Goal: Task Accomplishment & Management: Manage account settings

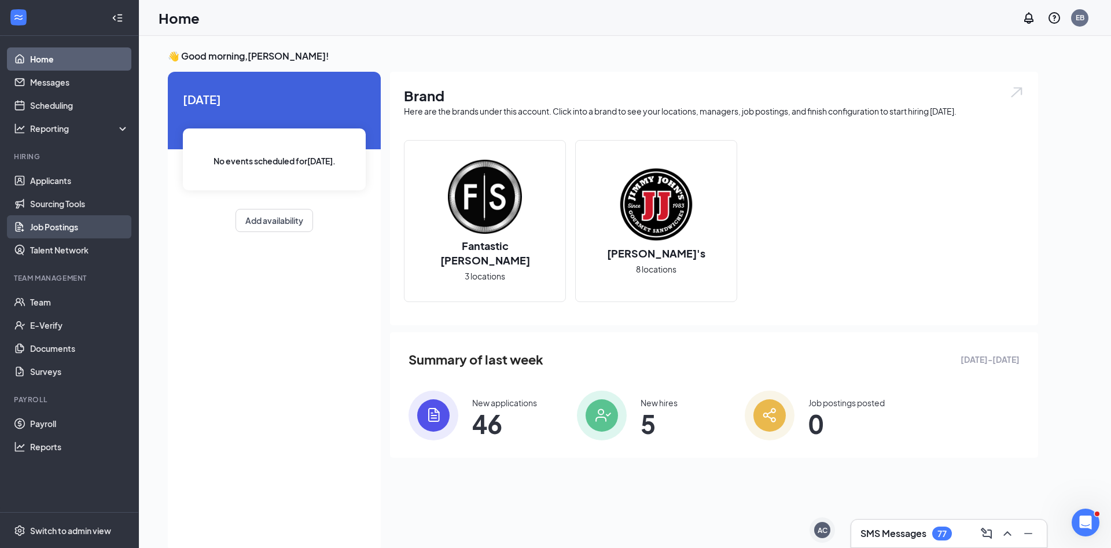
click at [75, 221] on link "Job Postings" at bounding box center [79, 226] width 99 height 23
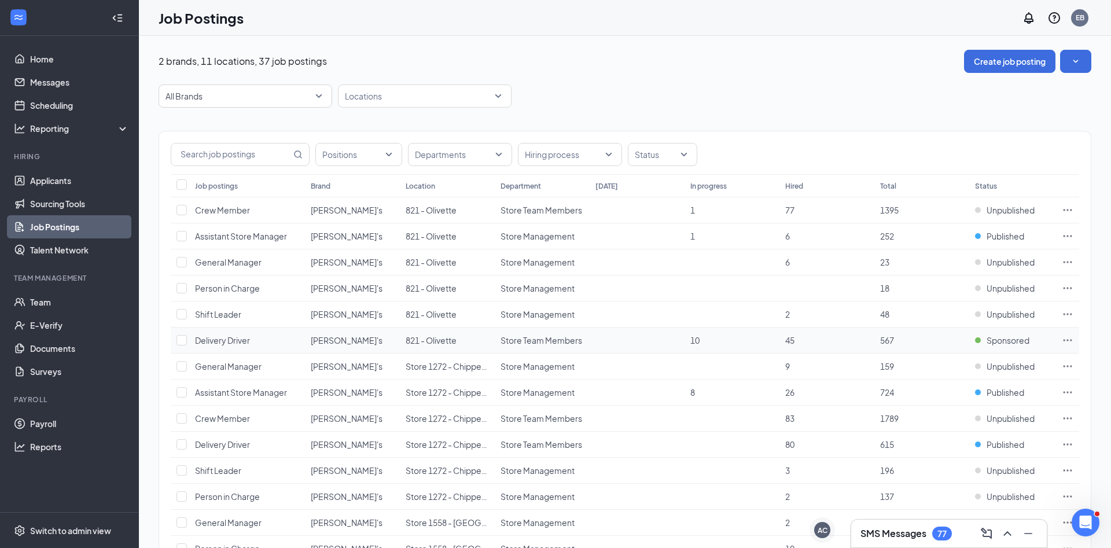
click at [1062, 337] on icon "Ellipses" at bounding box center [1068, 341] width 12 height 12
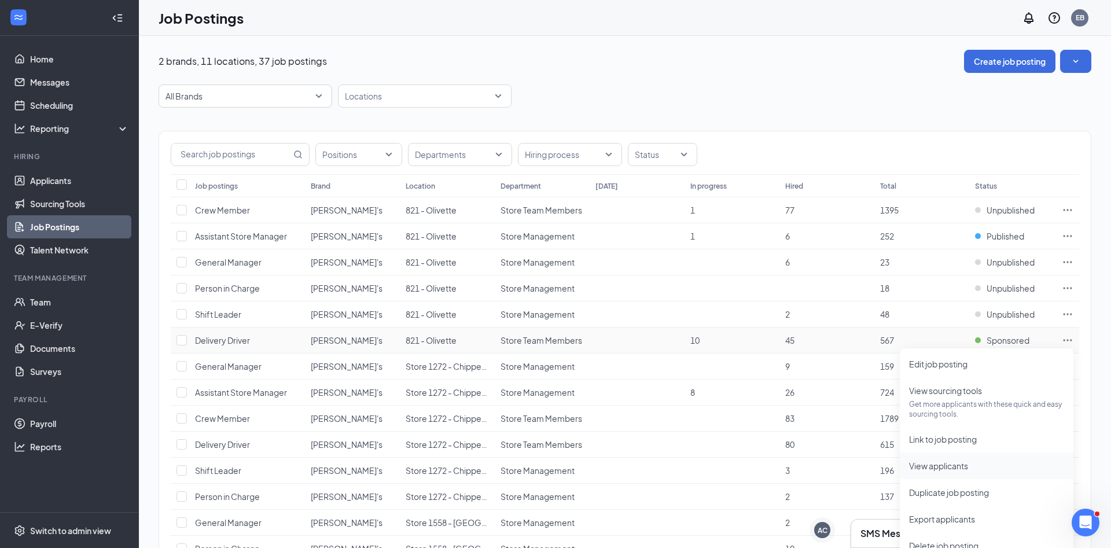
click at [976, 471] on span "View applicants" at bounding box center [986, 466] width 155 height 13
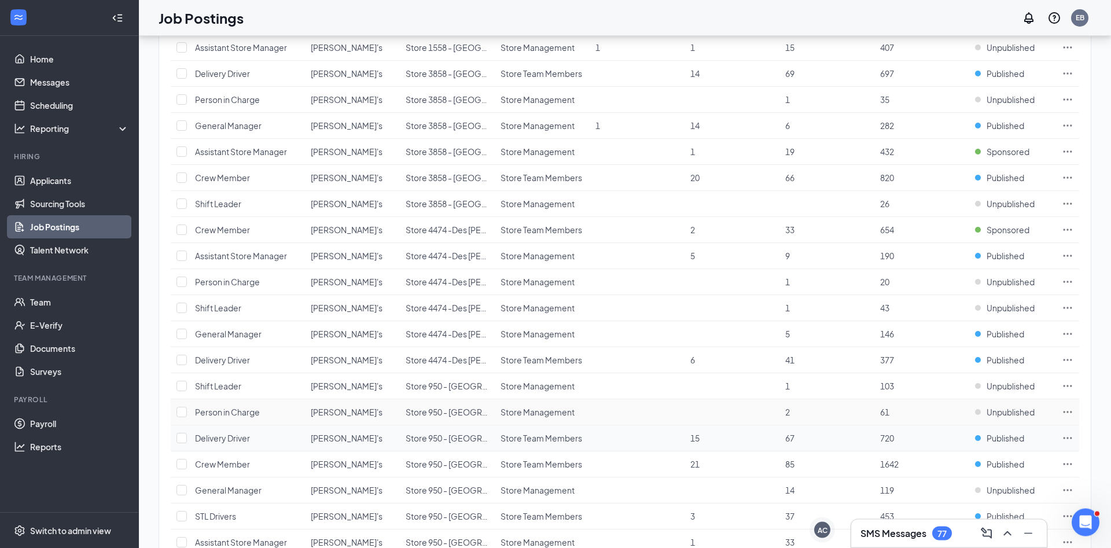
scroll to position [677, 0]
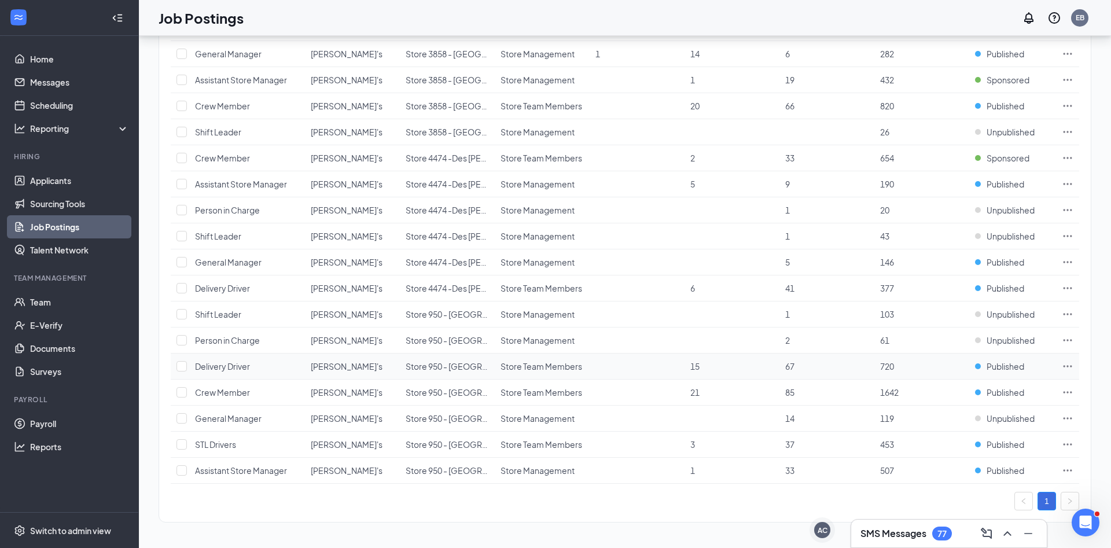
click at [1077, 363] on td at bounding box center [1067, 367] width 23 height 26
click at [1064, 363] on icon "Ellipses" at bounding box center [1068, 367] width 12 height 12
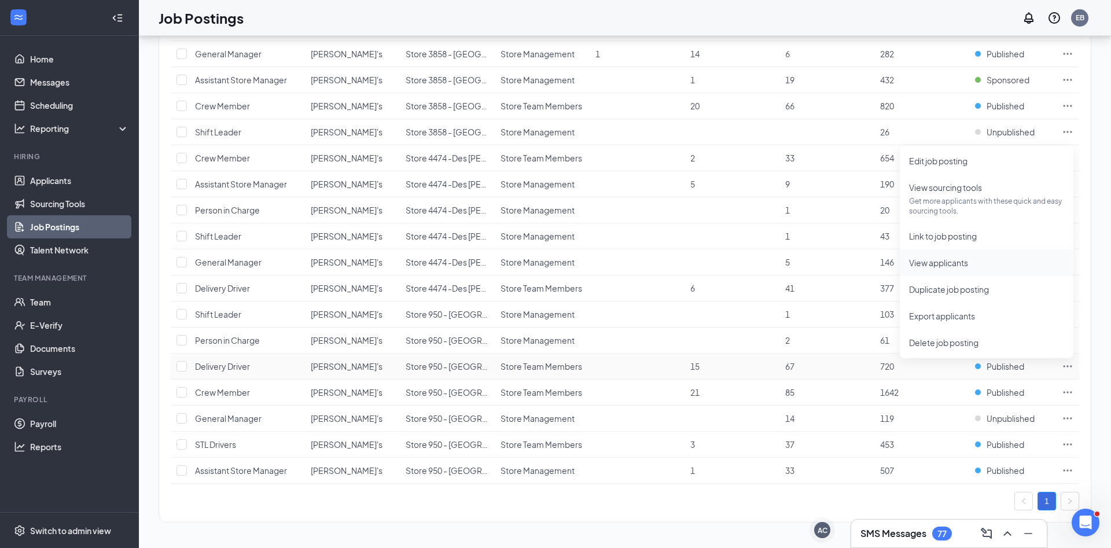
click at [934, 259] on span "View applicants" at bounding box center [938, 263] width 59 height 10
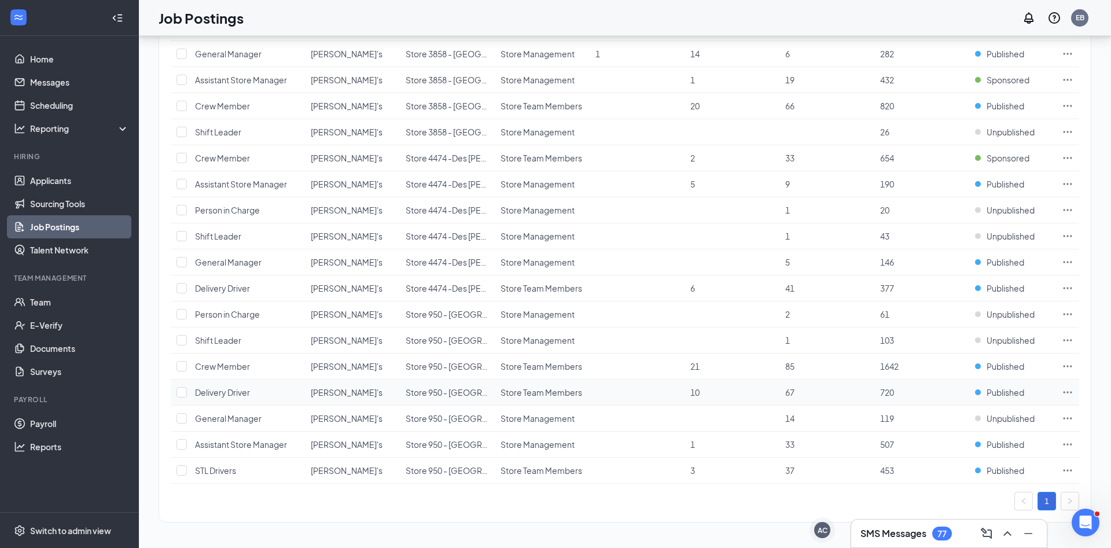
click at [1069, 392] on icon "Ellipses" at bounding box center [1068, 392] width 9 height 2
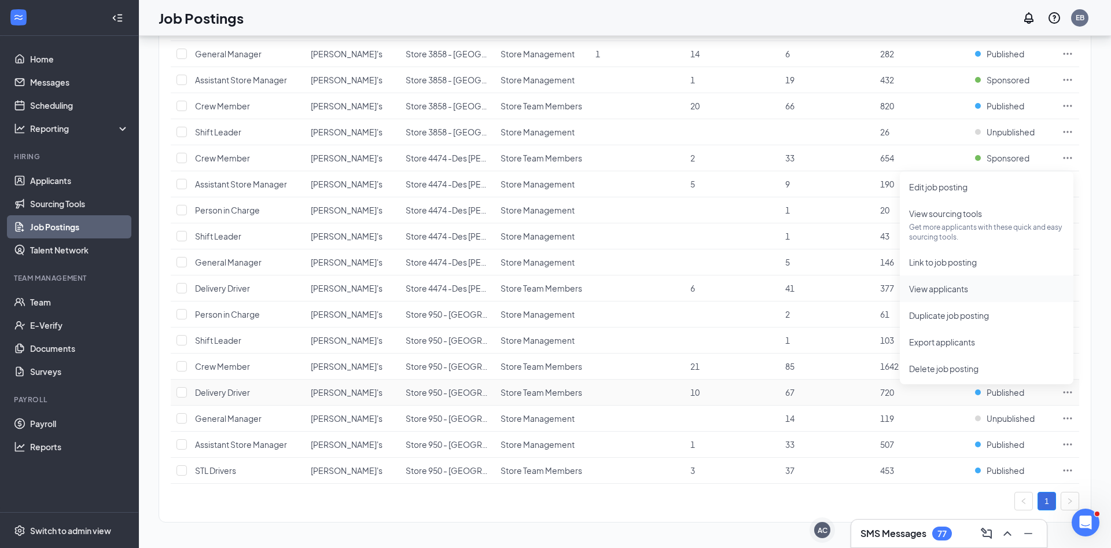
click at [957, 280] on li "View applicants" at bounding box center [987, 289] width 174 height 27
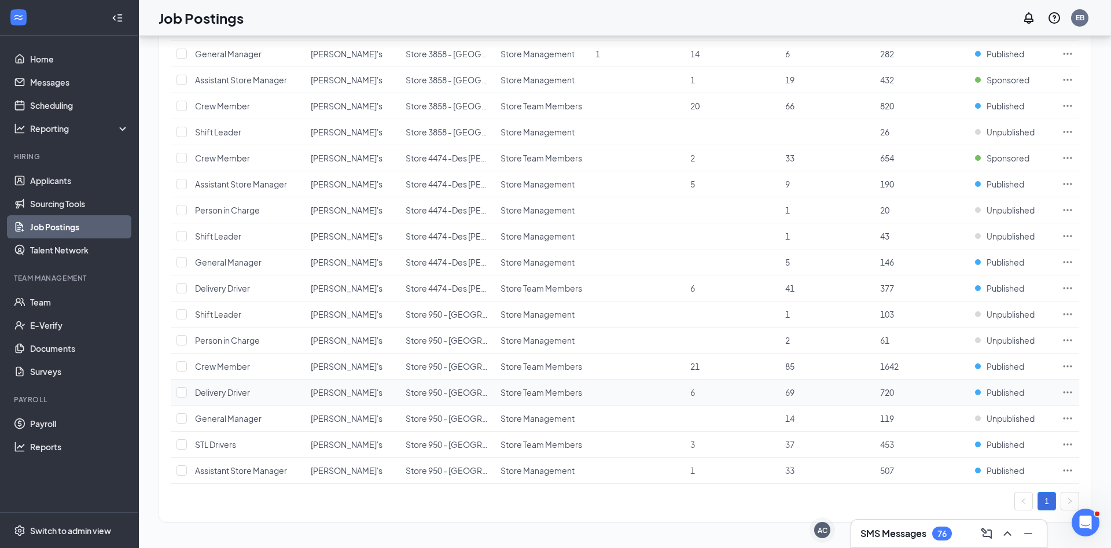
click at [1068, 390] on icon "Ellipses" at bounding box center [1068, 393] width 12 height 12
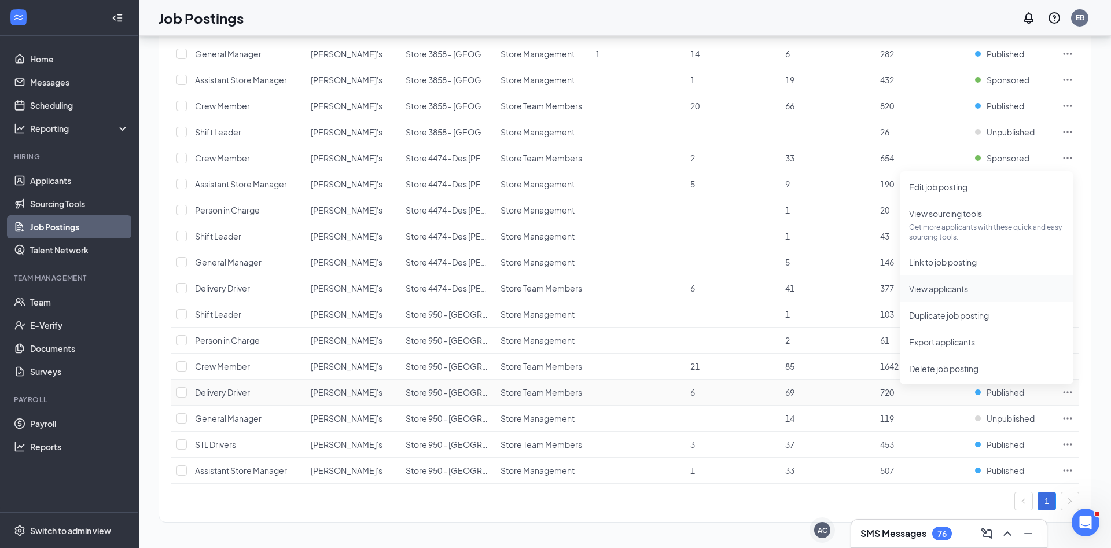
click at [939, 278] on li "View applicants" at bounding box center [987, 289] width 174 height 27
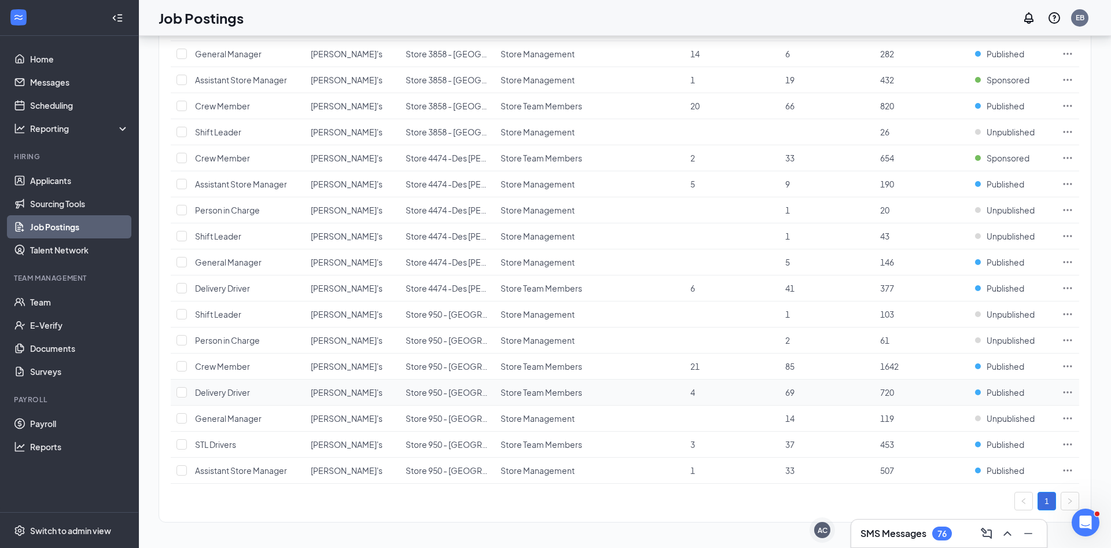
click at [1059, 390] on td at bounding box center [1067, 393] width 23 height 26
click at [1068, 394] on icon "Ellipses" at bounding box center [1068, 393] width 12 height 12
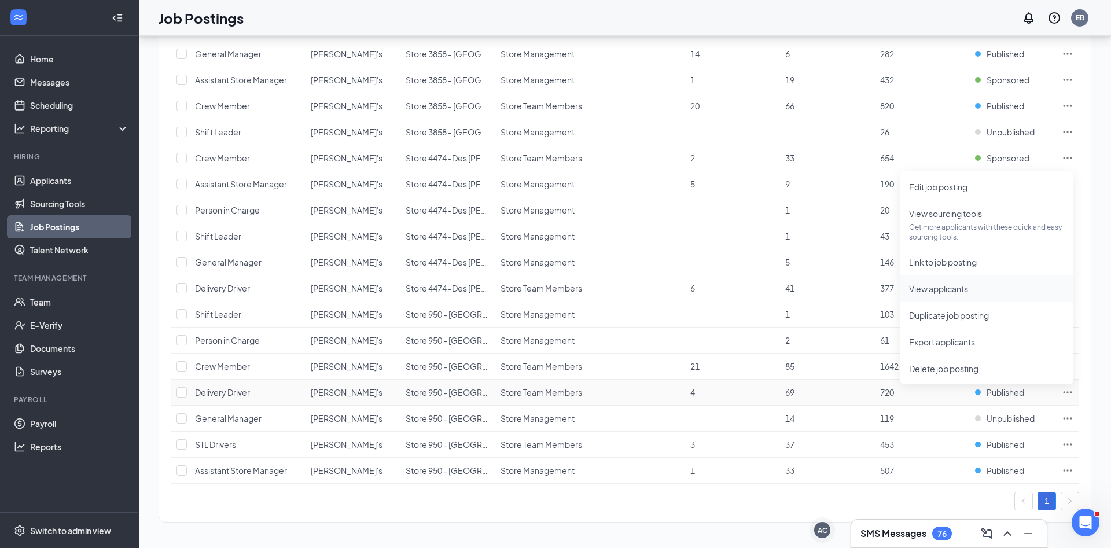
click at [967, 294] on span "View applicants" at bounding box center [986, 288] width 155 height 13
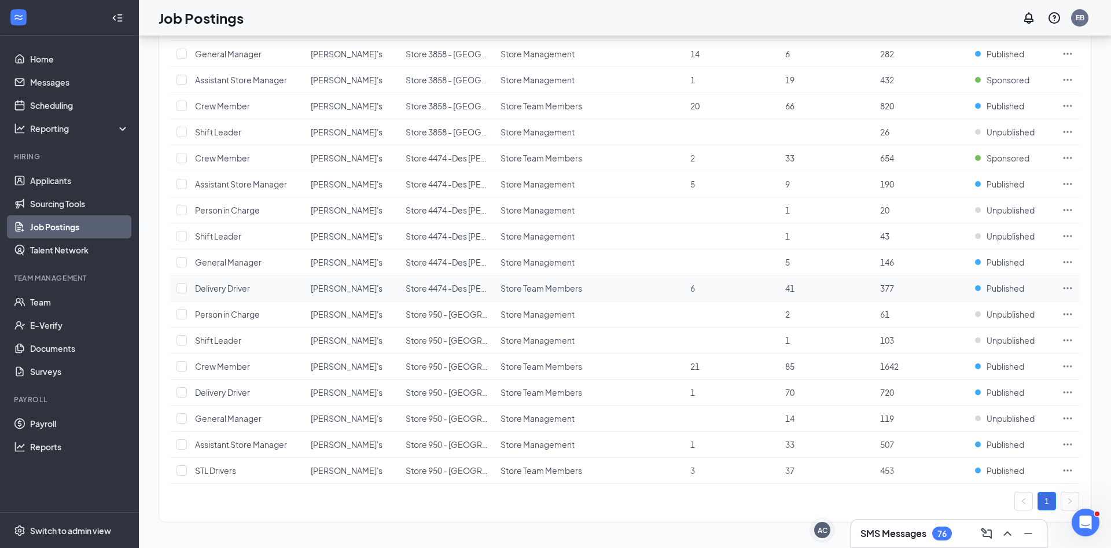
click at [1066, 287] on icon "Ellipses" at bounding box center [1068, 288] width 12 height 12
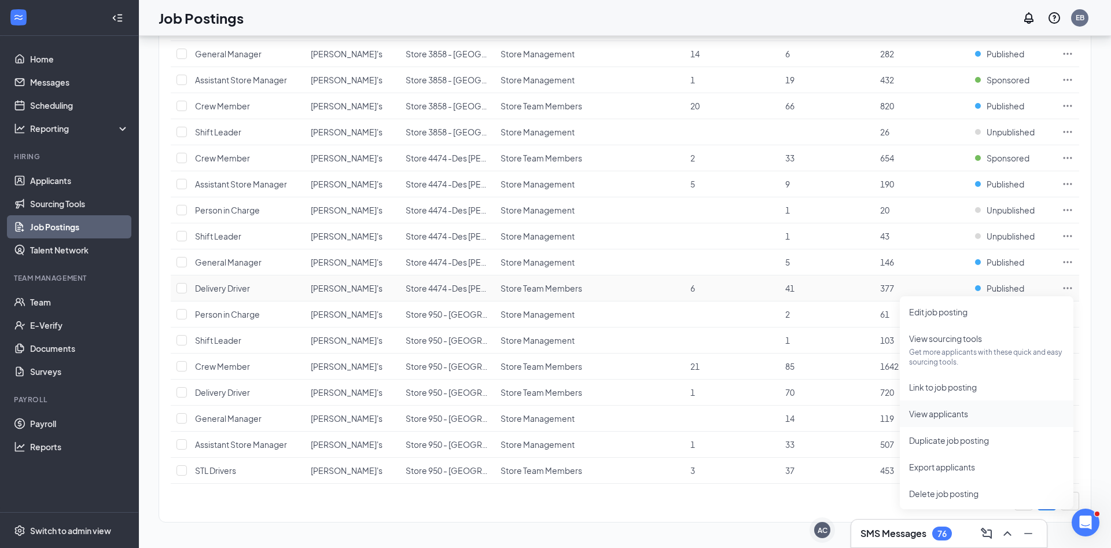
click at [961, 414] on span "View applicants" at bounding box center [938, 414] width 59 height 10
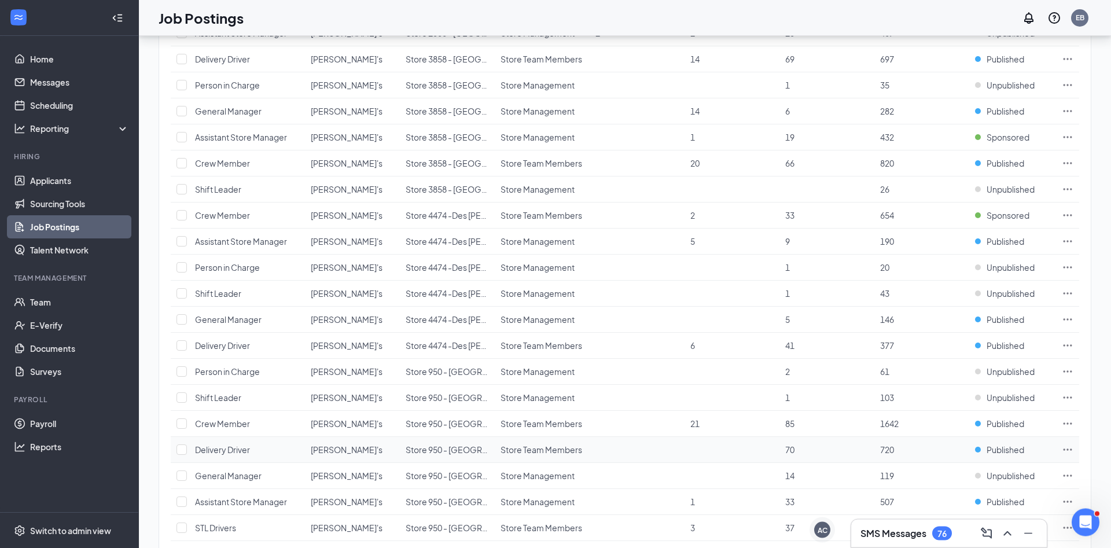
scroll to position [618, 0]
click at [1067, 61] on icon "Ellipses" at bounding box center [1068, 61] width 9 height 2
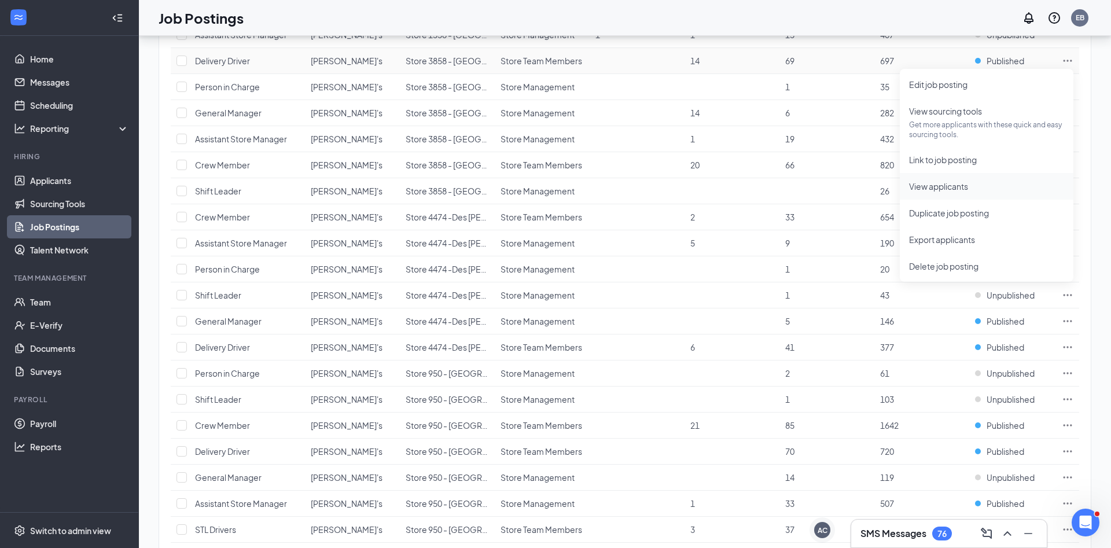
click at [972, 185] on span "View applicants" at bounding box center [986, 186] width 155 height 13
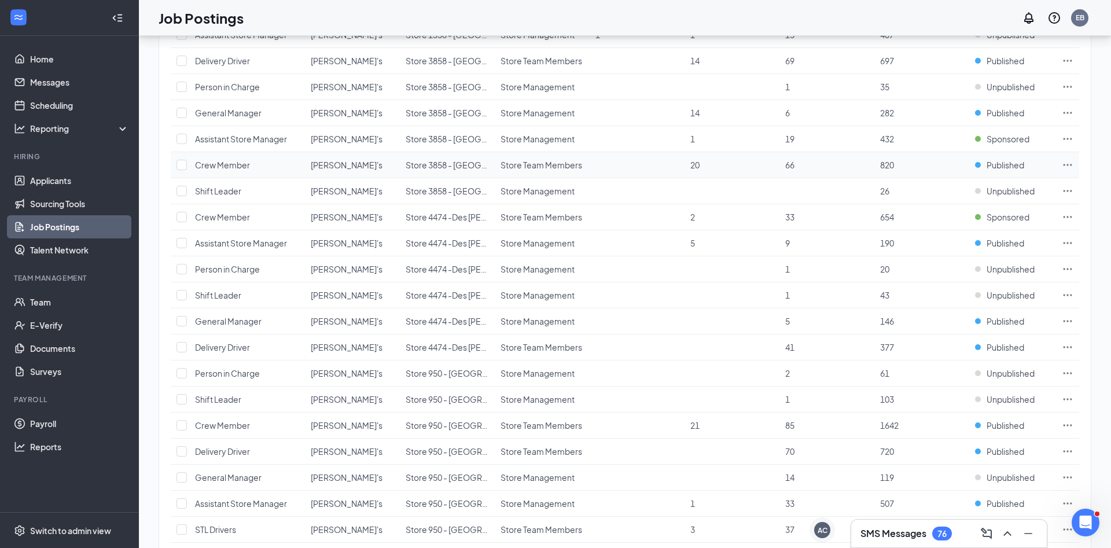
click at [1065, 163] on icon "Ellipses" at bounding box center [1068, 165] width 12 height 12
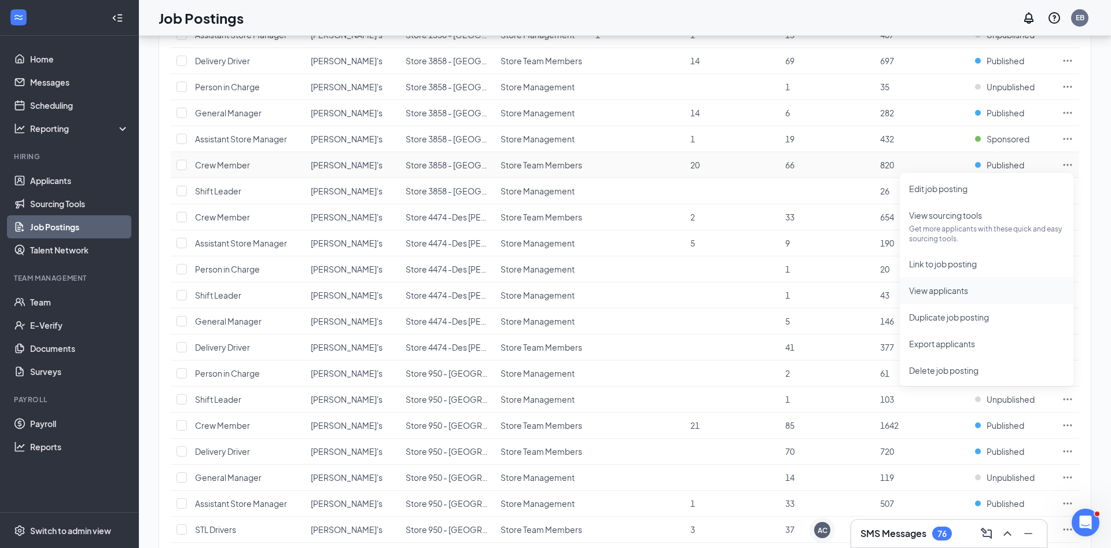
click at [935, 285] on span "View applicants" at bounding box center [938, 290] width 59 height 10
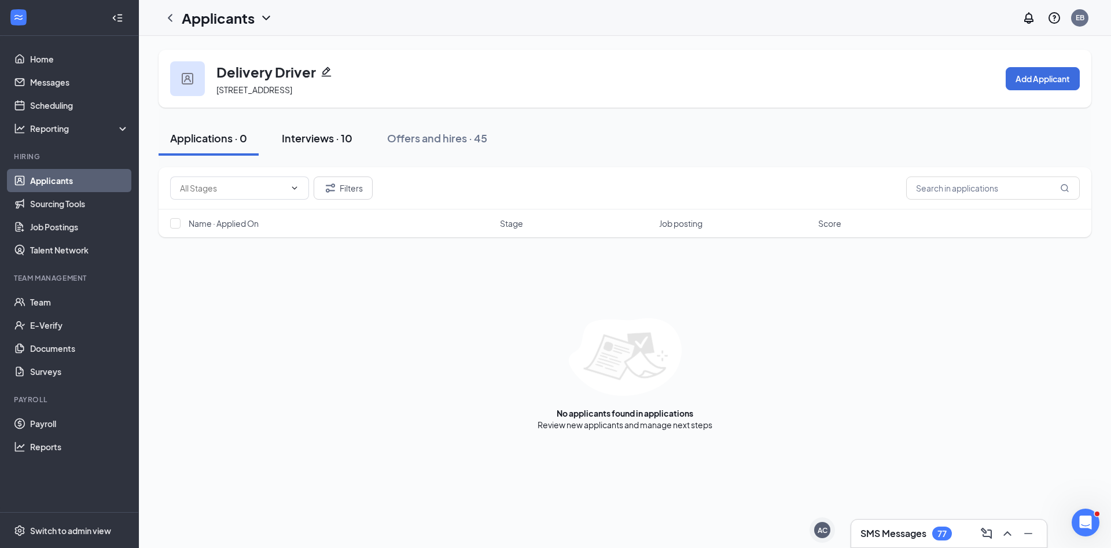
click at [346, 133] on div "Interviews · 10" at bounding box center [317, 138] width 71 height 14
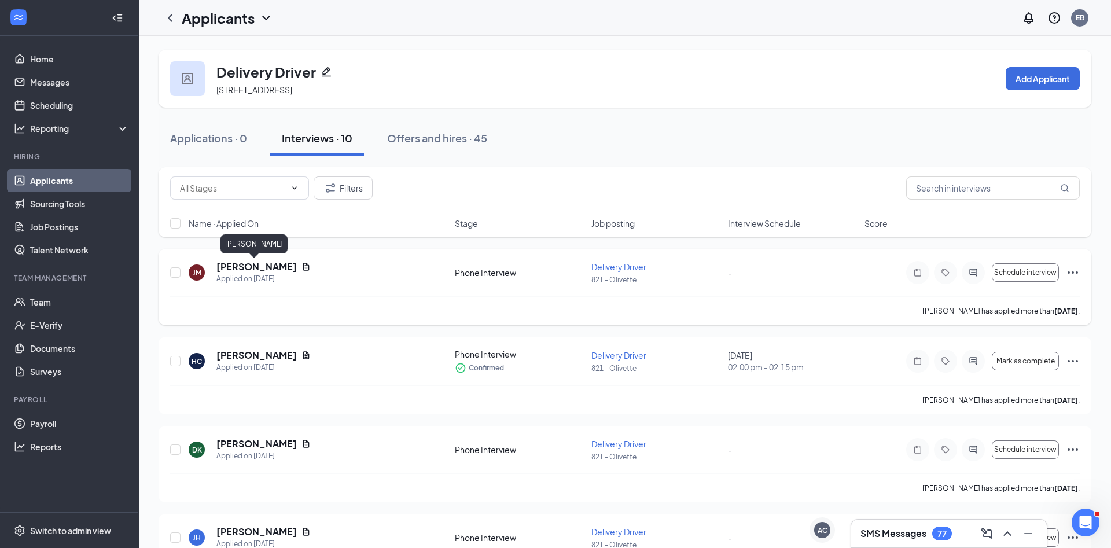
click at [256, 267] on h5 "Javier McNeal" at bounding box center [256, 266] width 80 height 13
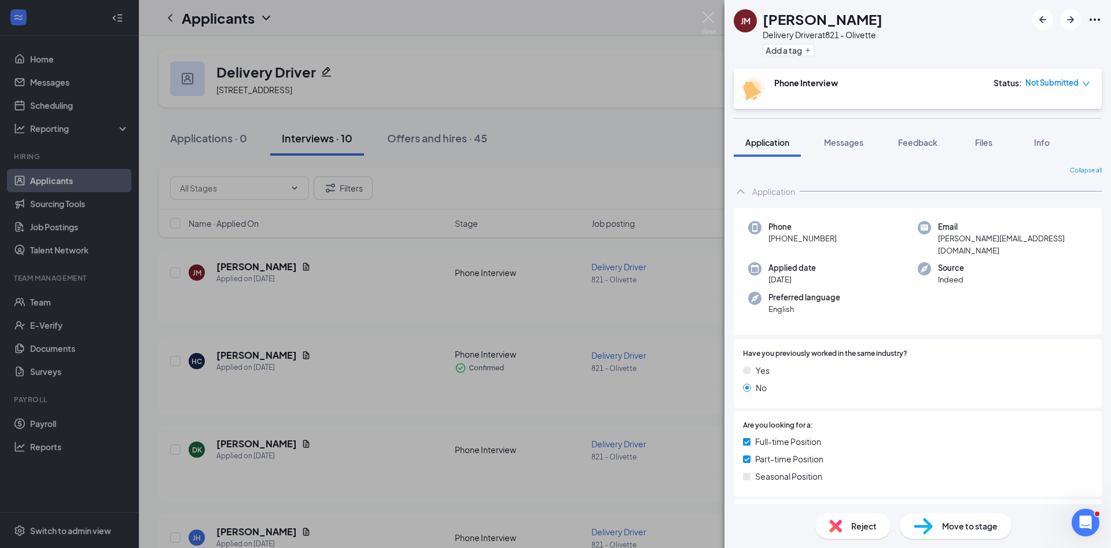
click at [840, 526] on img at bounding box center [835, 526] width 13 height 13
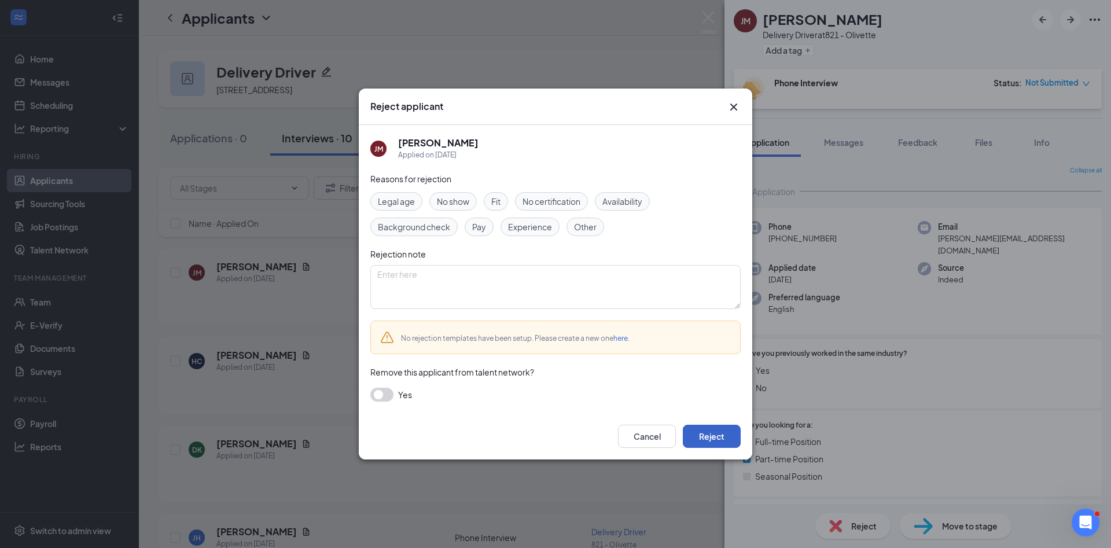
click at [726, 445] on button "Reject" at bounding box center [712, 436] width 58 height 23
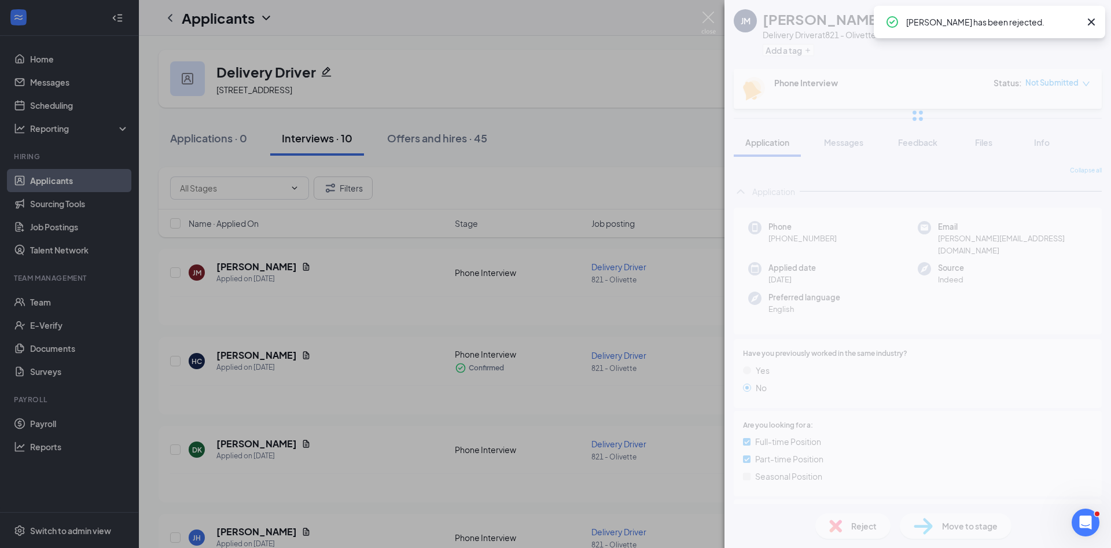
click at [423, 417] on div "JM Javier McNeal Delivery Driver at 821 - Olivette Add a tag Phone Interview St…" at bounding box center [555, 274] width 1111 height 548
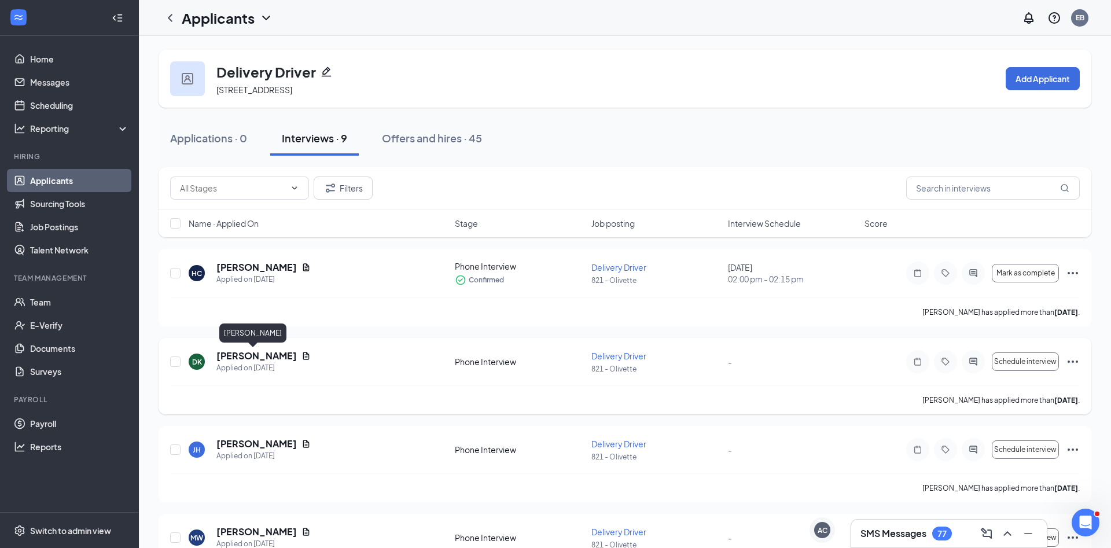
click at [254, 362] on h5 "Dennis Kelly" at bounding box center [256, 356] width 80 height 13
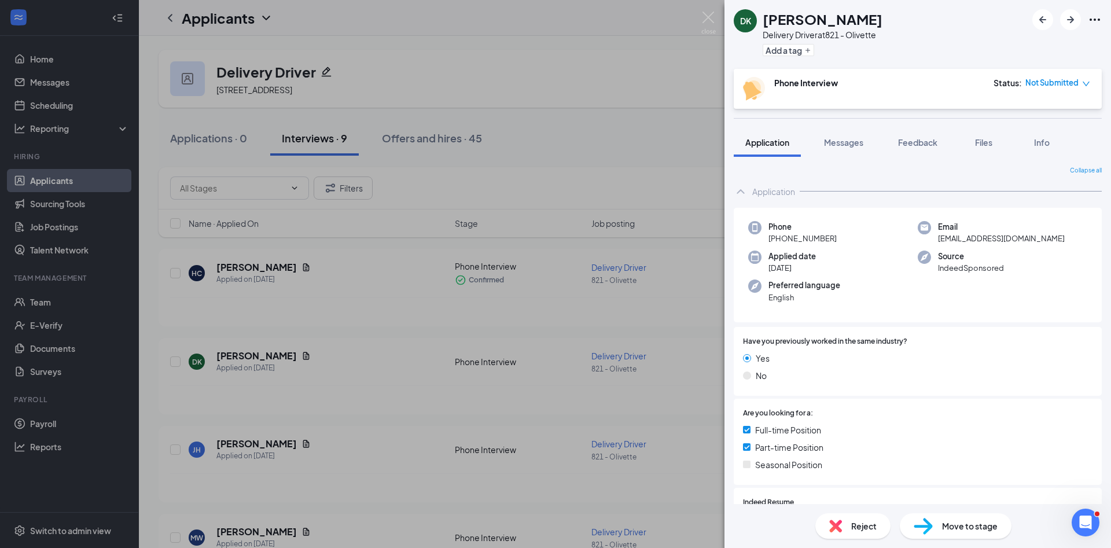
click at [225, 437] on div "DK Dennis Kelly Delivery Driver at 821 - Olivette Add a tag Phone Interview Sta…" at bounding box center [555, 274] width 1111 height 548
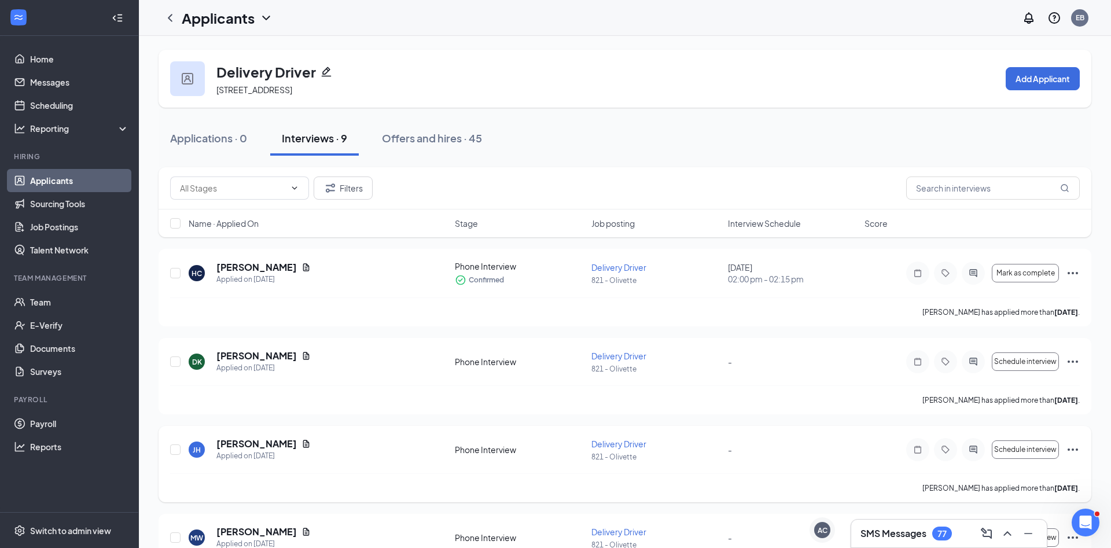
click at [251, 444] on h5 "Judy Harmon" at bounding box center [256, 444] width 80 height 13
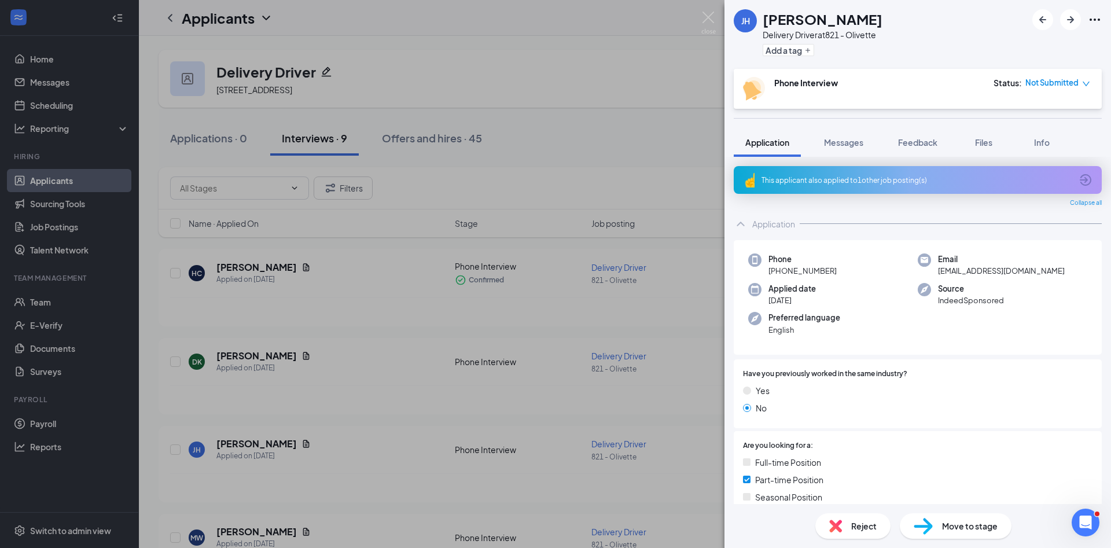
click at [321, 421] on div "JH Judy Harmon Delivery Driver at 821 - Olivette Add a tag Phone Interview Stat…" at bounding box center [555, 274] width 1111 height 548
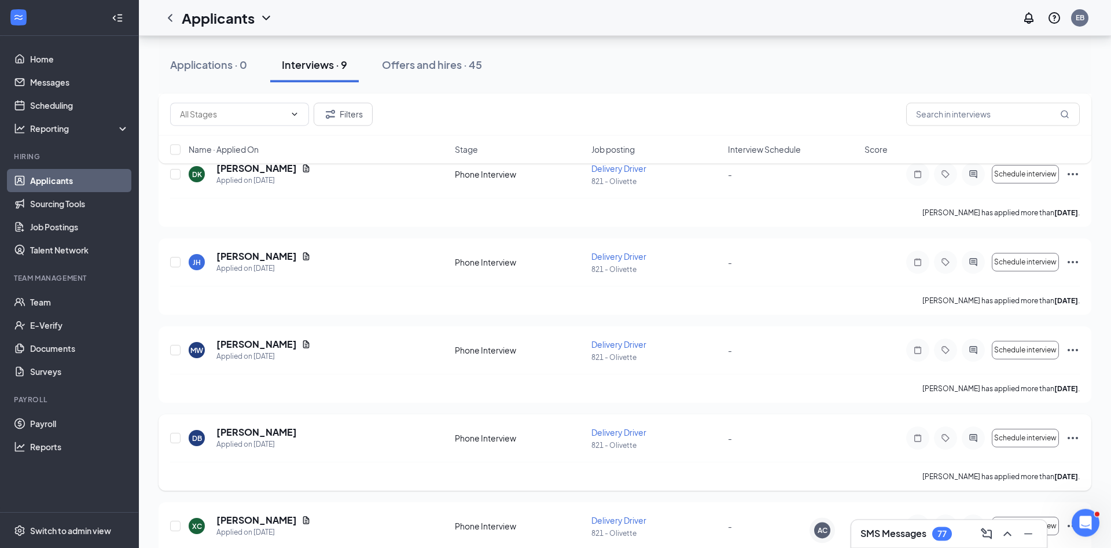
scroll to position [236, 0]
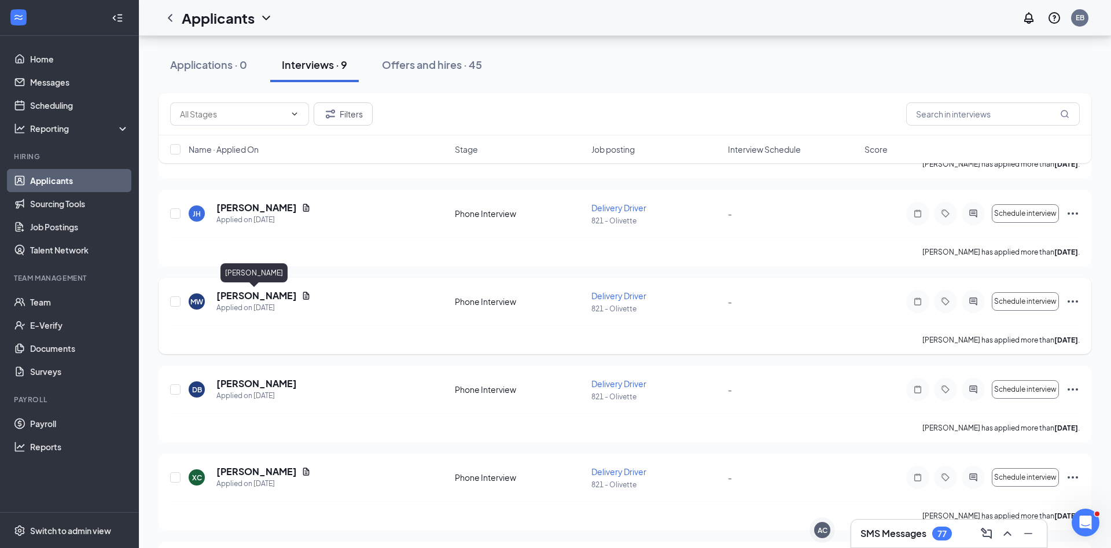
click at [236, 291] on h5 "Michael Ware" at bounding box center [256, 295] width 80 height 13
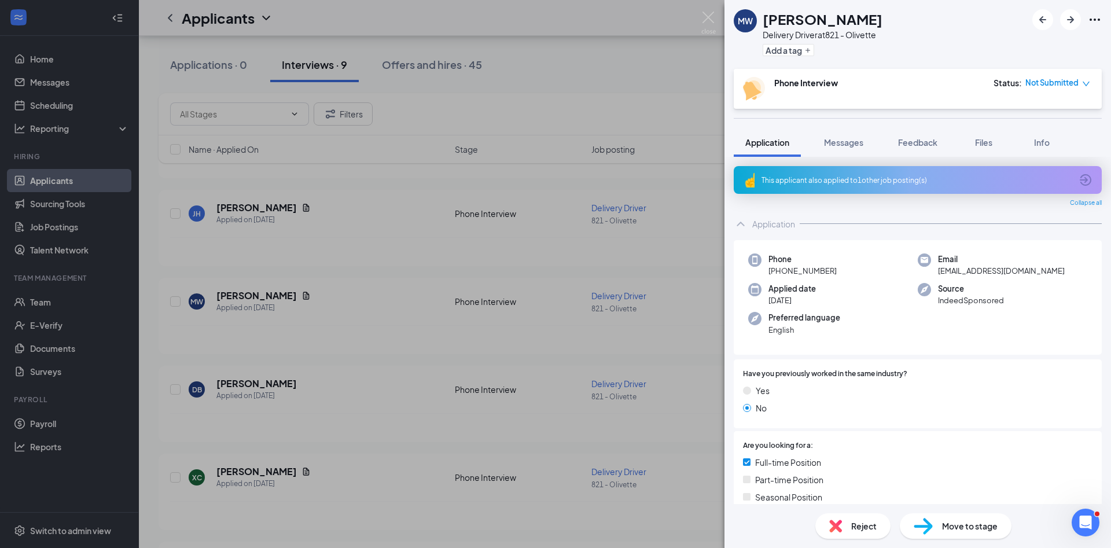
click at [860, 520] on span "Reject" at bounding box center [863, 526] width 25 height 13
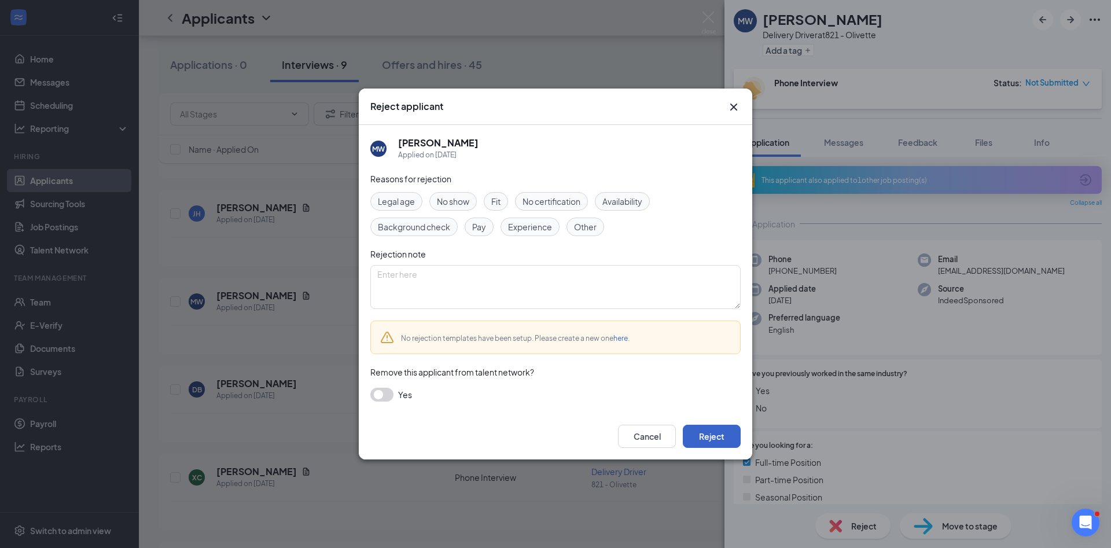
click at [719, 439] on button "Reject" at bounding box center [712, 436] width 58 height 23
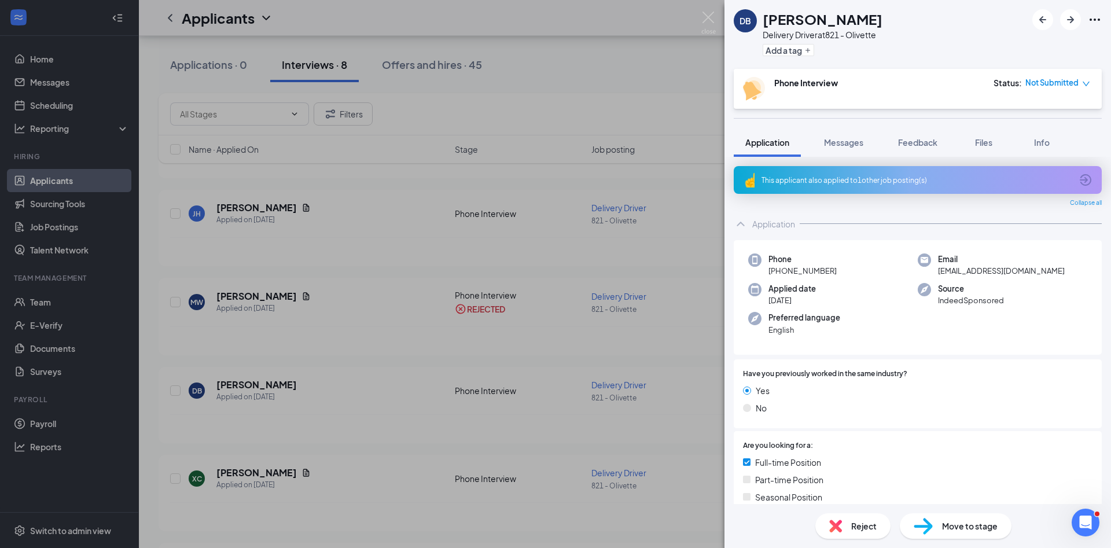
click at [254, 294] on div "DB Daniel Brown Delivery Driver at 821 - Olivette Add a tag Phone Interview Sta…" at bounding box center [555, 274] width 1111 height 548
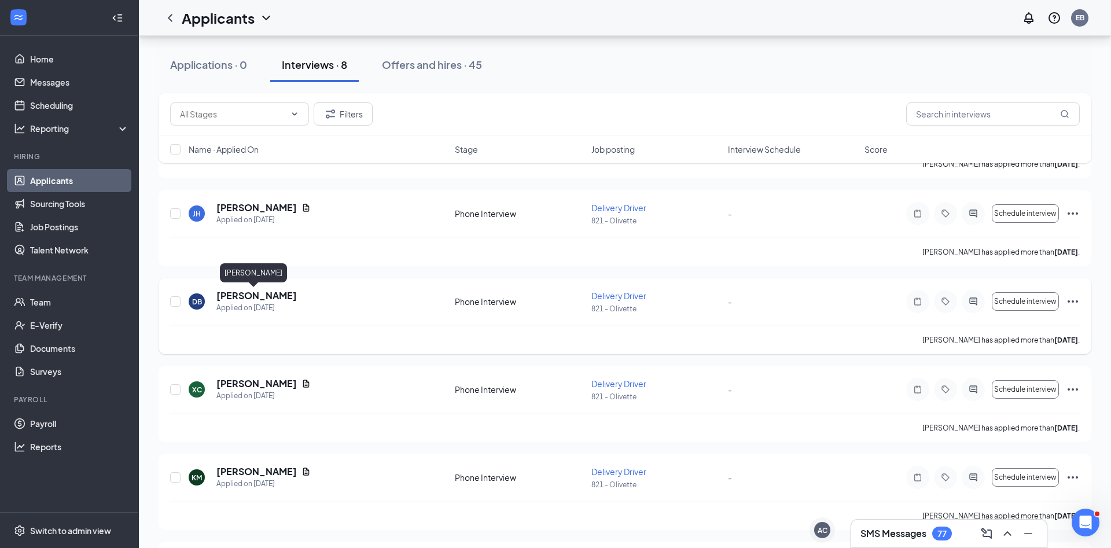
click at [253, 294] on h5 "Daniel Brown" at bounding box center [256, 295] width 80 height 13
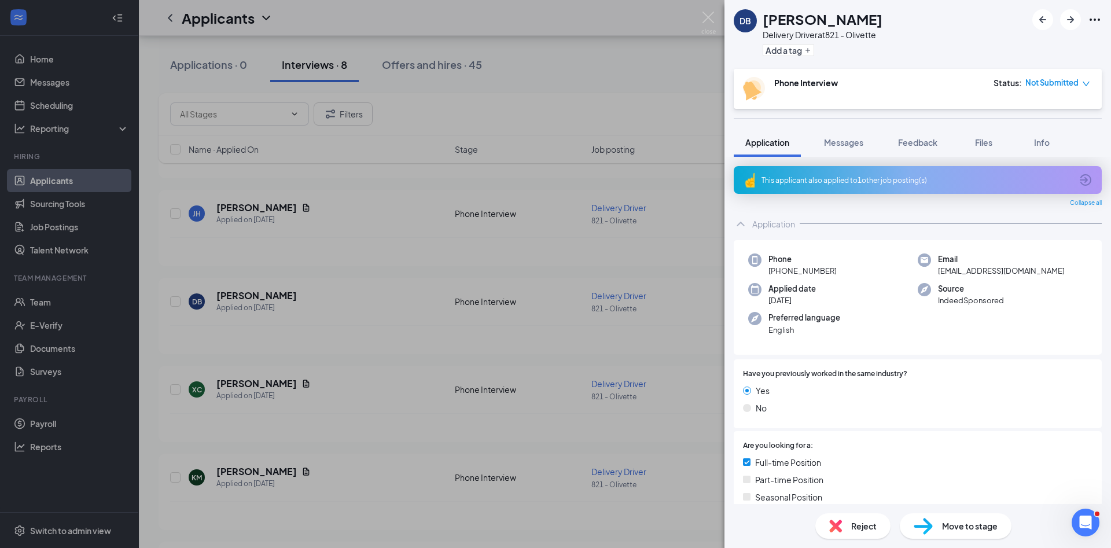
click at [329, 314] on div "DB Daniel Brown Delivery Driver at 821 - Olivette Add a tag Phone Interview Sta…" at bounding box center [555, 274] width 1111 height 548
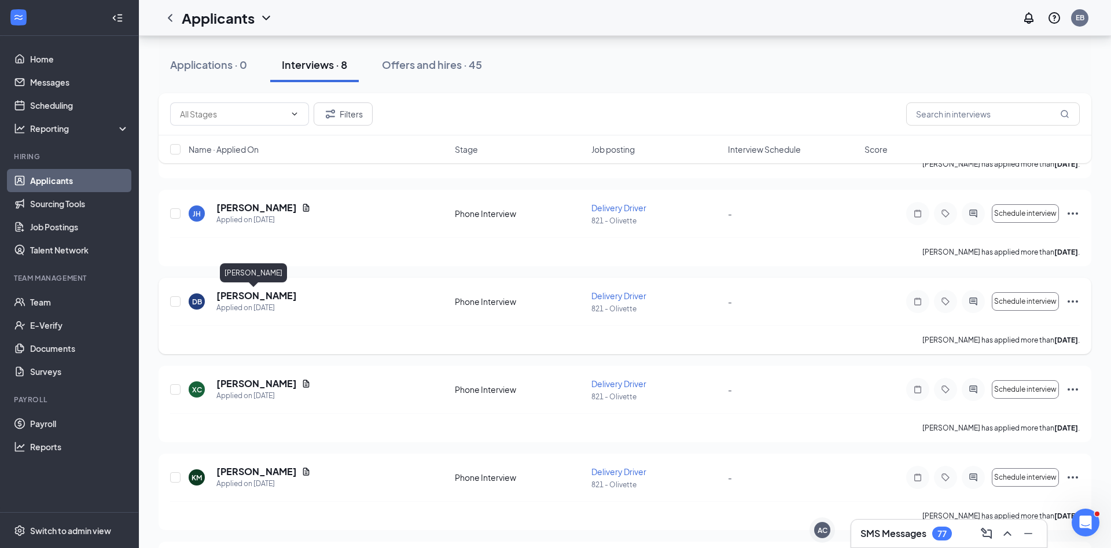
click at [258, 292] on h5 "Daniel Brown" at bounding box center [256, 295] width 80 height 13
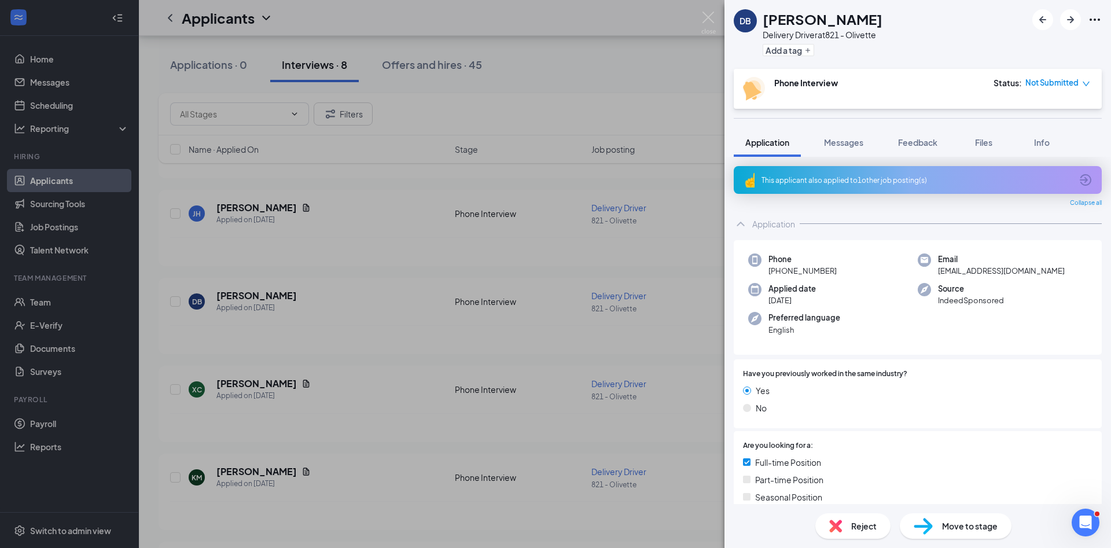
click at [830, 529] on img at bounding box center [835, 526] width 13 height 13
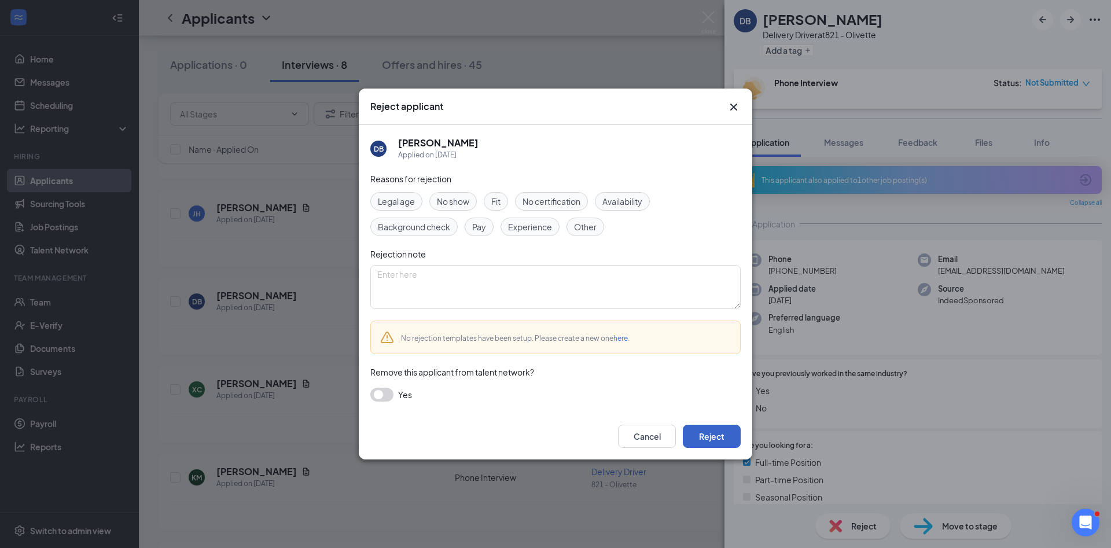
click at [721, 438] on button "Reject" at bounding box center [712, 436] width 58 height 23
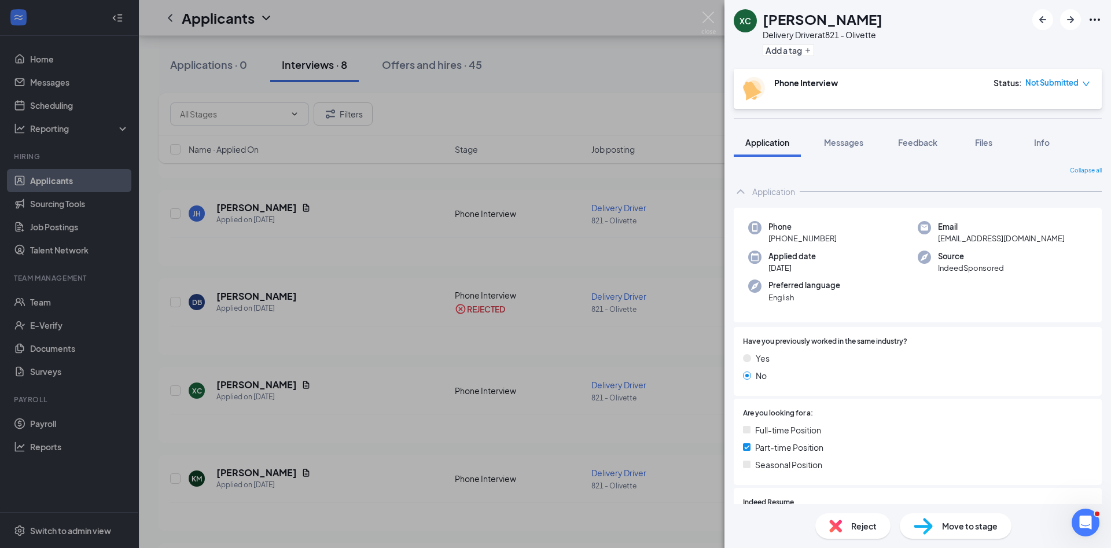
click at [496, 443] on div "XC Xzavier Curry Delivery Driver at 821 - Olivette Add a tag Phone Interview St…" at bounding box center [555, 274] width 1111 height 548
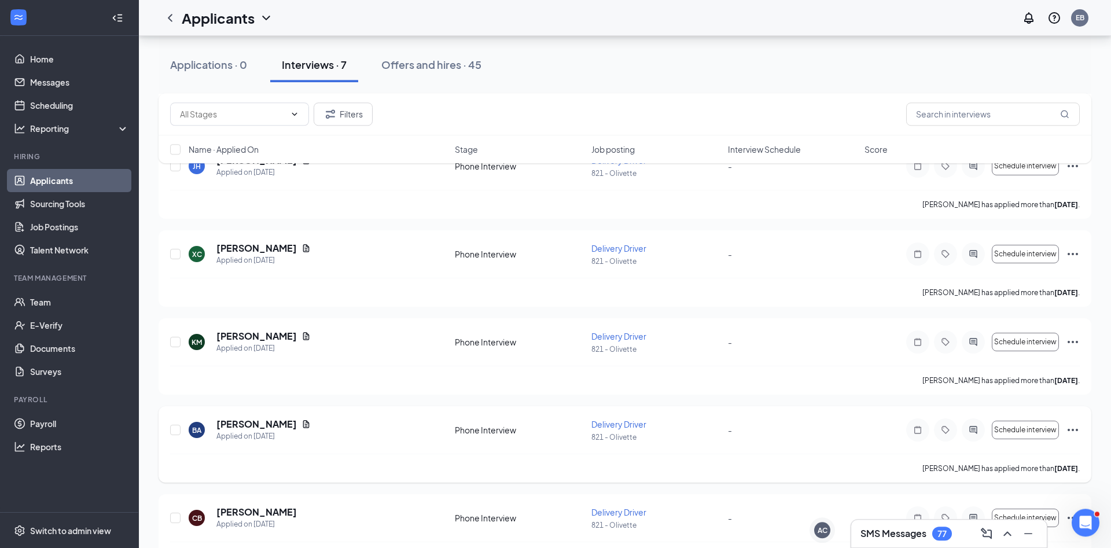
scroll to position [320, 0]
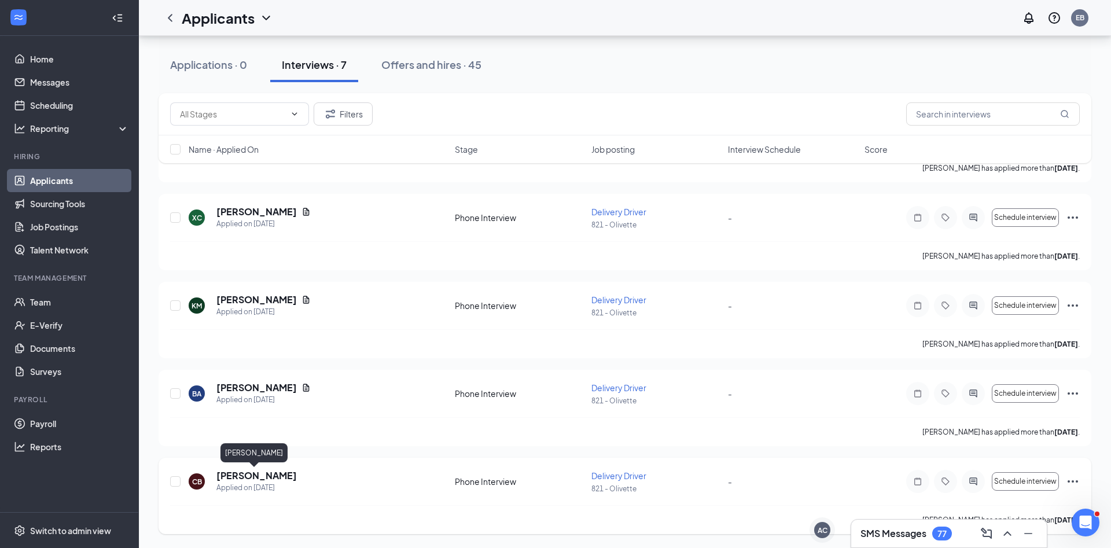
click at [261, 480] on h5 "Corey Bryant" at bounding box center [256, 475] width 80 height 13
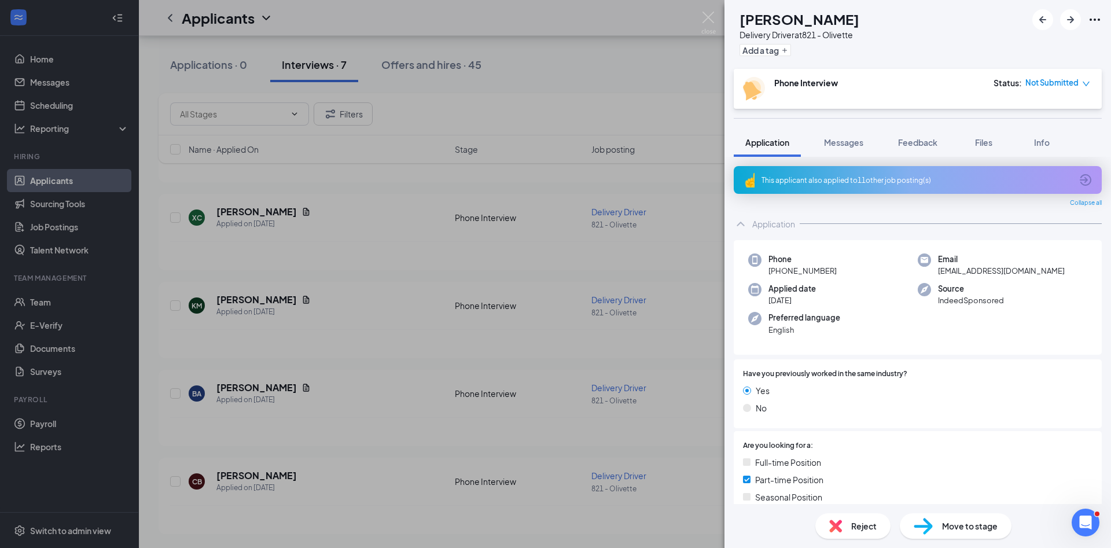
click at [845, 531] on div "Reject" at bounding box center [853, 525] width 75 height 25
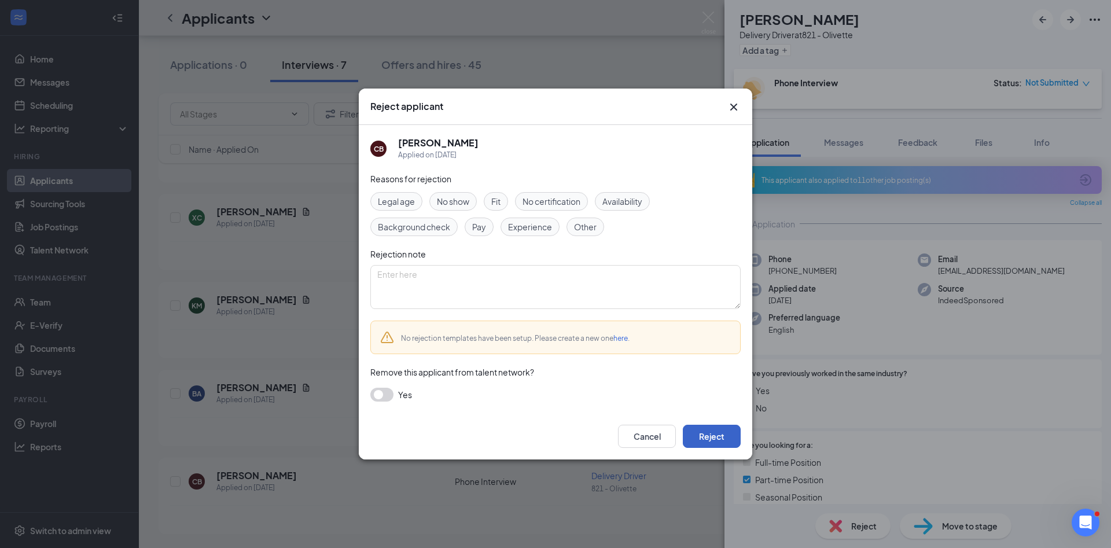
click at [704, 439] on button "Reject" at bounding box center [712, 436] width 58 height 23
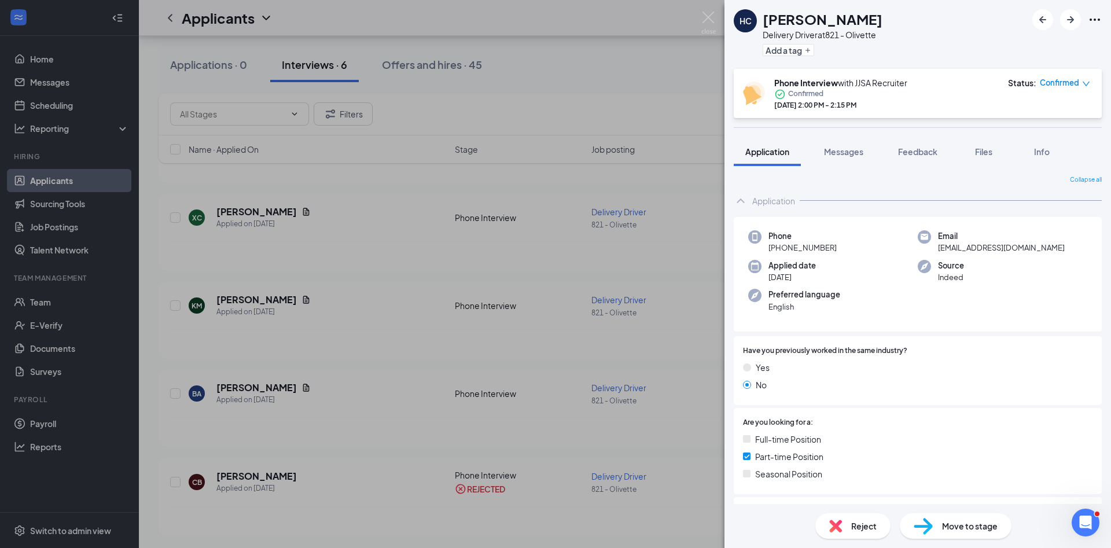
click at [403, 401] on div "HC Hannah Corley Delivery Driver at 821 - Olivette Add a tag Phone Interview wi…" at bounding box center [555, 274] width 1111 height 548
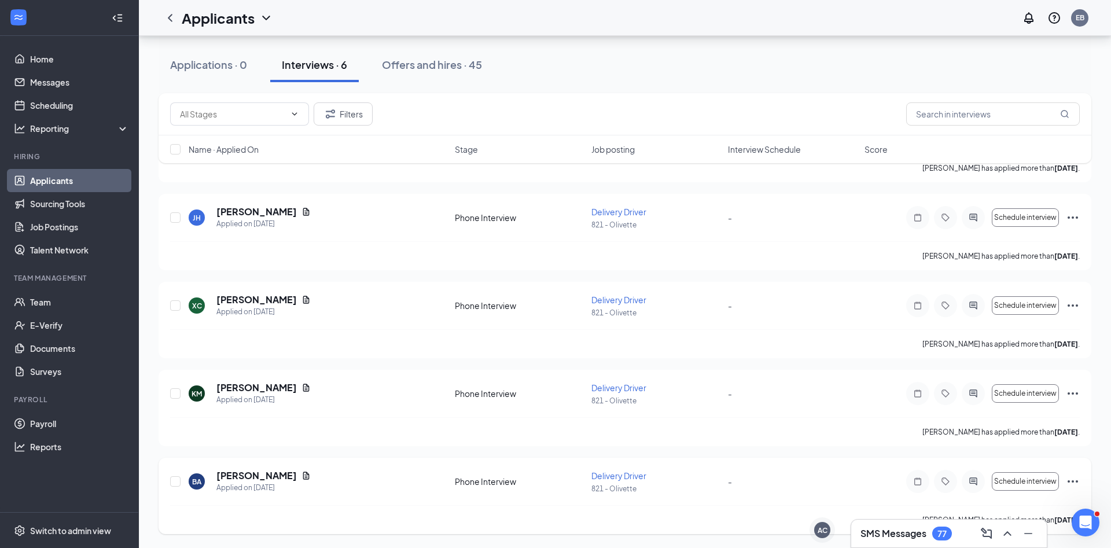
scroll to position [232, 0]
click at [267, 476] on h5 "Briana Anderson" at bounding box center [256, 475] width 80 height 13
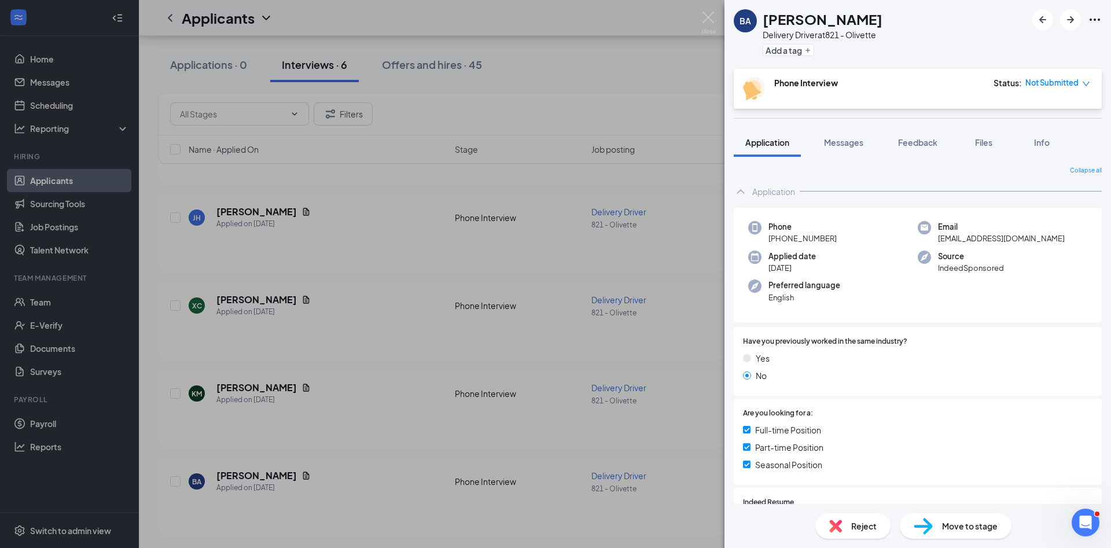
click at [556, 446] on div "BA Briana Anderson Delivery Driver at 821 - Olivette Add a tag Phone Interview …" at bounding box center [555, 274] width 1111 height 548
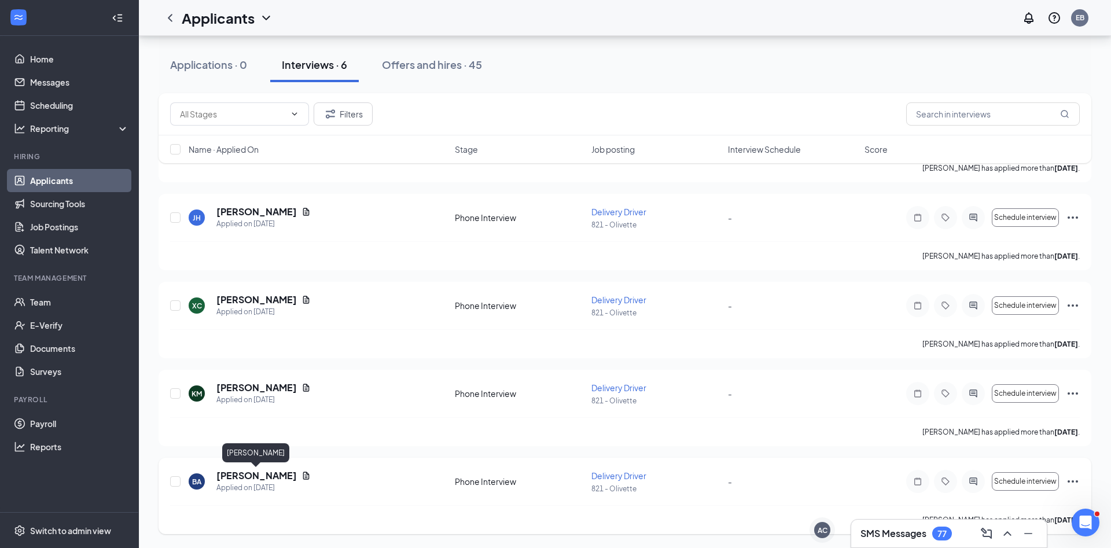
click at [262, 472] on h5 "Briana Anderson" at bounding box center [256, 475] width 80 height 13
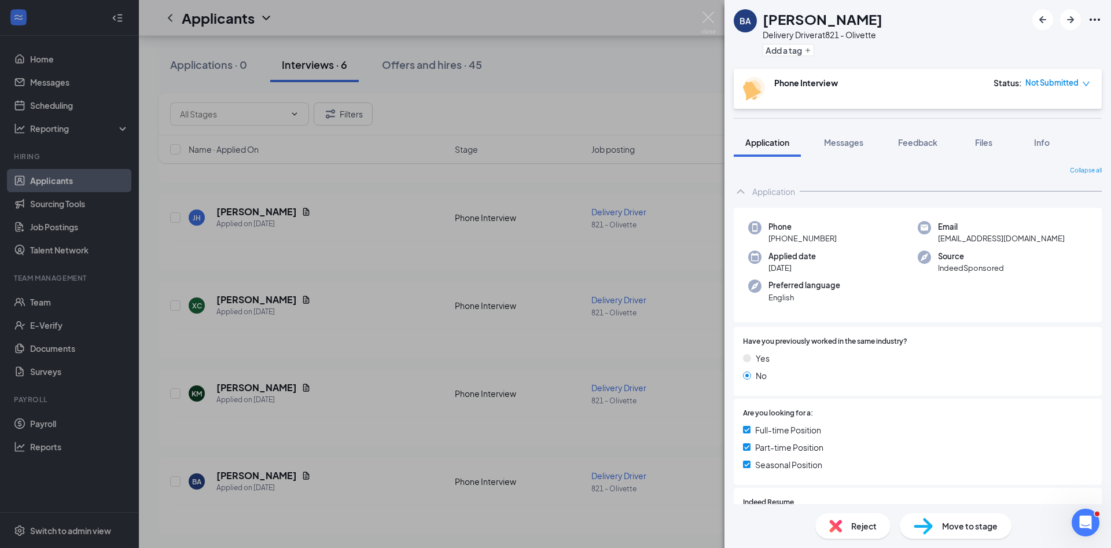
click at [852, 522] on span "Reject" at bounding box center [863, 526] width 25 height 13
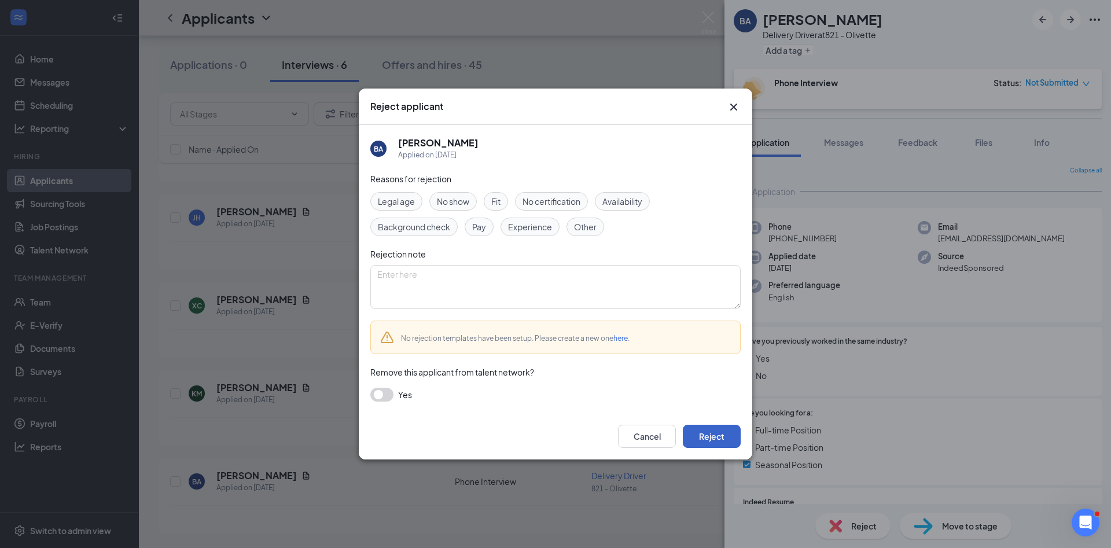
click at [737, 441] on button "Reject" at bounding box center [712, 436] width 58 height 23
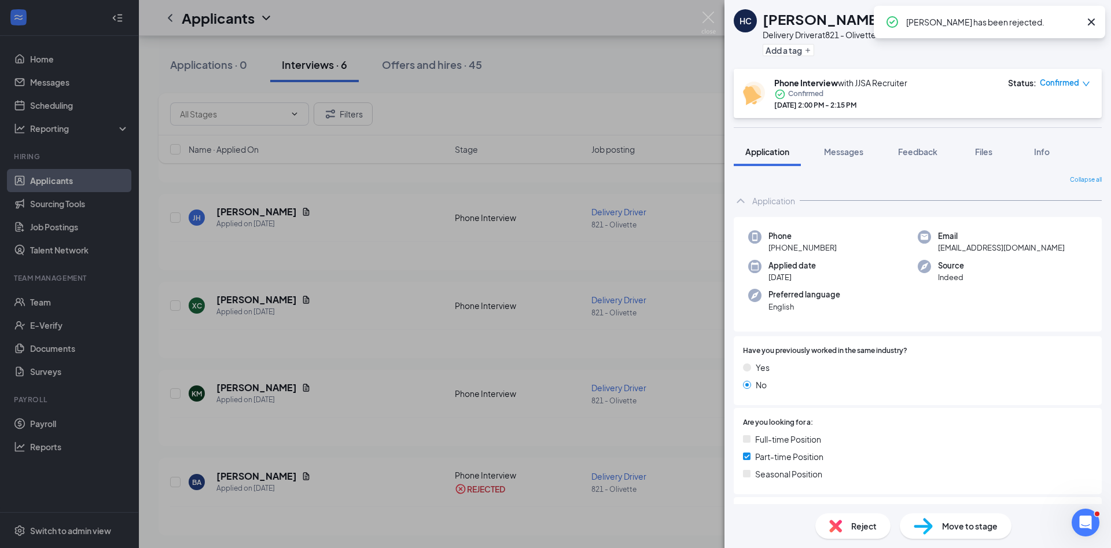
click at [345, 438] on div "HC Hannah Corley Delivery Driver at 821 - Olivette Add a tag Phone Interview wi…" at bounding box center [555, 274] width 1111 height 548
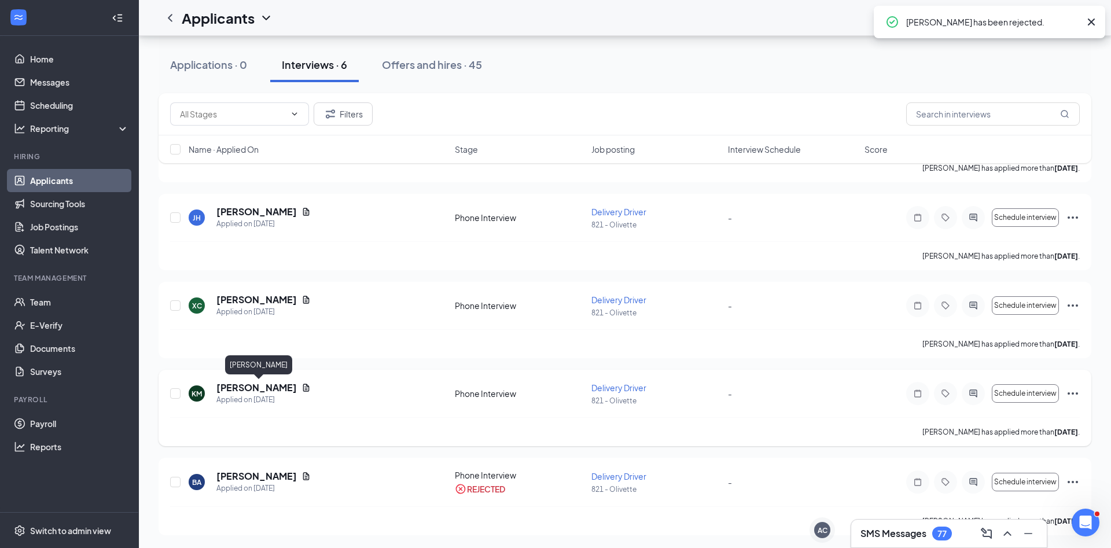
click at [230, 385] on h5 "Keishawn McCalister" at bounding box center [256, 387] width 80 height 13
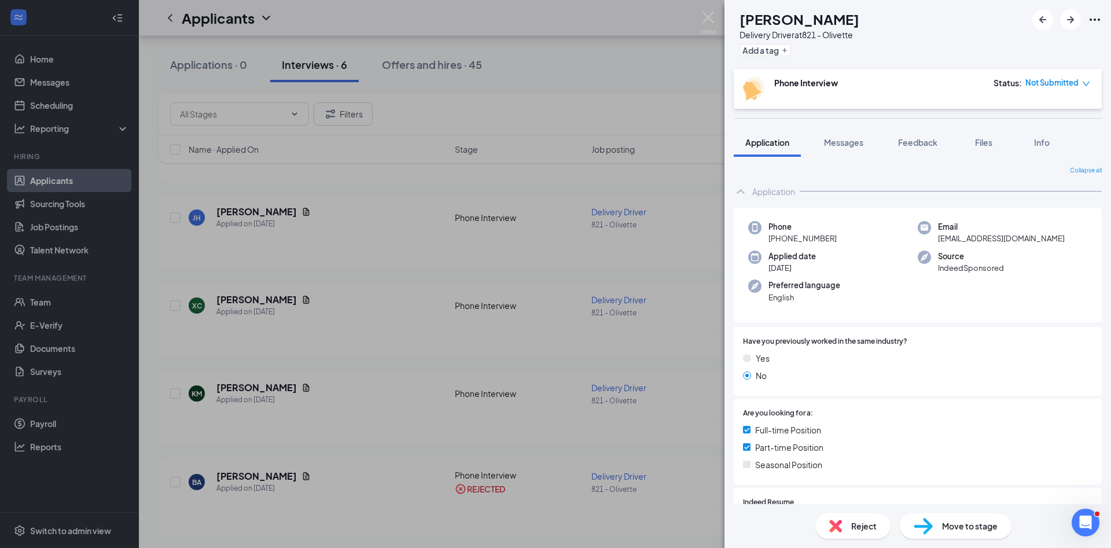
click at [853, 523] on span "Reject" at bounding box center [863, 526] width 25 height 13
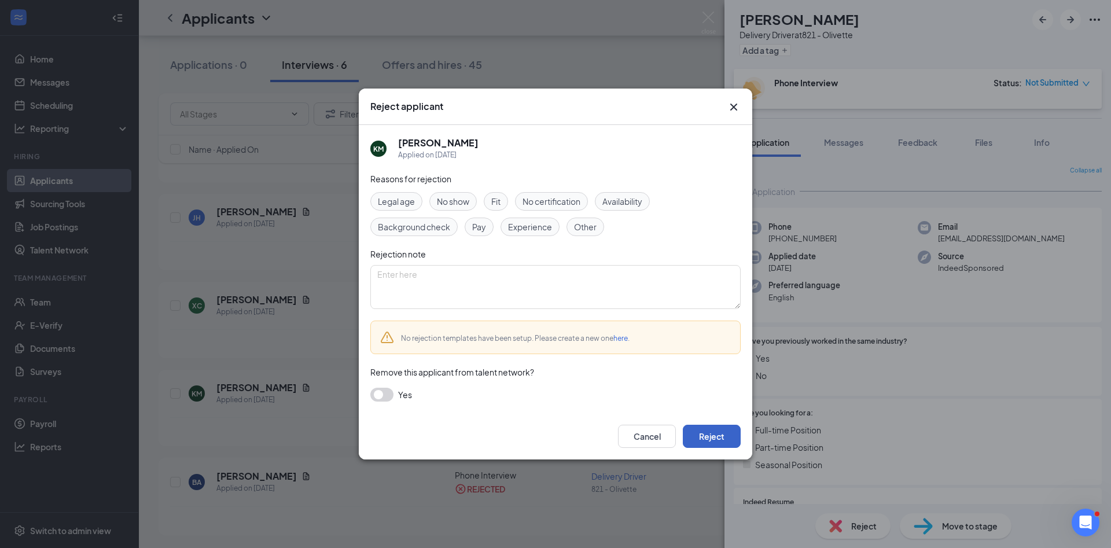
click at [696, 435] on button "Reject" at bounding box center [712, 436] width 58 height 23
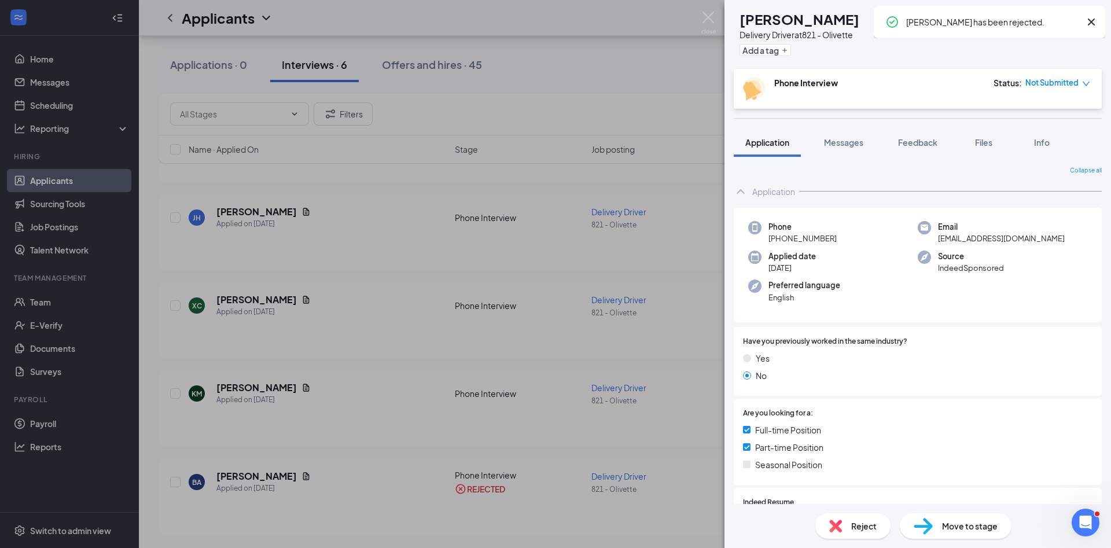
click at [339, 459] on div "KM Keishawn McCalister Delivery Driver at 821 - Olivette Add a tag Phone Interv…" at bounding box center [555, 274] width 1111 height 548
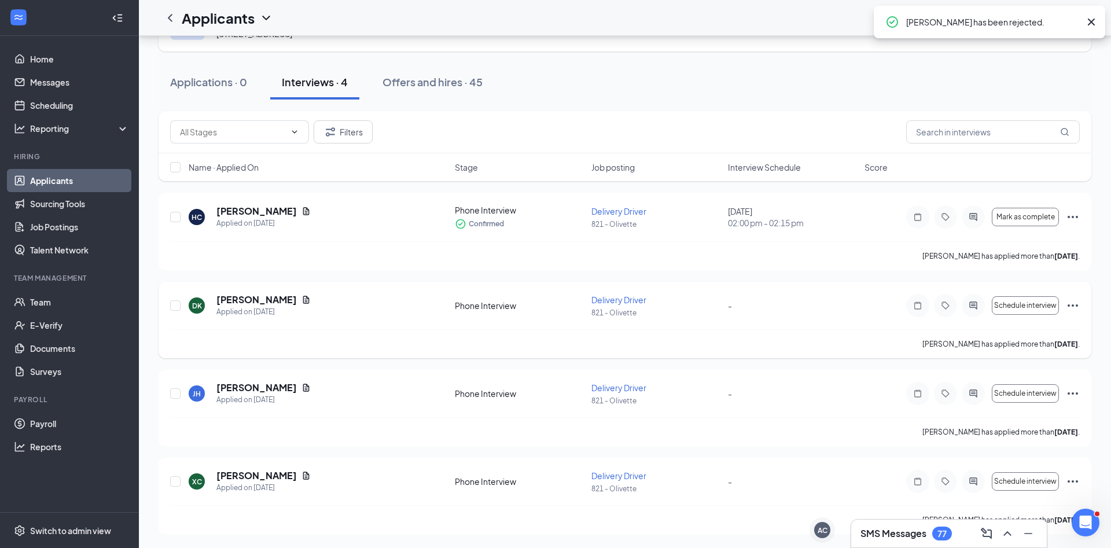
scroll to position [56, 0]
click at [253, 381] on h5 "Judy Harmon" at bounding box center [256, 387] width 80 height 13
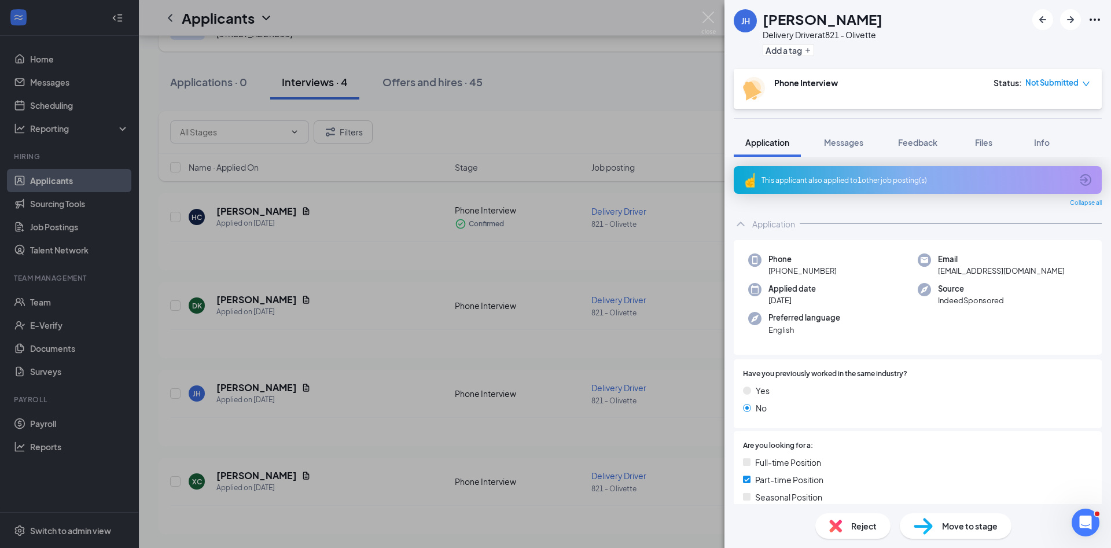
click at [571, 440] on div "JH Judy Harmon Delivery Driver at 821 - Olivette Add a tag Phone Interview Stat…" at bounding box center [555, 274] width 1111 height 548
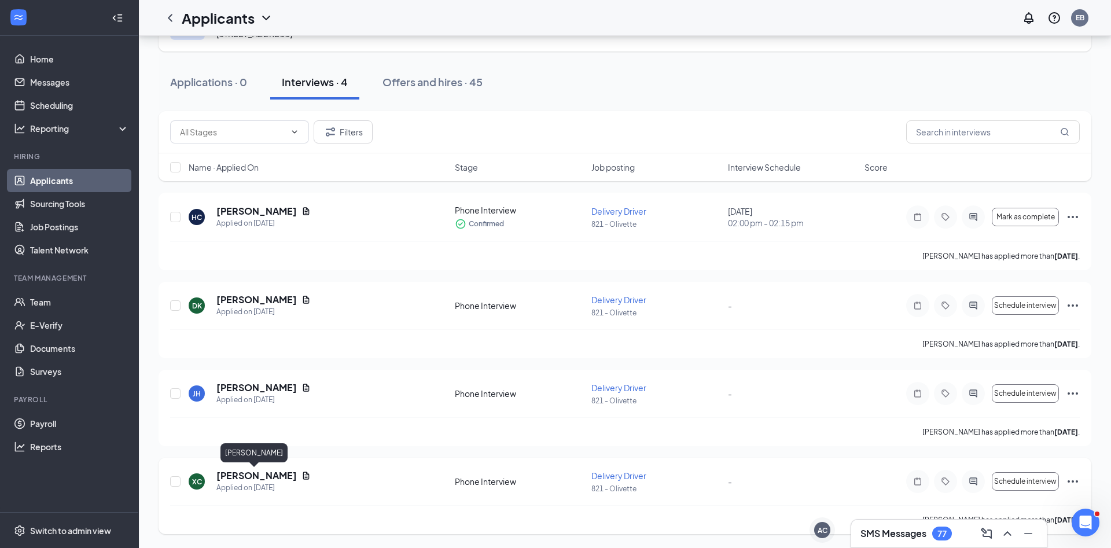
click at [252, 471] on h5 "Xzavier Curry" at bounding box center [256, 475] width 80 height 13
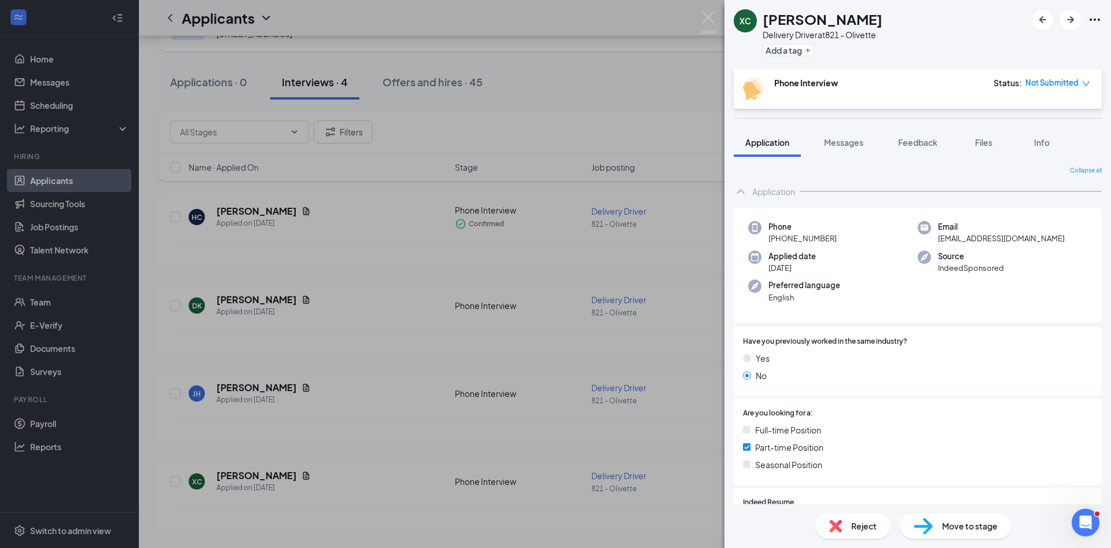
click at [871, 516] on div "Reject" at bounding box center [853, 525] width 75 height 25
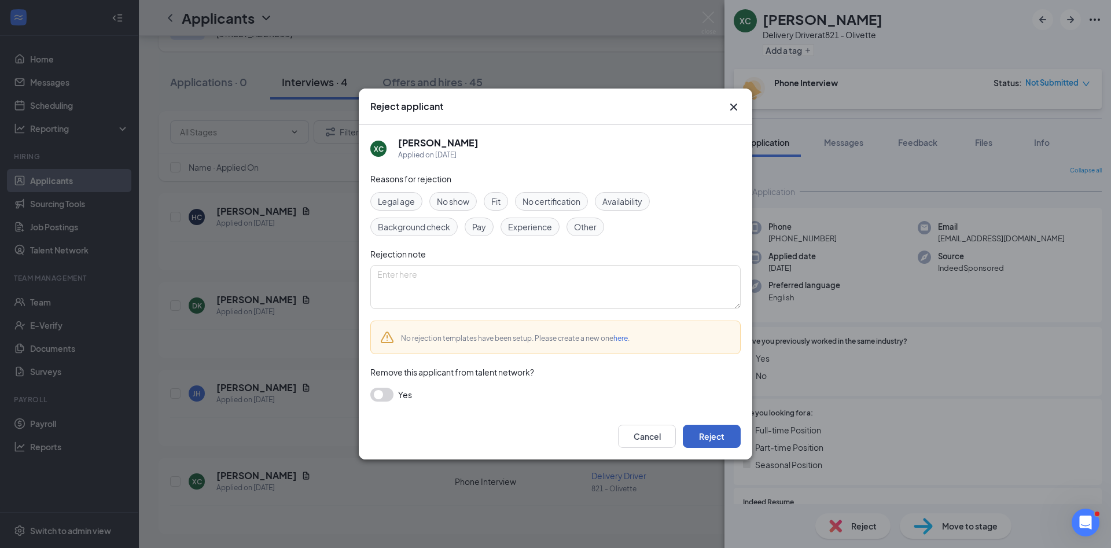
click at [709, 442] on button "Reject" at bounding box center [712, 436] width 58 height 23
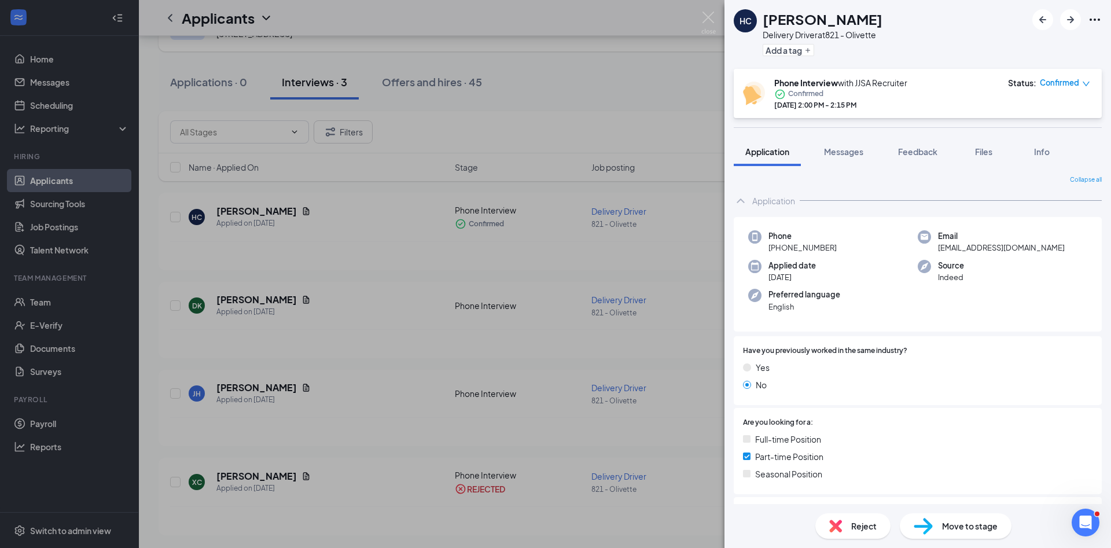
click at [333, 333] on div "HC Hannah Corley Delivery Driver at 821 - Olivette Add a tag Phone Interview wi…" at bounding box center [555, 274] width 1111 height 548
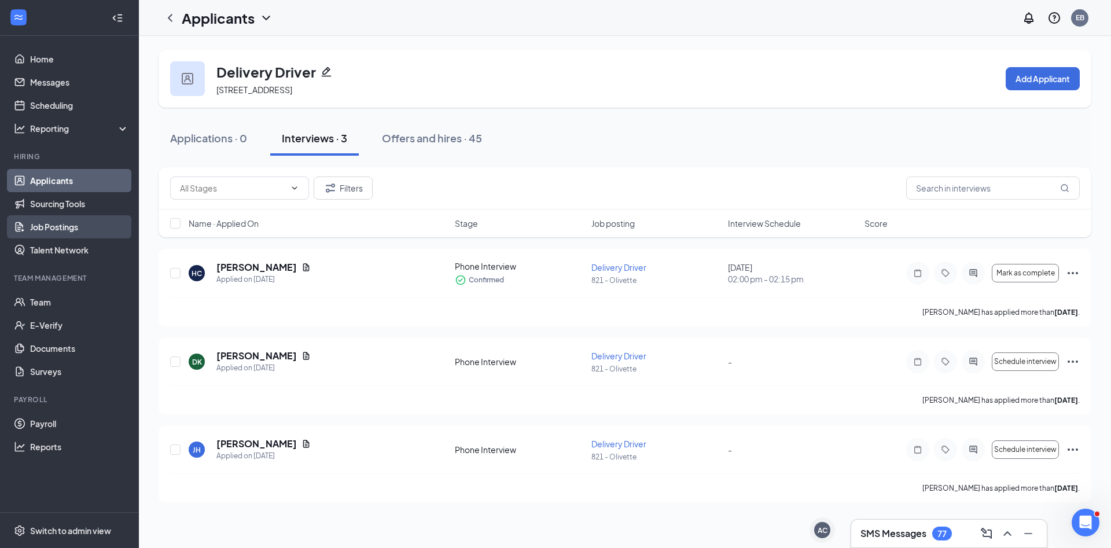
click at [52, 229] on link "Job Postings" at bounding box center [79, 226] width 99 height 23
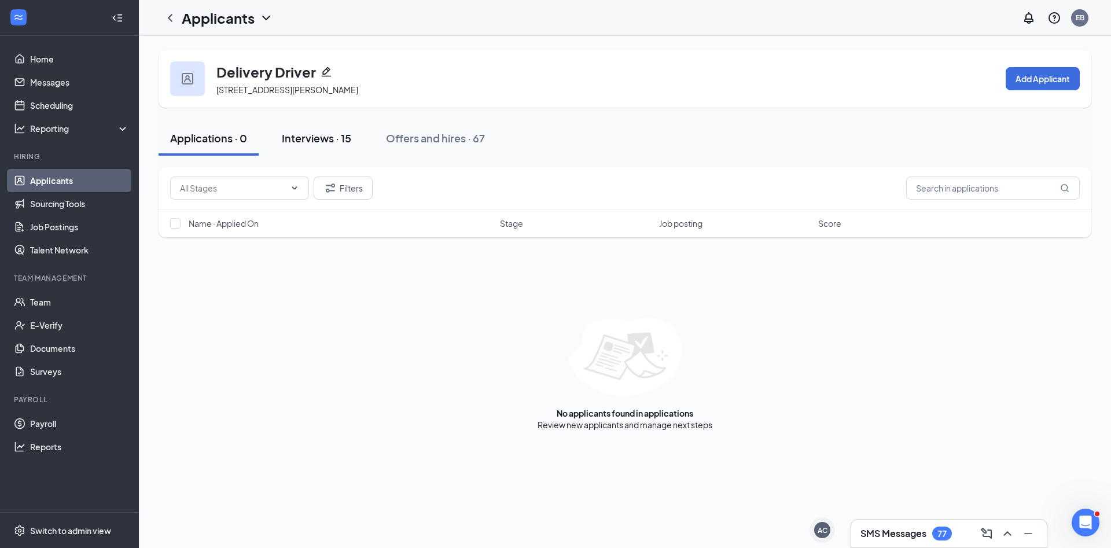
click at [303, 148] on button "Interviews · 15" at bounding box center [316, 138] width 93 height 35
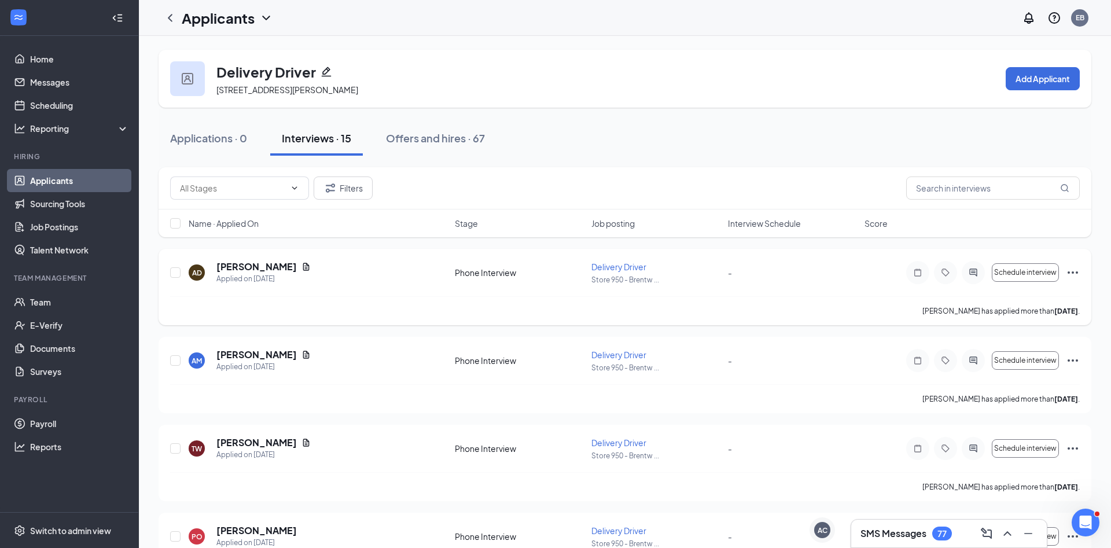
click at [338, 296] on div "Alan Davis has applied more than 14 days ago ." at bounding box center [625, 310] width 910 height 29
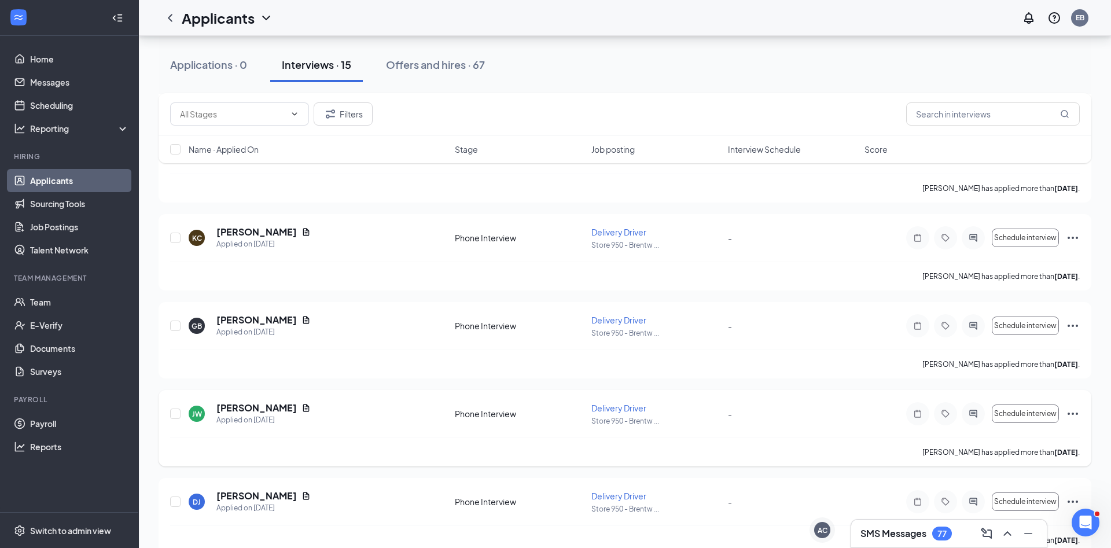
scroll to position [1023, 0]
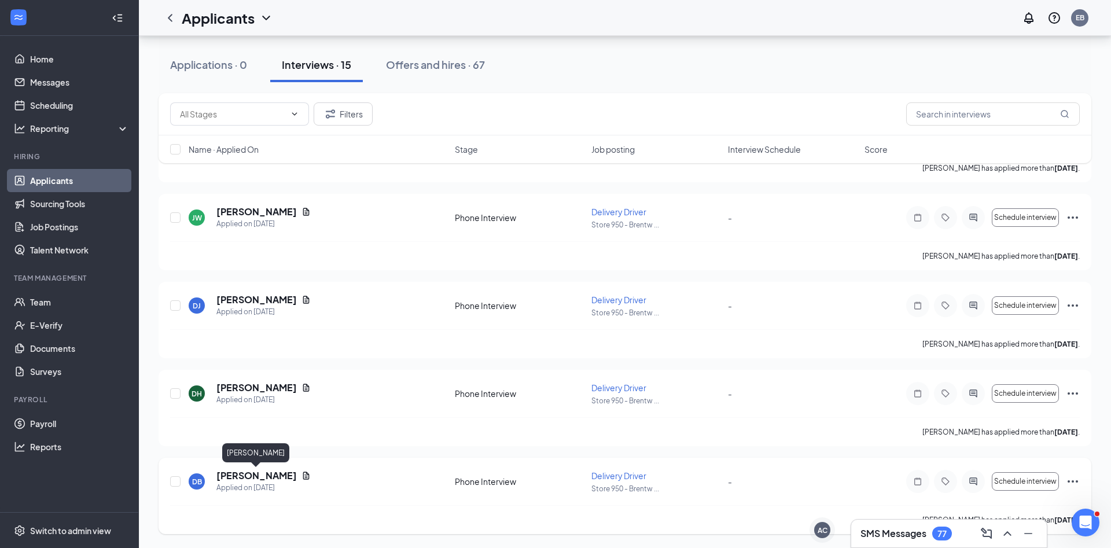
click at [262, 471] on h5 "Daijhanee Brooks" at bounding box center [256, 475] width 80 height 13
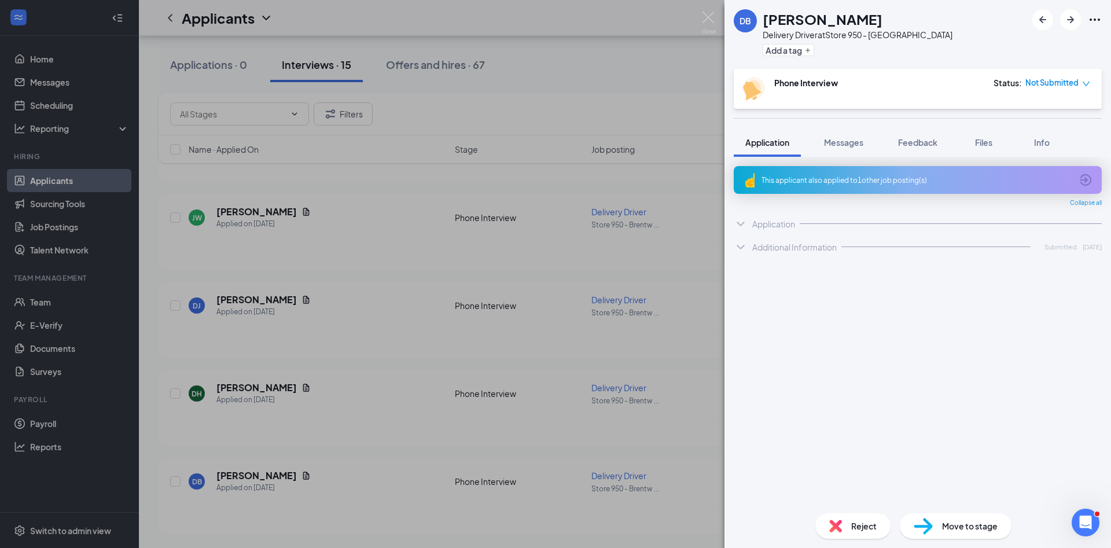
click at [879, 531] on div "Reject" at bounding box center [853, 525] width 75 height 25
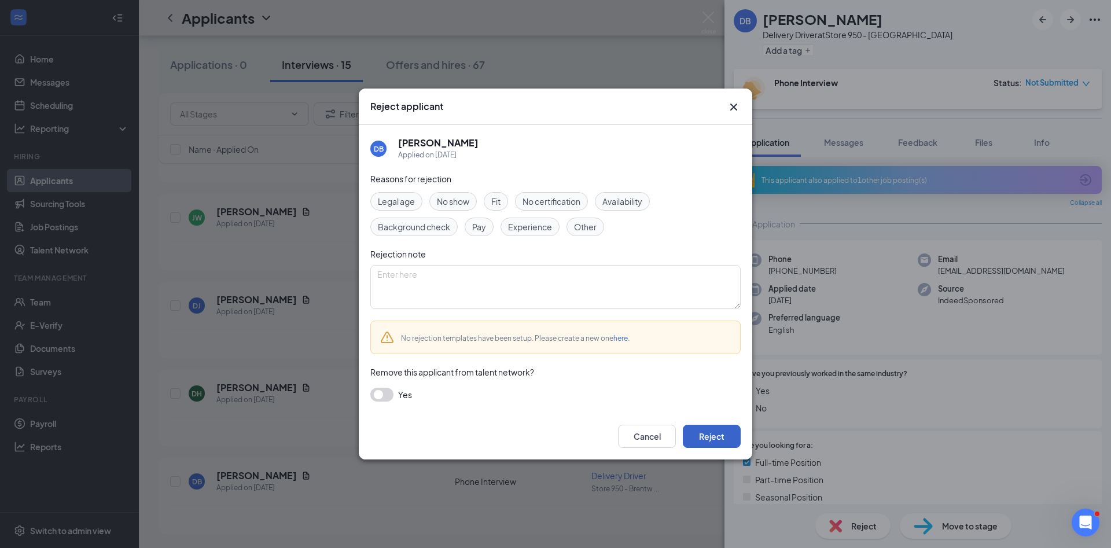
click at [715, 430] on button "Reject" at bounding box center [712, 436] width 58 height 23
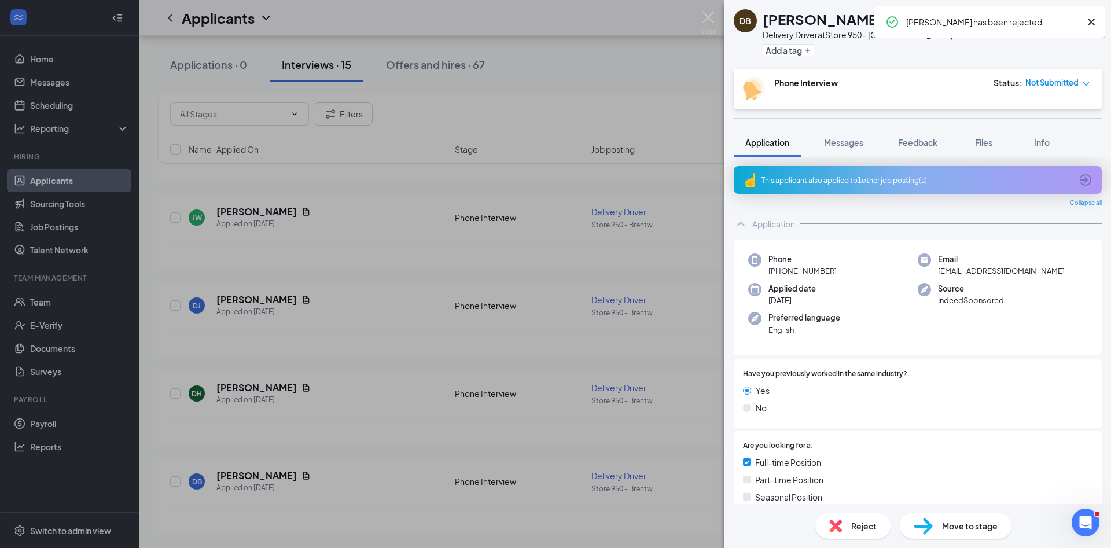
click at [330, 449] on div "DB Daijhanee Brooks Delivery Driver at Store 950 - Brentwood Add a tag Phone In…" at bounding box center [555, 274] width 1111 height 548
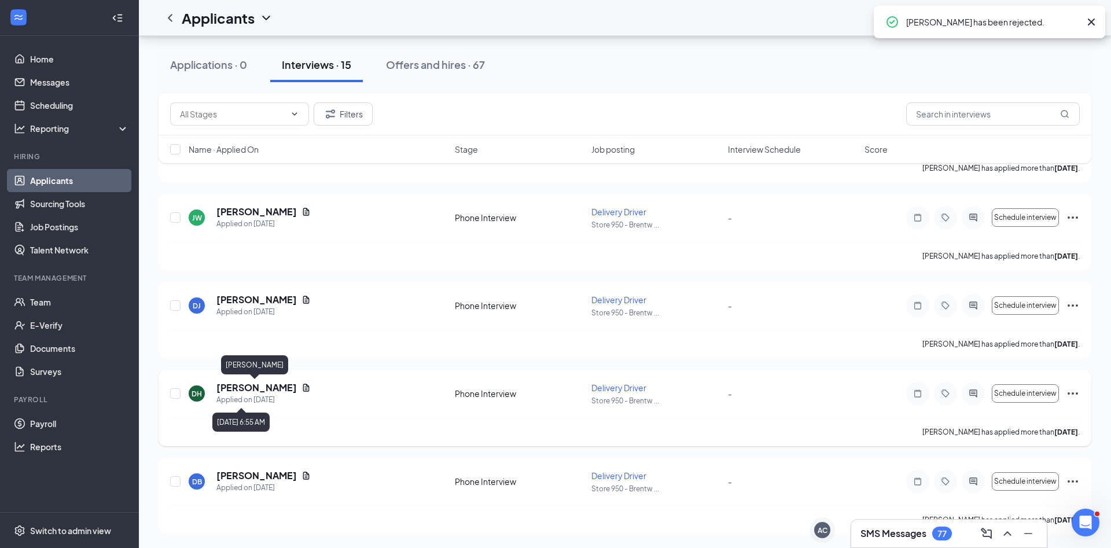
click at [249, 392] on h5 "Daren Hammer" at bounding box center [256, 387] width 80 height 13
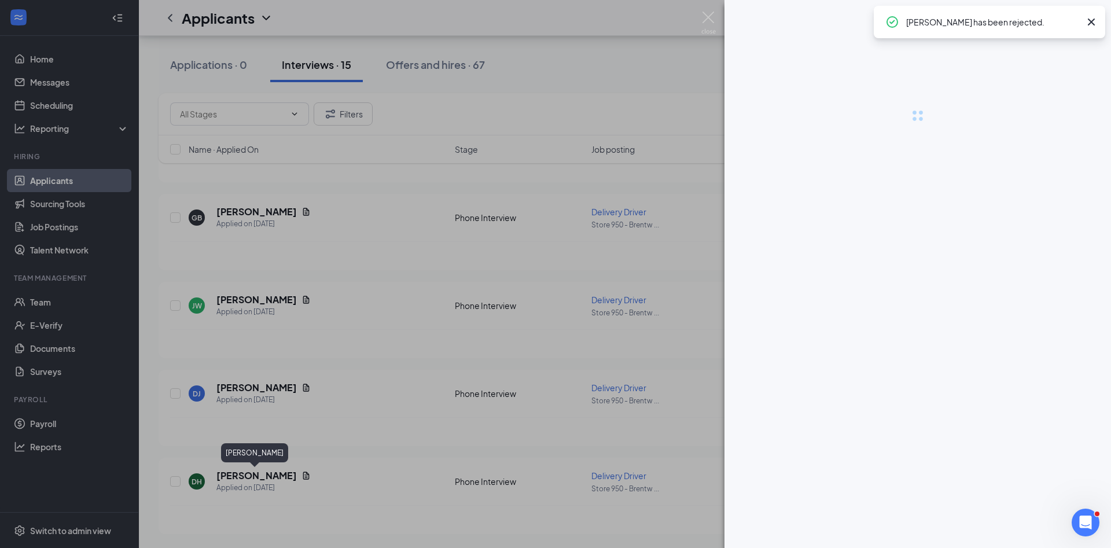
scroll to position [935, 0]
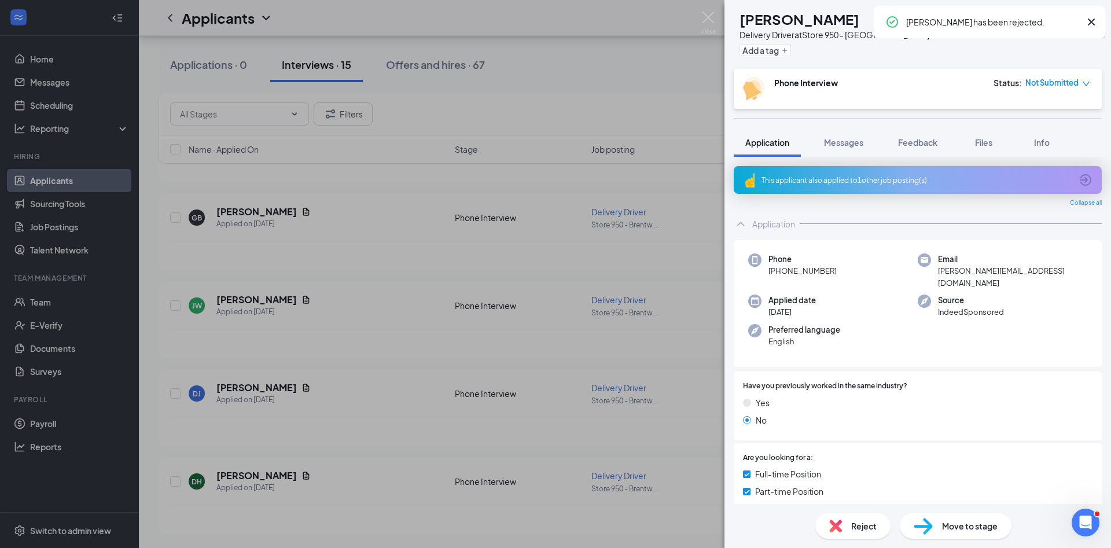
click at [843, 515] on div "Reject" at bounding box center [853, 525] width 75 height 25
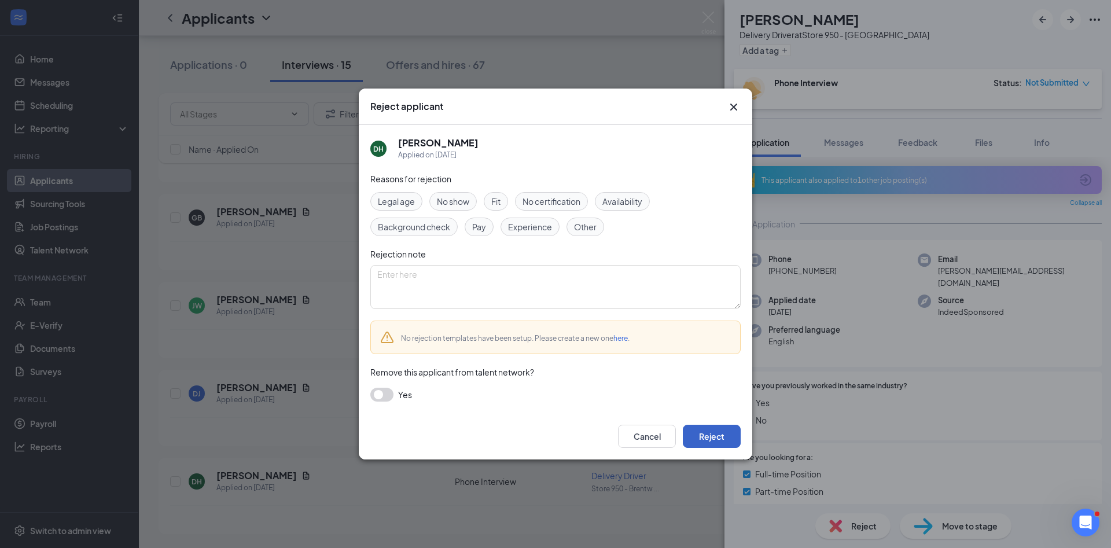
click at [707, 430] on button "Reject" at bounding box center [712, 436] width 58 height 23
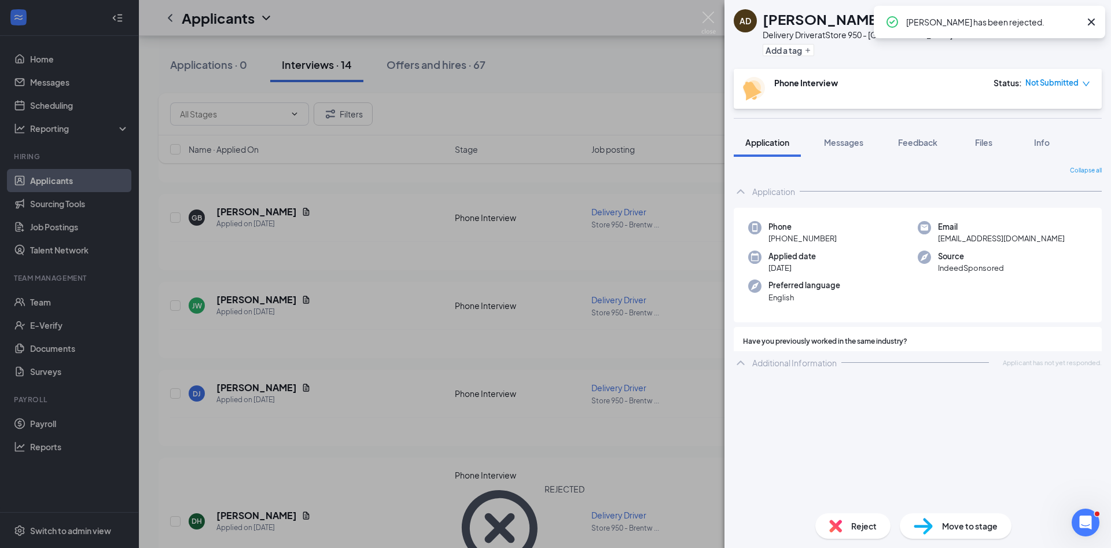
click at [233, 299] on div "AD Alan Davis Delivery Driver at Store 950 - Brentwood Add a tag Phone Intervie…" at bounding box center [555, 274] width 1111 height 548
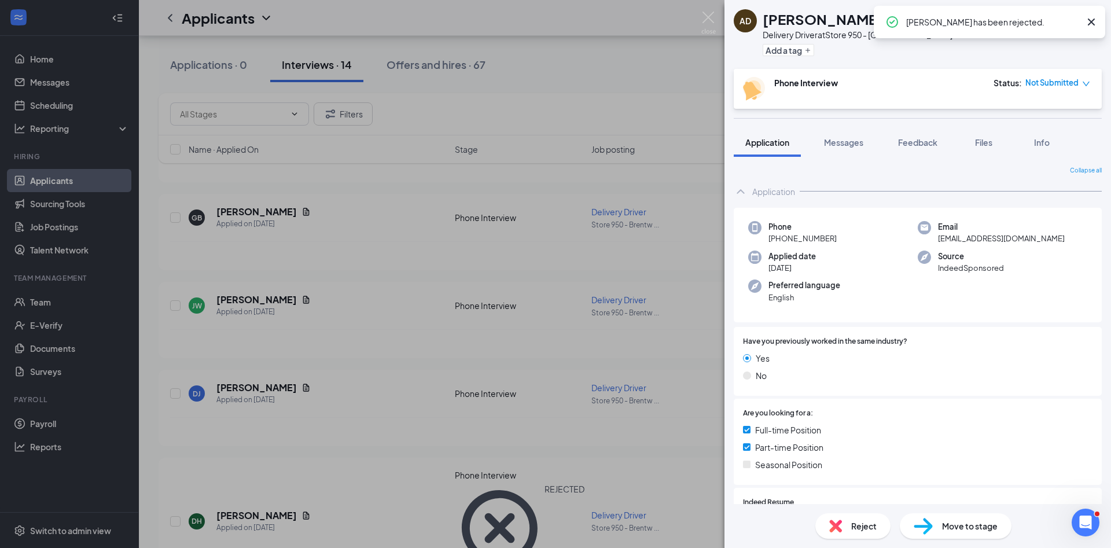
click at [223, 393] on div "AD Alan Davis Delivery Driver at Store 950 - Brentwood Add a tag Phone Intervie…" at bounding box center [555, 274] width 1111 height 548
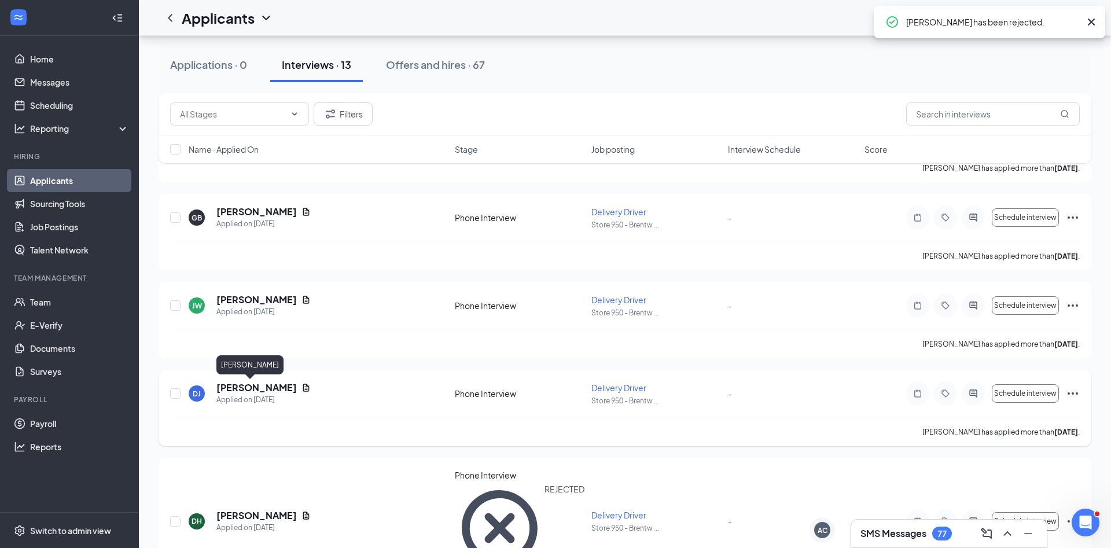
click at [230, 390] on h5 "Dave Jr" at bounding box center [256, 387] width 80 height 13
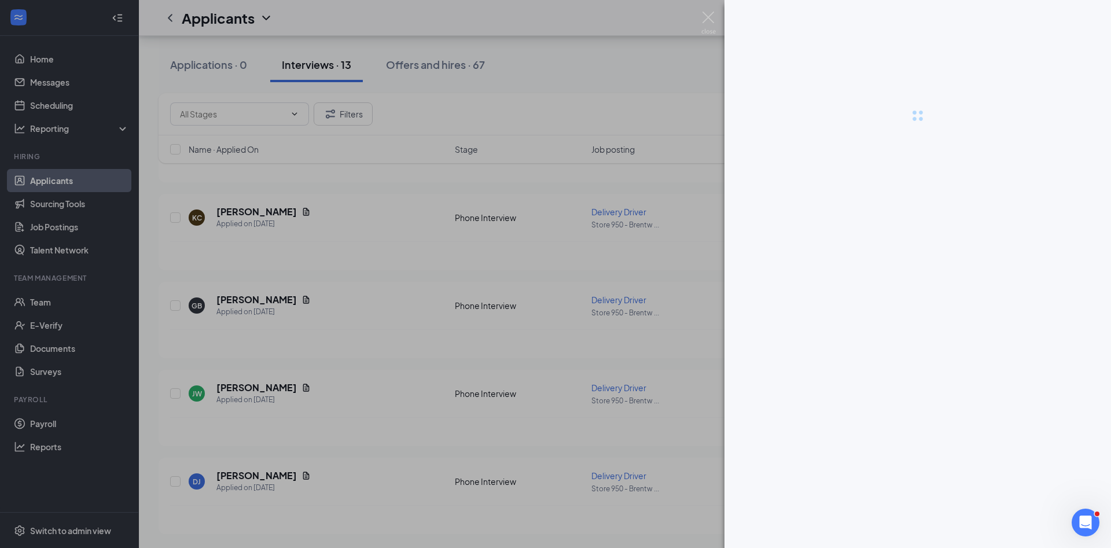
scroll to position [847, 0]
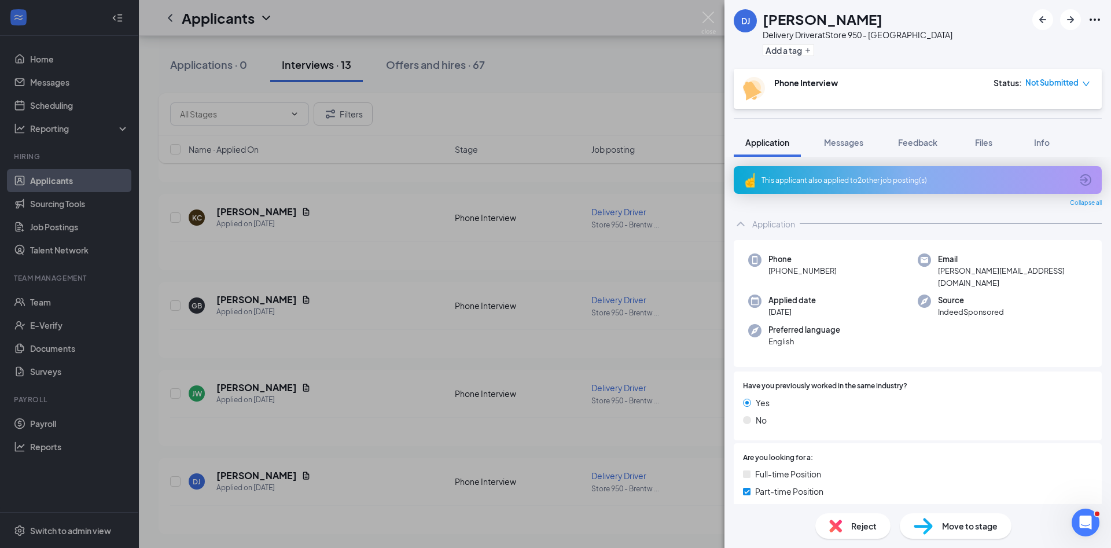
click at [837, 528] on img at bounding box center [835, 526] width 13 height 13
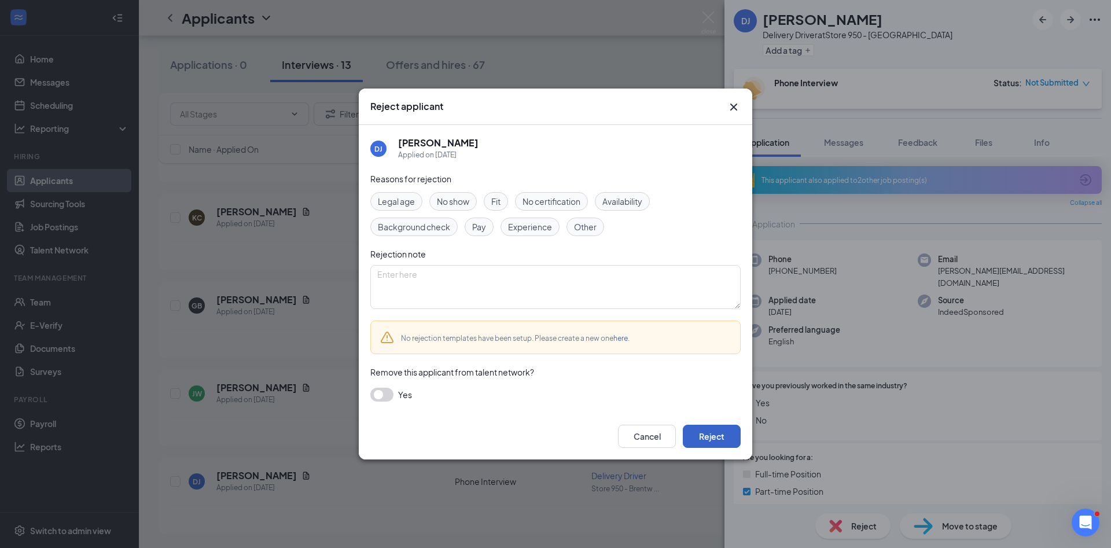
click at [692, 439] on button "Reject" at bounding box center [712, 436] width 58 height 23
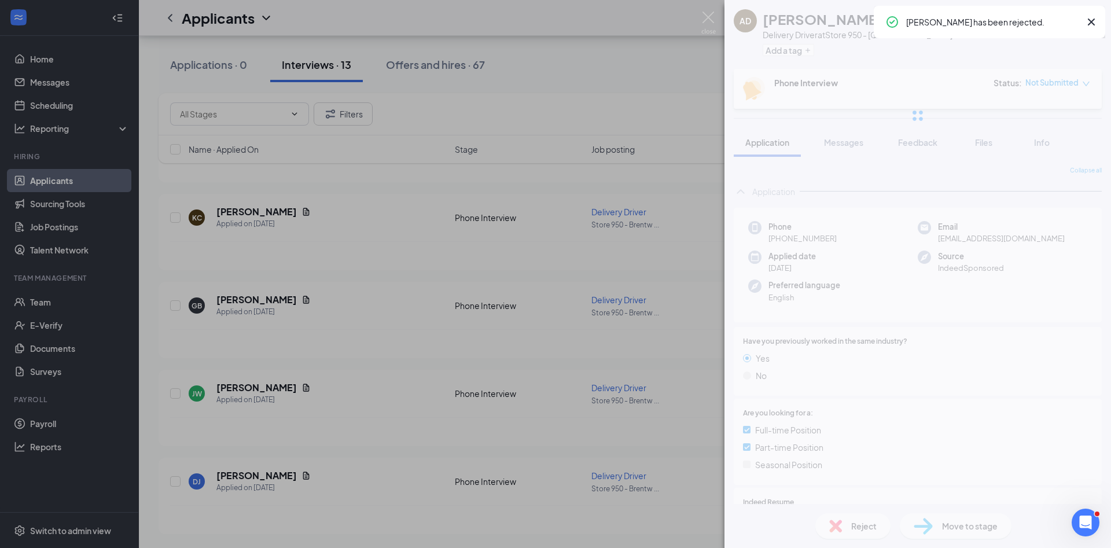
click at [315, 432] on div "AD Alan Davis Delivery Driver at Store 950 - Brentwood Add a tag Phone Intervie…" at bounding box center [555, 274] width 1111 height 548
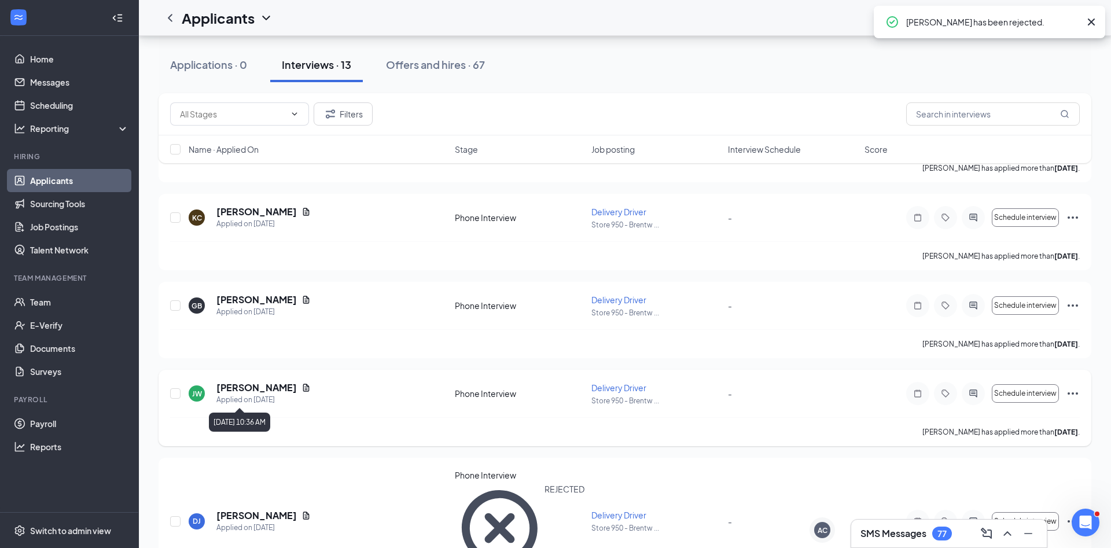
click at [245, 396] on div "Applied on [DATE]" at bounding box center [263, 400] width 94 height 12
click at [245, 394] on div "Applied on [DATE]" at bounding box center [263, 400] width 94 height 12
click at [245, 390] on h5 "Jamon Whales" at bounding box center [256, 387] width 80 height 13
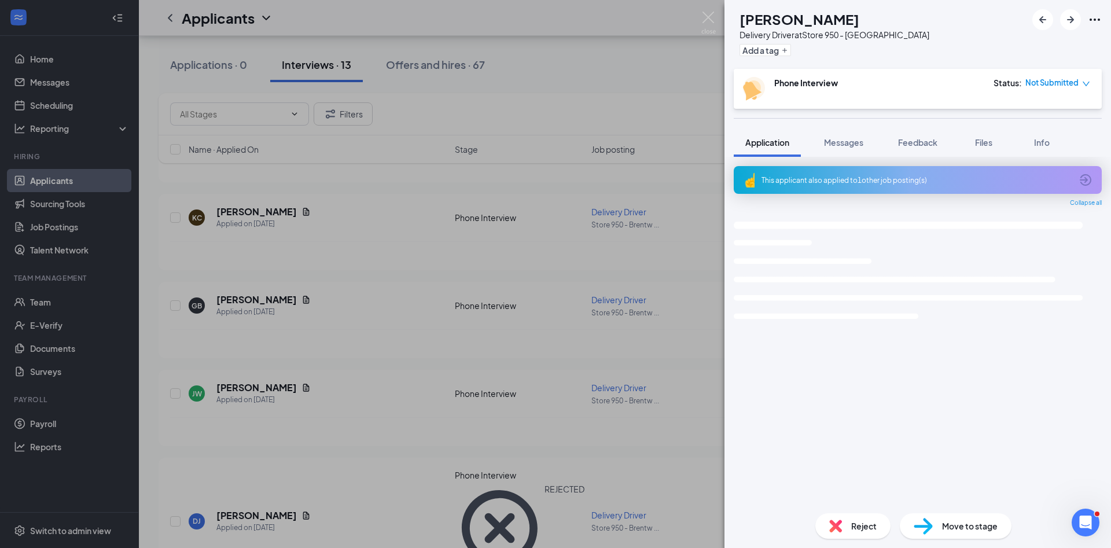
click at [849, 525] on div "Reject" at bounding box center [853, 525] width 75 height 25
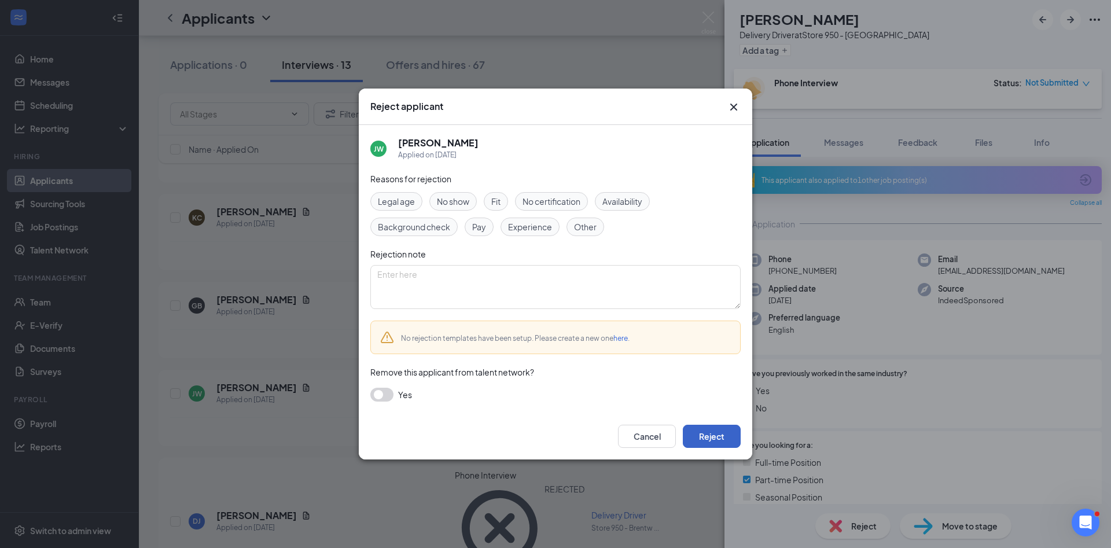
click at [708, 439] on button "Reject" at bounding box center [712, 436] width 58 height 23
click at [306, 351] on div "Reject applicant JW Jamon Whales Applied on Aug 27 Reasons for rejection Legal …" at bounding box center [555, 274] width 1111 height 548
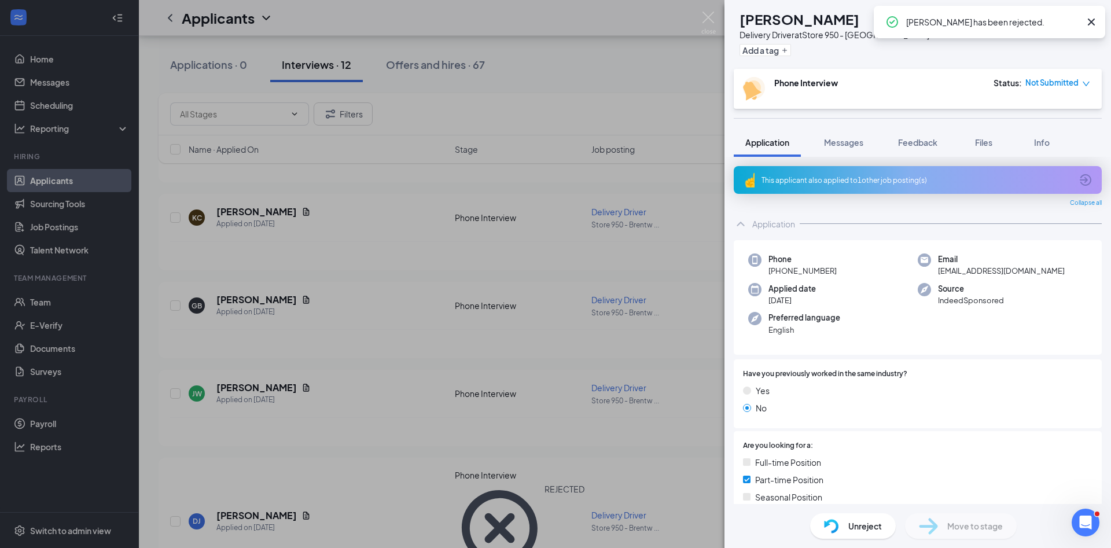
scroll to position [760, 0]
click at [243, 329] on div "JW Jamon Whales Delivery Driver at Store 950 - Brentwood Add a tag Phone Interv…" at bounding box center [555, 274] width 1111 height 548
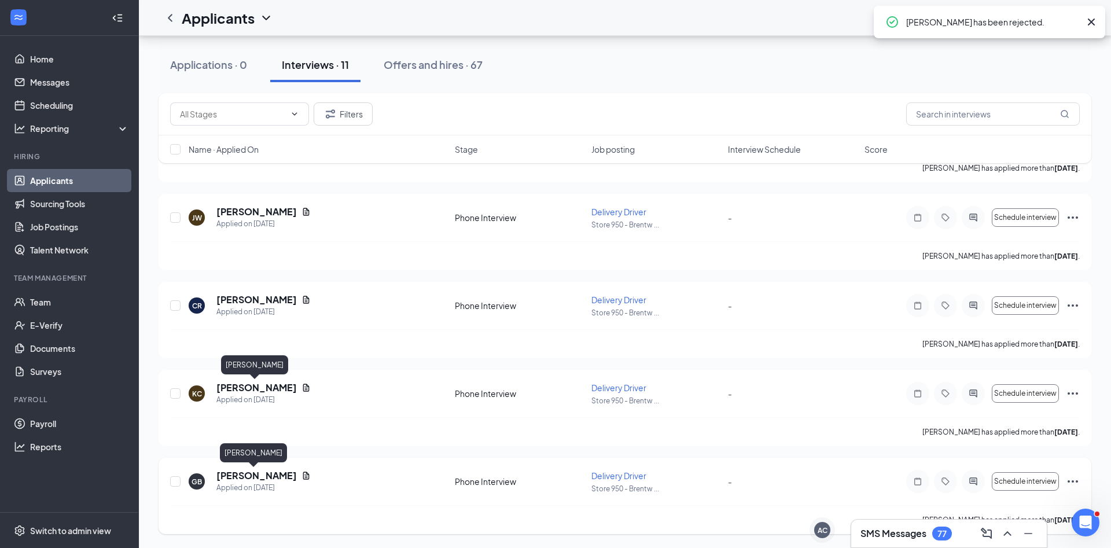
scroll to position [671, 0]
click at [240, 472] on h5 "Grace Bosley" at bounding box center [256, 475] width 80 height 13
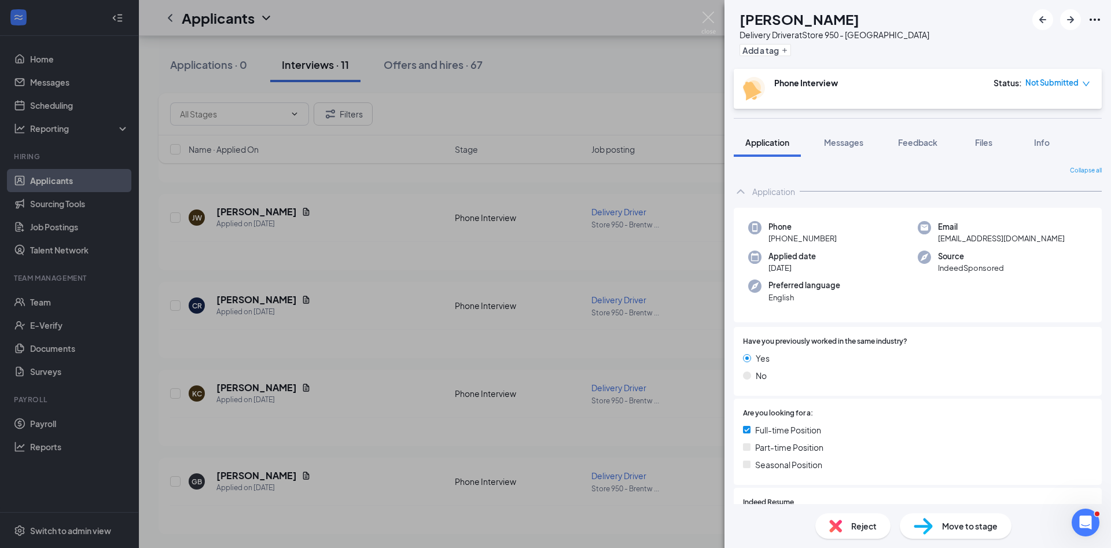
click at [384, 390] on div "GB [PERSON_NAME] Delivery Driver at Store 950 - Brentwood Add a tag Phone Inter…" at bounding box center [555, 274] width 1111 height 548
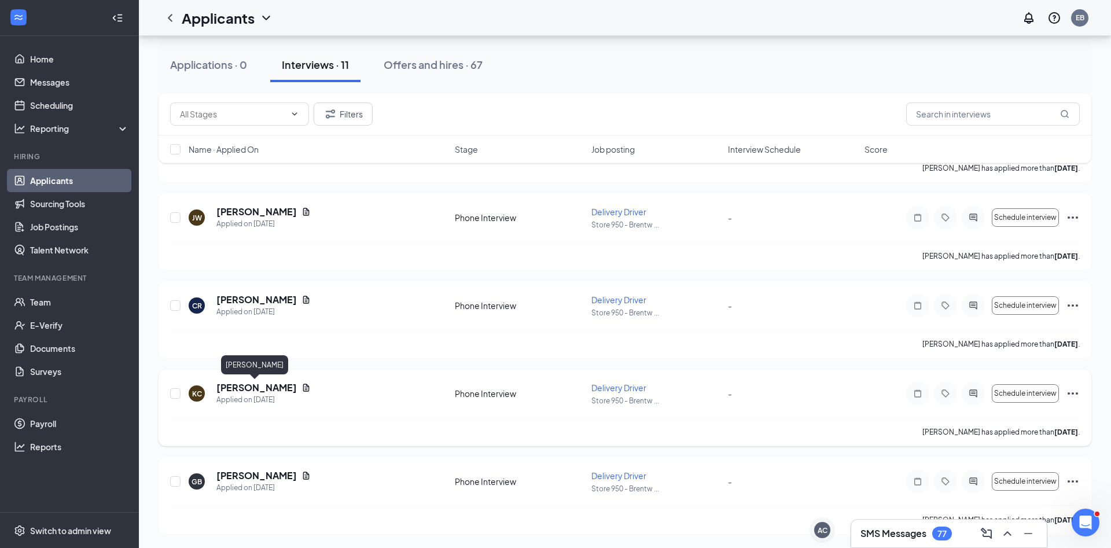
click at [236, 388] on h5 "Kevin Connelly" at bounding box center [256, 387] width 80 height 13
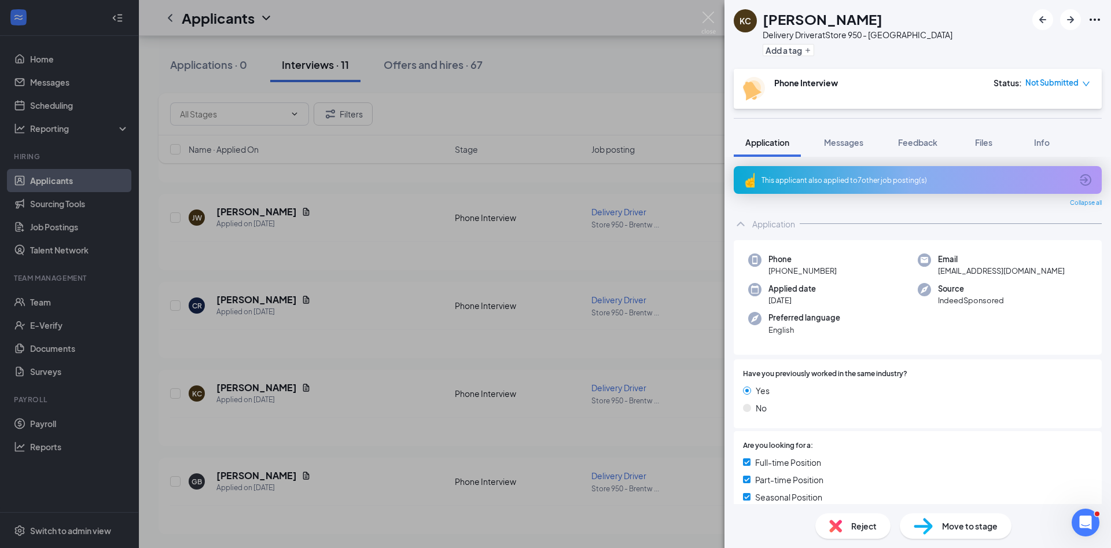
click at [855, 526] on span "Reject" at bounding box center [863, 526] width 25 height 13
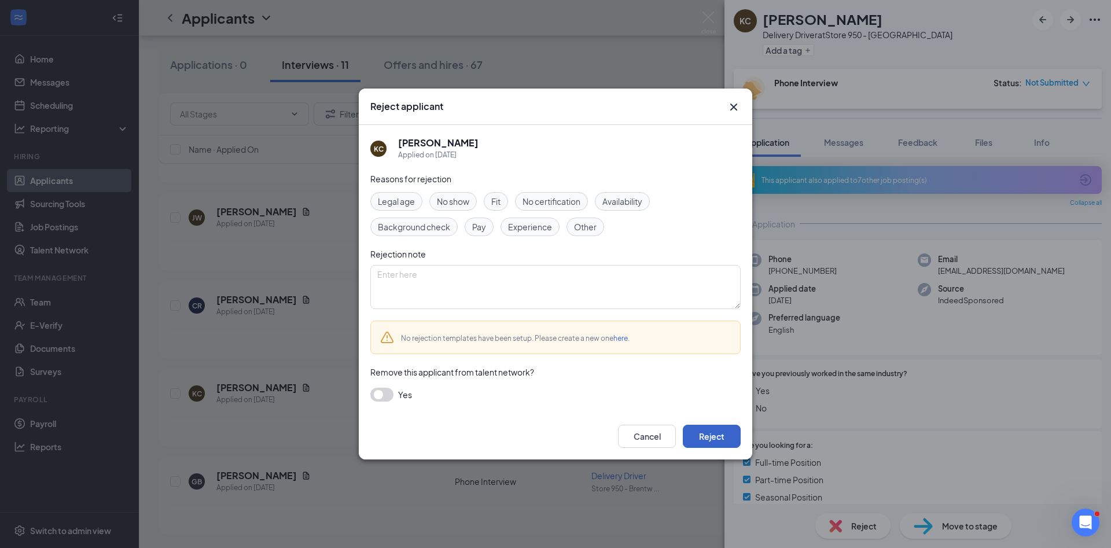
click at [704, 436] on button "Reject" at bounding box center [712, 436] width 58 height 23
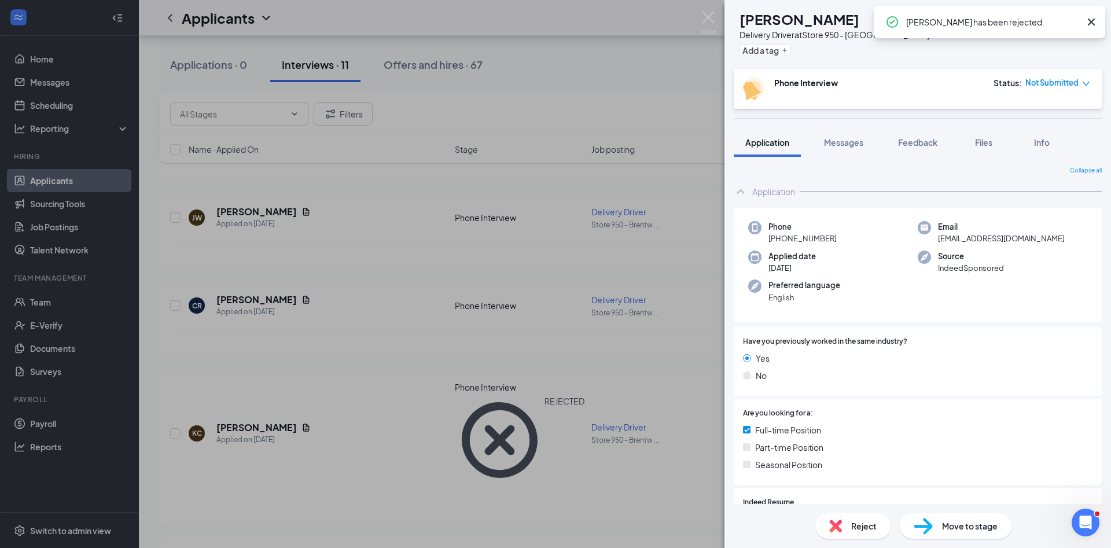
click at [314, 347] on div "GB Grace Bosley Delivery Driver at Store 950 - Brentwood Add a tag Phone Interv…" at bounding box center [555, 274] width 1111 height 548
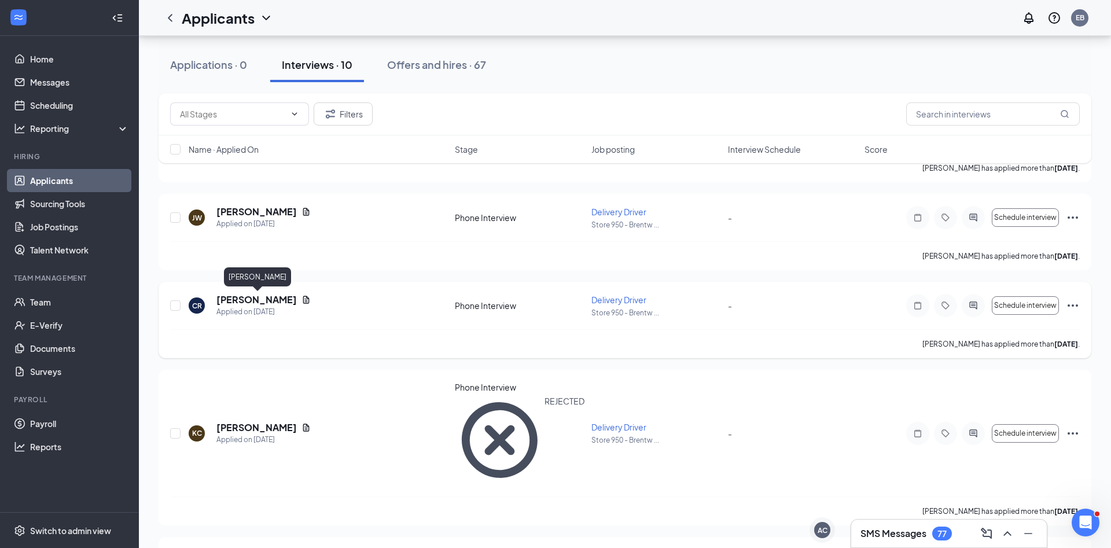
click at [278, 301] on h5 "Cheyanne Ryckman" at bounding box center [256, 299] width 80 height 13
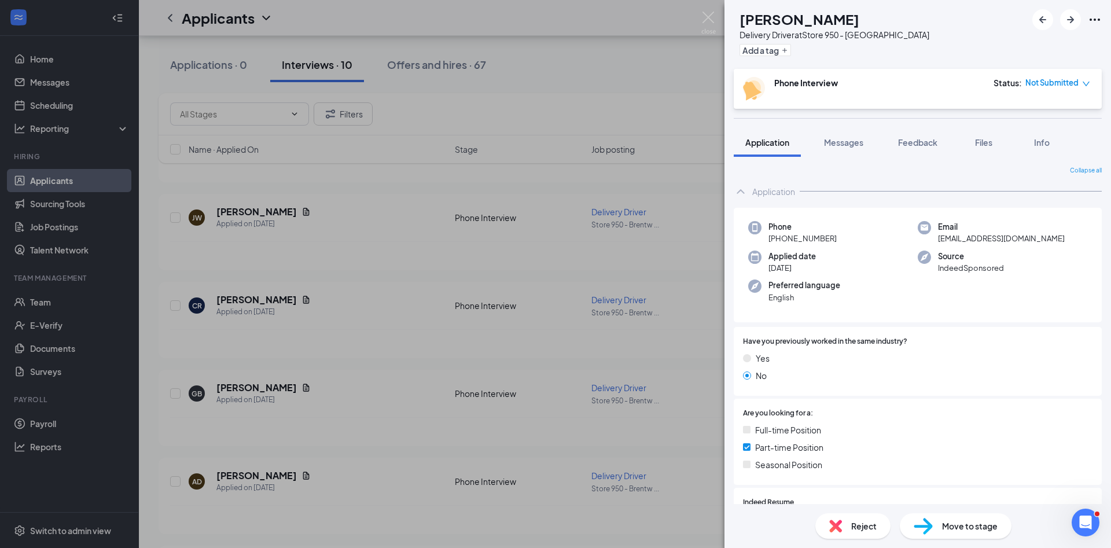
click at [928, 513] on div "Move to stage" at bounding box center [956, 525] width 112 height 25
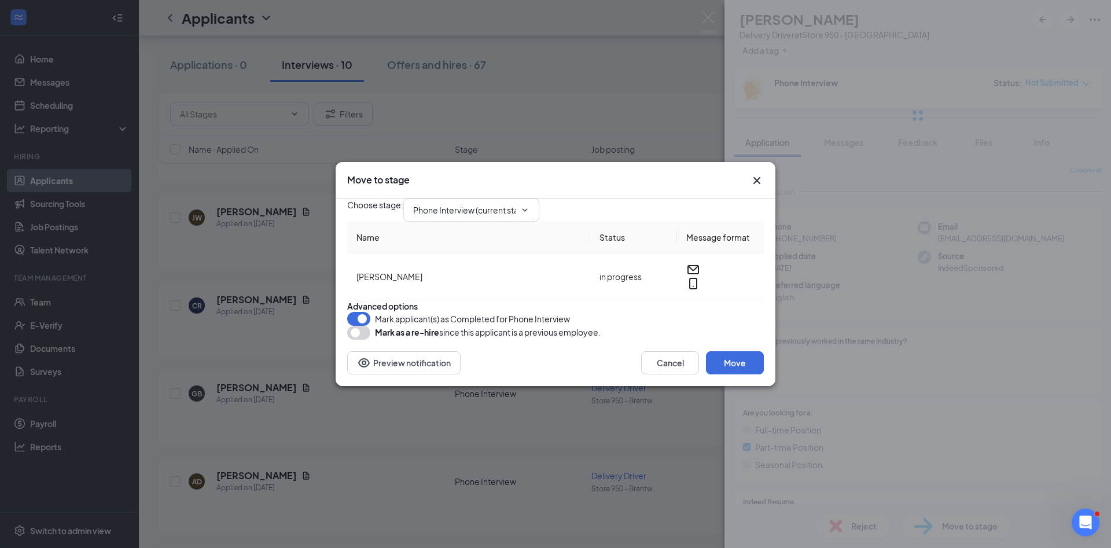
type input "Hiring Complete (final stage)"
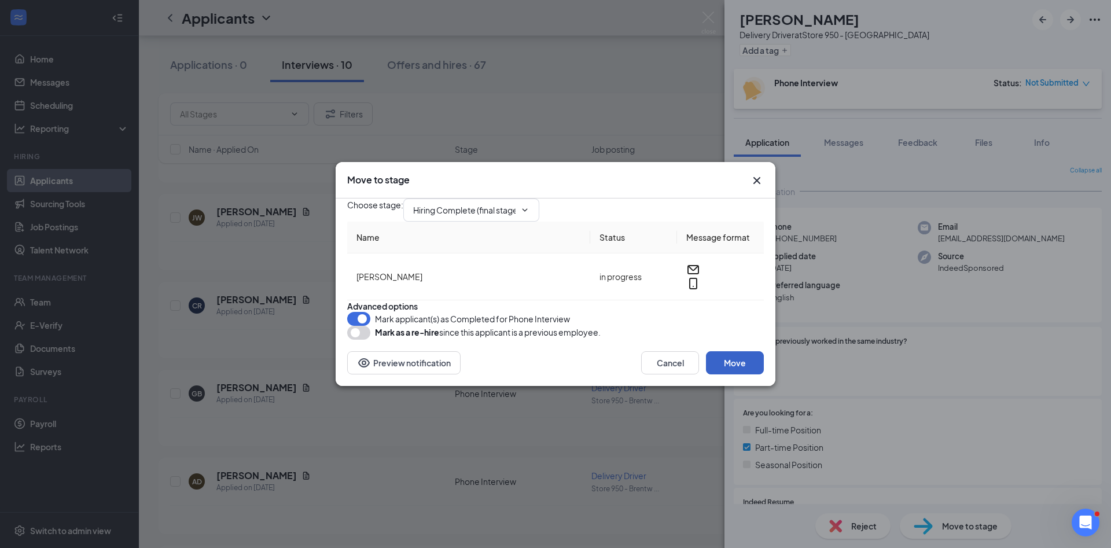
click at [751, 374] on button "Move" at bounding box center [735, 362] width 58 height 23
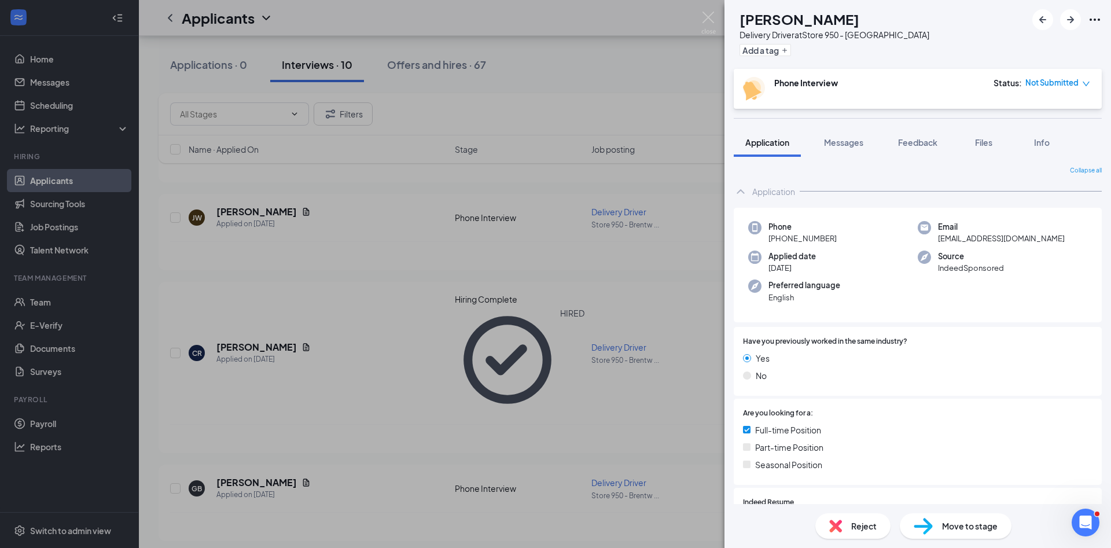
click at [410, 318] on div "GB Grace Bosley Delivery Driver at Store 950 - Brentwood Add a tag Phone Interv…" at bounding box center [555, 274] width 1111 height 548
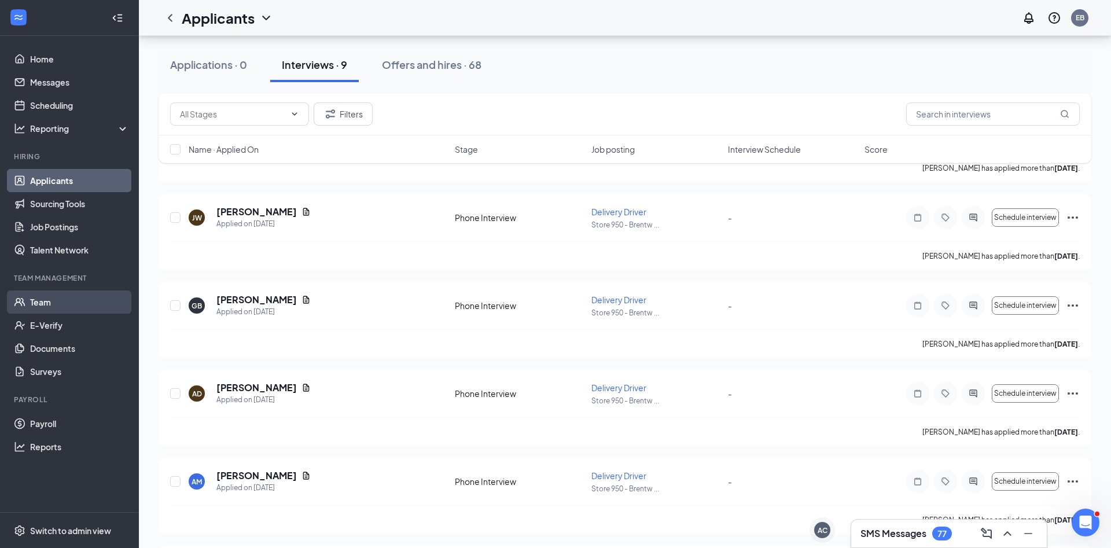
click at [79, 307] on link "Team" at bounding box center [79, 302] width 99 height 23
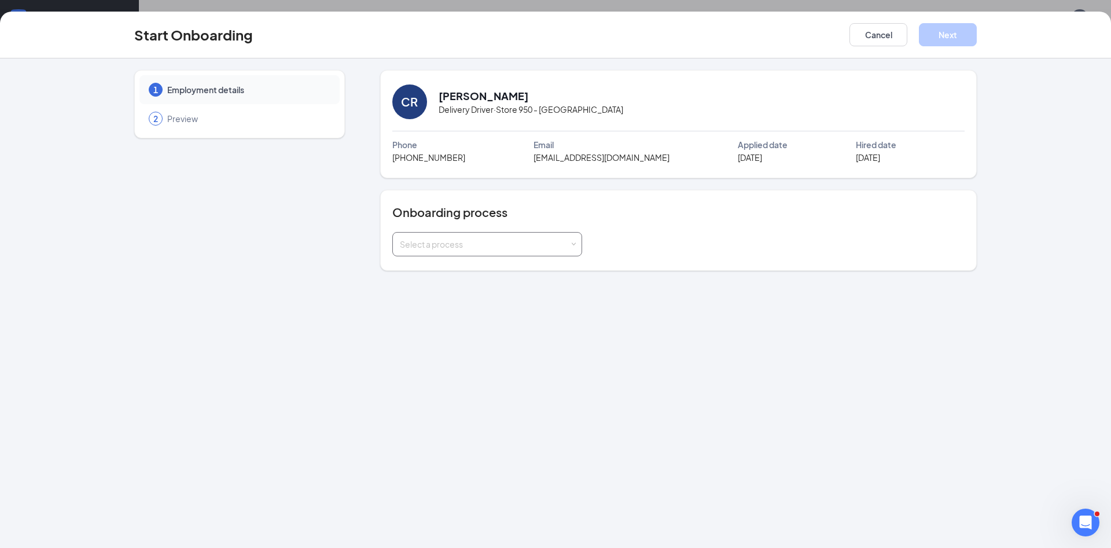
click at [570, 254] on div "Select a process" at bounding box center [487, 244] width 175 height 23
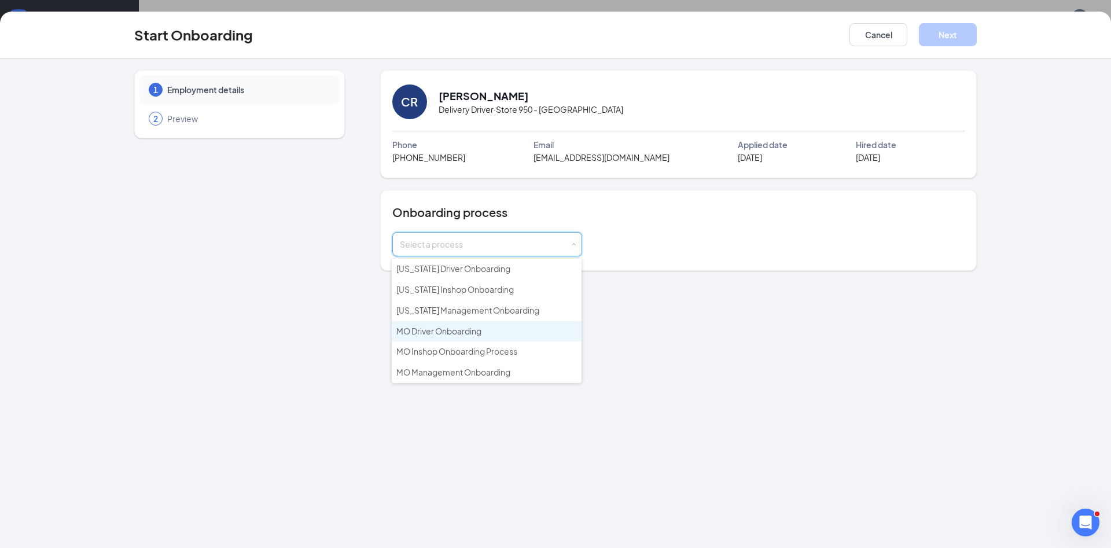
click at [539, 332] on li "MO Driver Onboarding" at bounding box center [487, 331] width 190 height 21
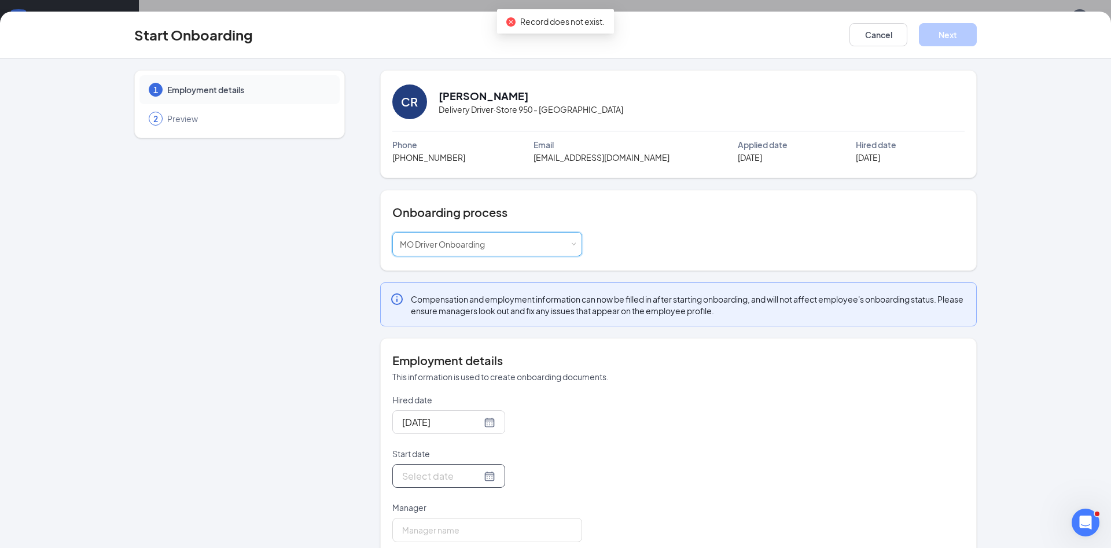
click at [441, 474] on input "Start date" at bounding box center [441, 476] width 79 height 14
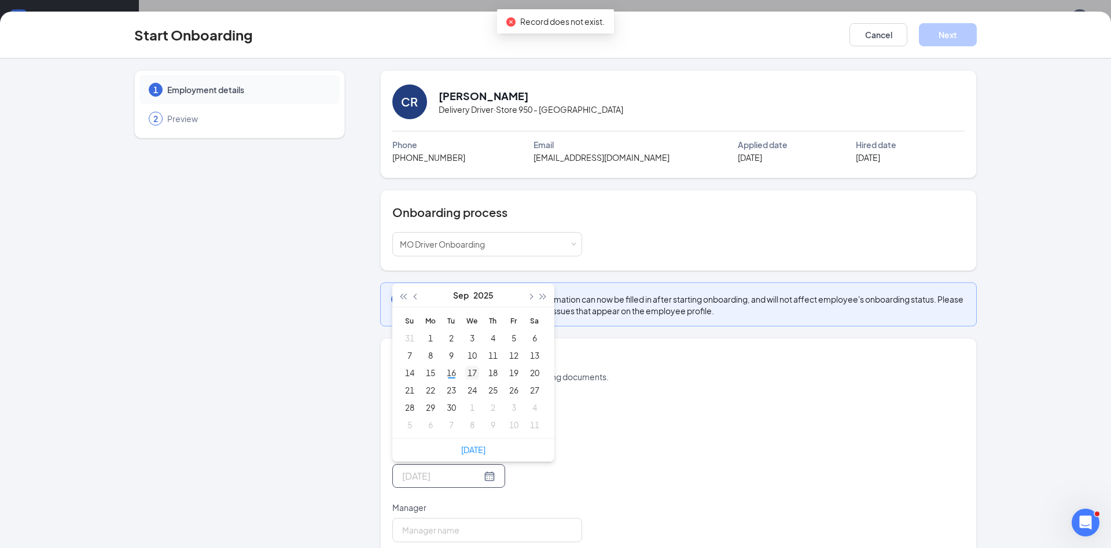
type input "Sep 17, 2025"
click at [476, 377] on div "17" at bounding box center [472, 373] width 14 height 14
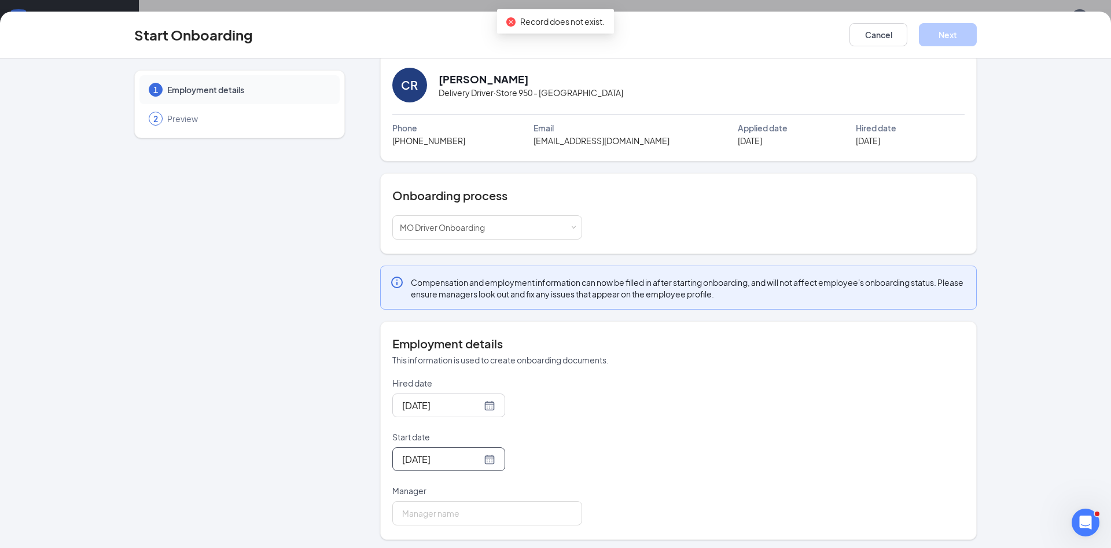
scroll to position [20, 0]
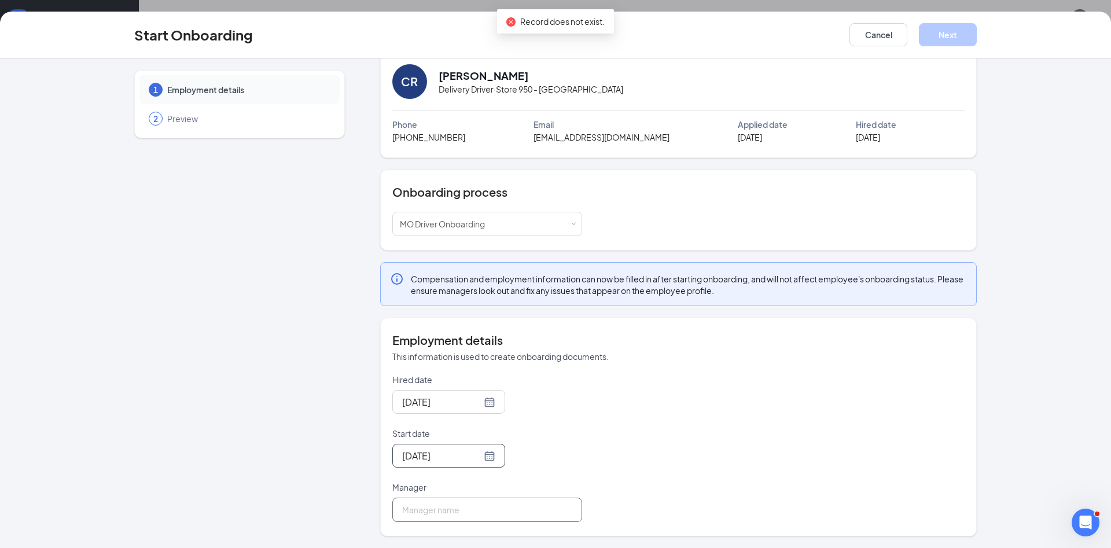
click at [472, 516] on input "Manager" at bounding box center [487, 510] width 190 height 24
type input "950"
click at [959, 34] on button "Next" at bounding box center [948, 34] width 58 height 23
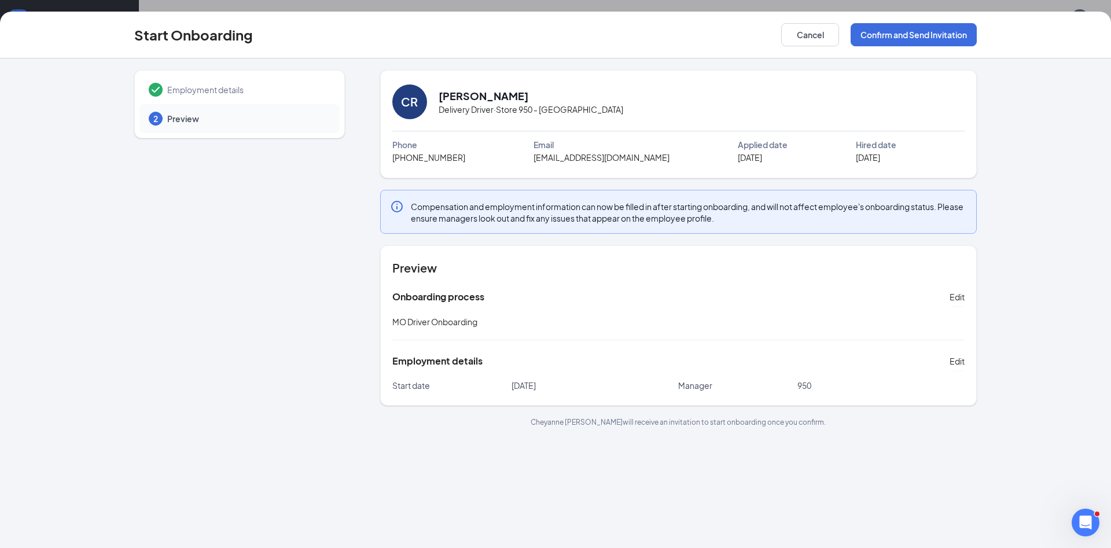
scroll to position [0, 0]
click at [897, 32] on button "Confirm and Send Invitation" at bounding box center [914, 34] width 126 height 23
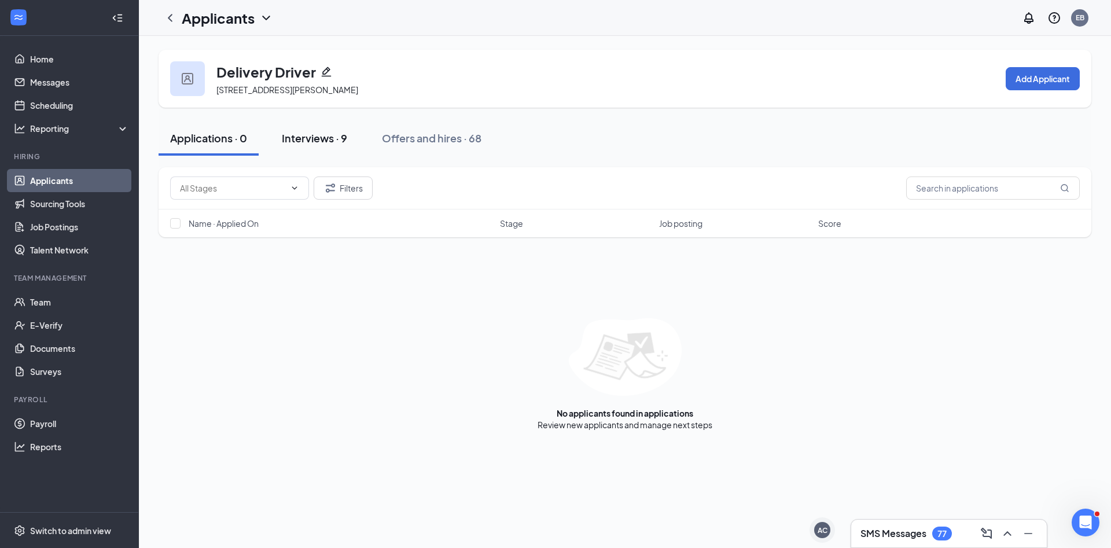
click at [310, 135] on div "Interviews · 9" at bounding box center [314, 138] width 65 height 14
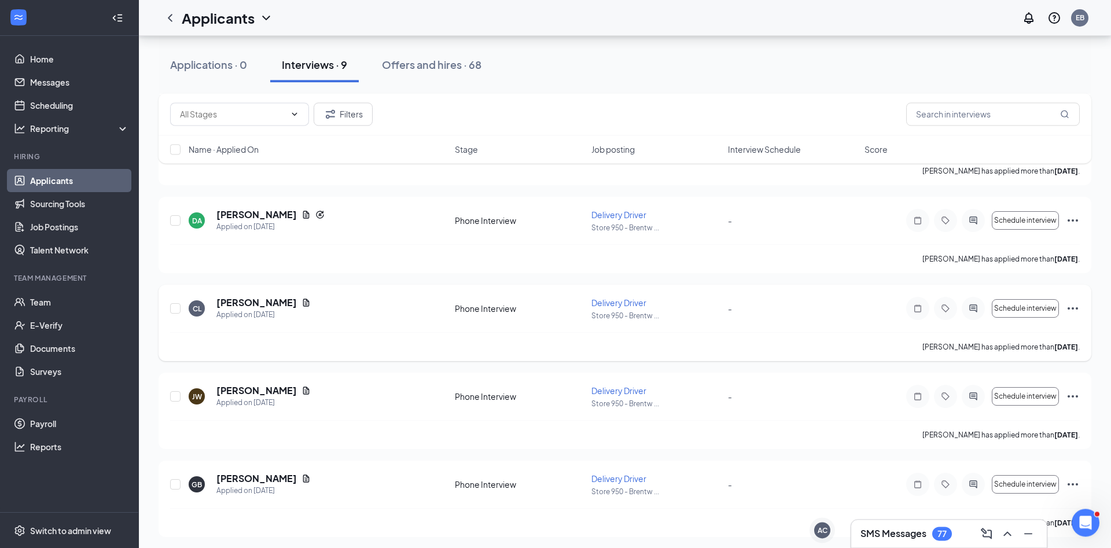
scroll to position [495, 0]
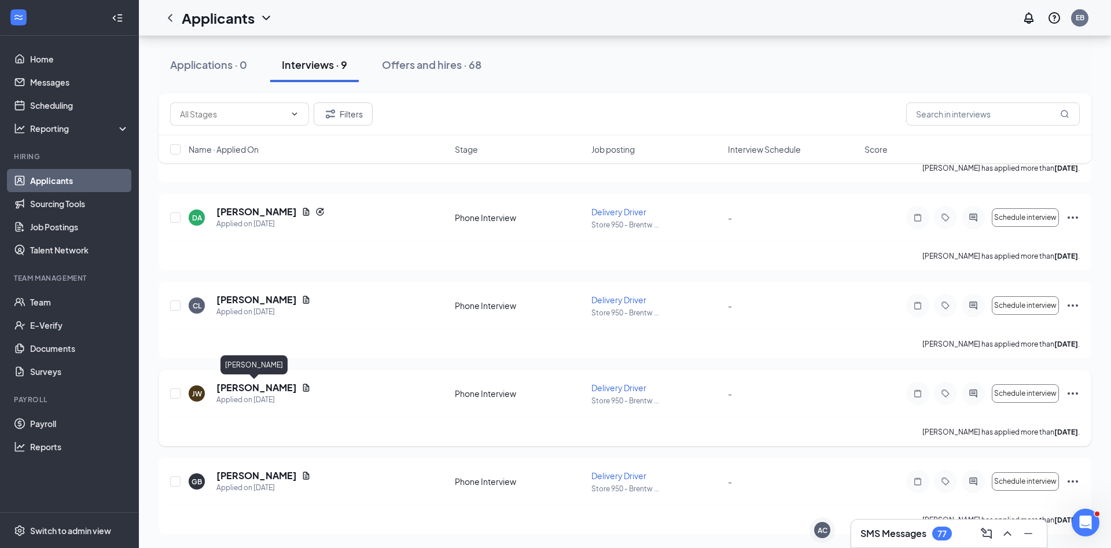
click at [261, 389] on h5 "[PERSON_NAME]" at bounding box center [256, 387] width 80 height 13
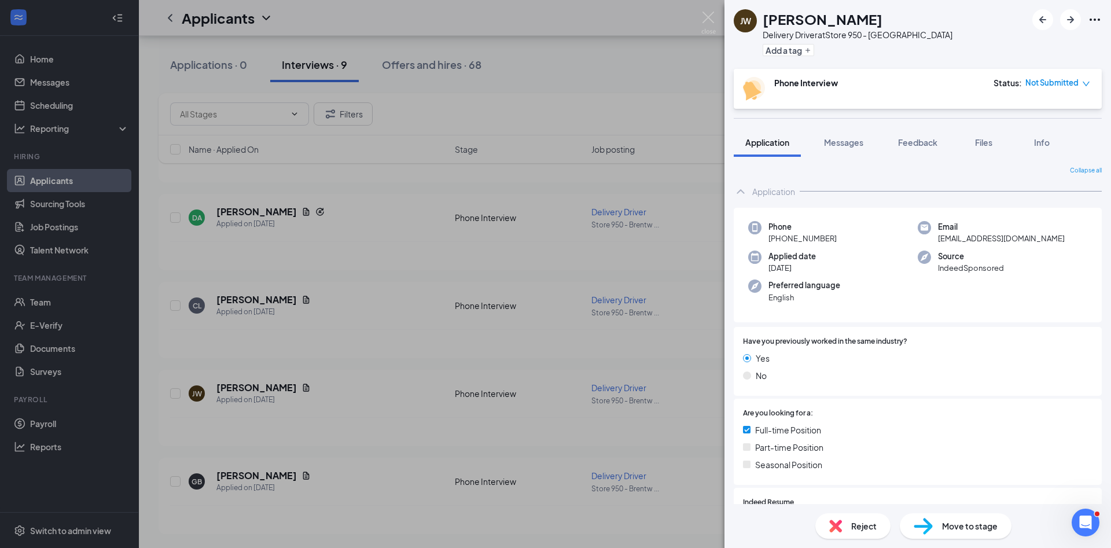
click at [845, 530] on div "Reject" at bounding box center [853, 525] width 75 height 25
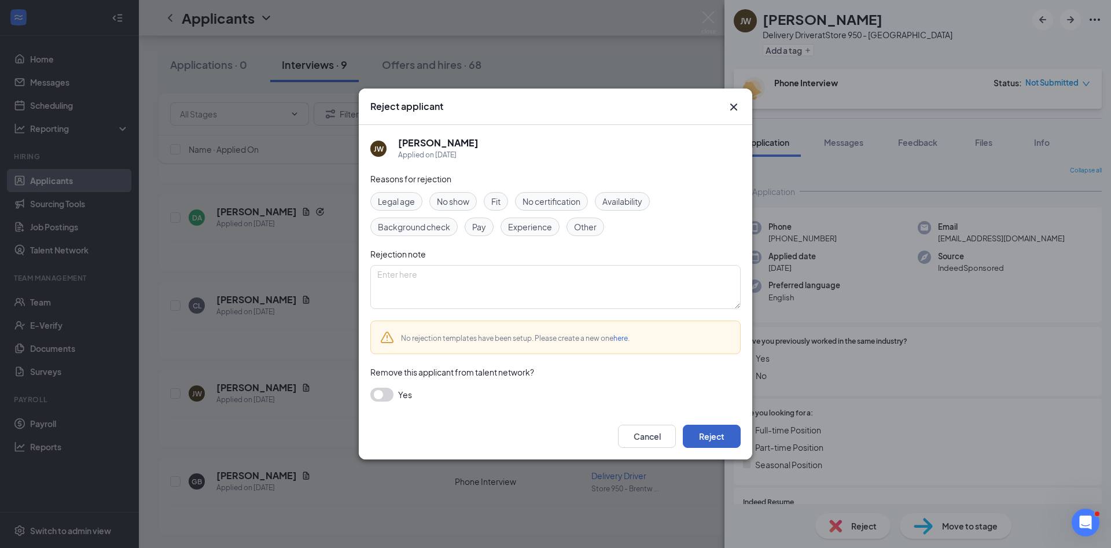
click at [705, 437] on button "Reject" at bounding box center [712, 436] width 58 height 23
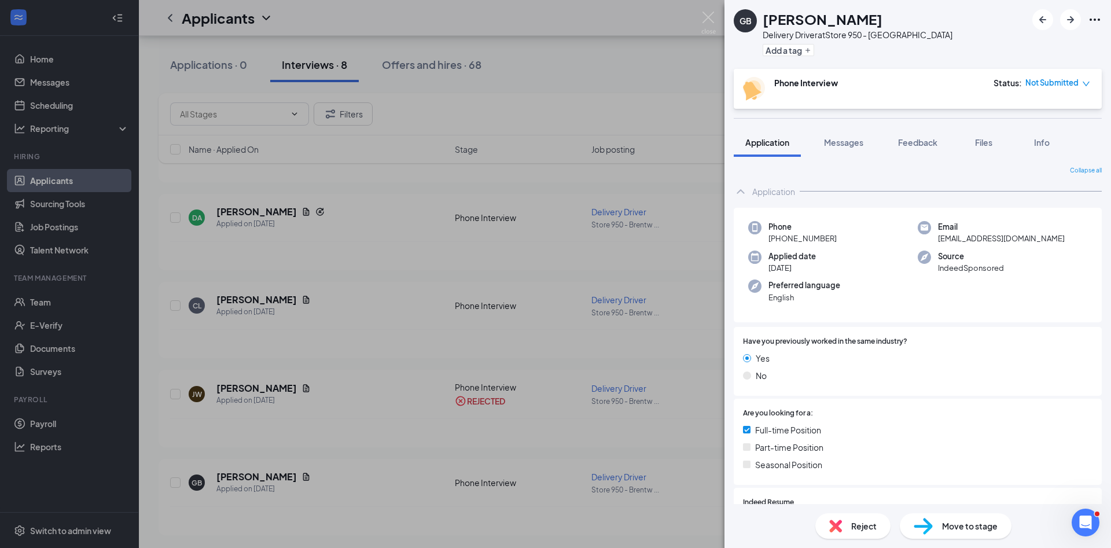
click at [257, 301] on div "GB [PERSON_NAME] Delivery Driver at Store 950 - Brentwood Add a tag Phone Inter…" at bounding box center [555, 274] width 1111 height 548
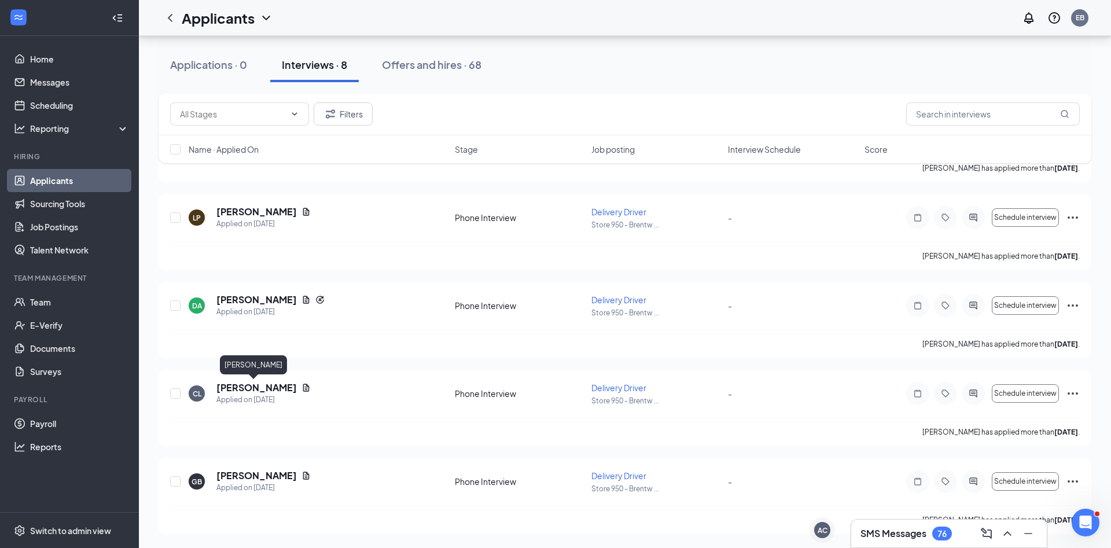
scroll to position [407, 0]
click at [256, 301] on h5 "[PERSON_NAME]" at bounding box center [256, 299] width 80 height 13
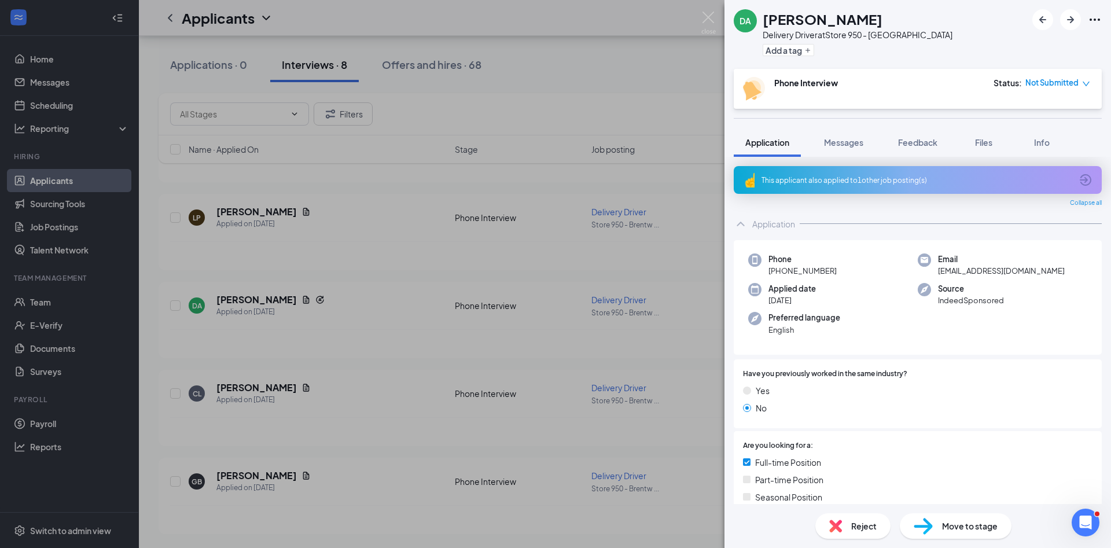
click at [251, 374] on div "DA [PERSON_NAME] Driver at Store 950 - Brentwood Add a tag Phone Interview Stat…" at bounding box center [555, 274] width 1111 height 548
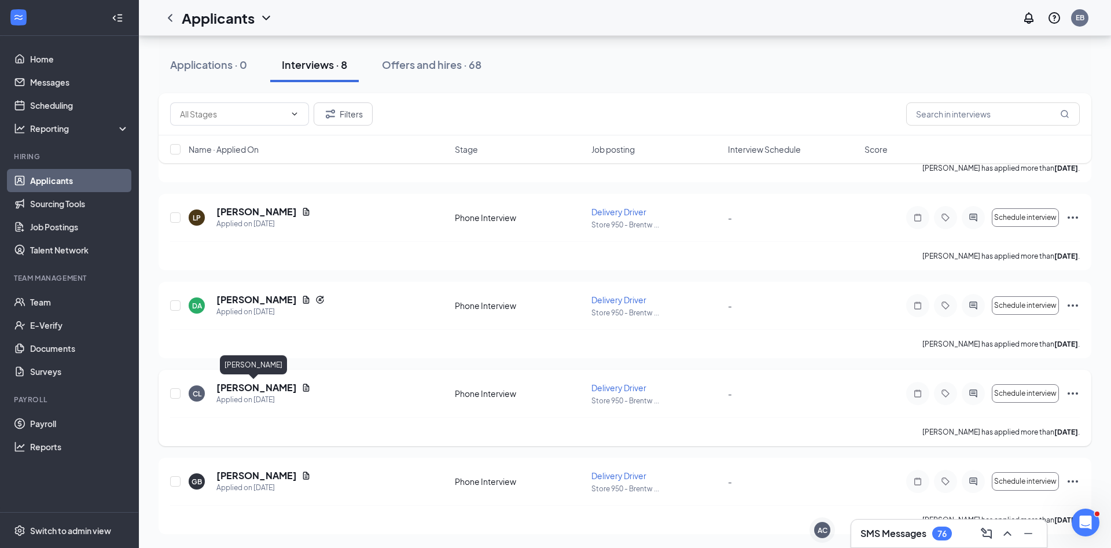
click at [251, 383] on h5 "[PERSON_NAME]" at bounding box center [256, 387] width 80 height 13
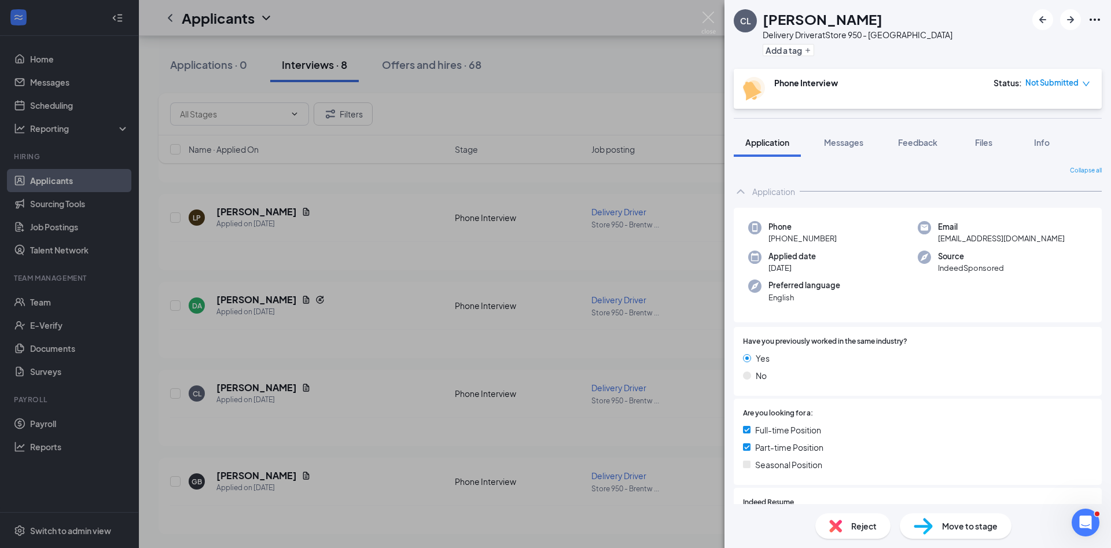
click at [834, 525] on img at bounding box center [835, 526] width 13 height 13
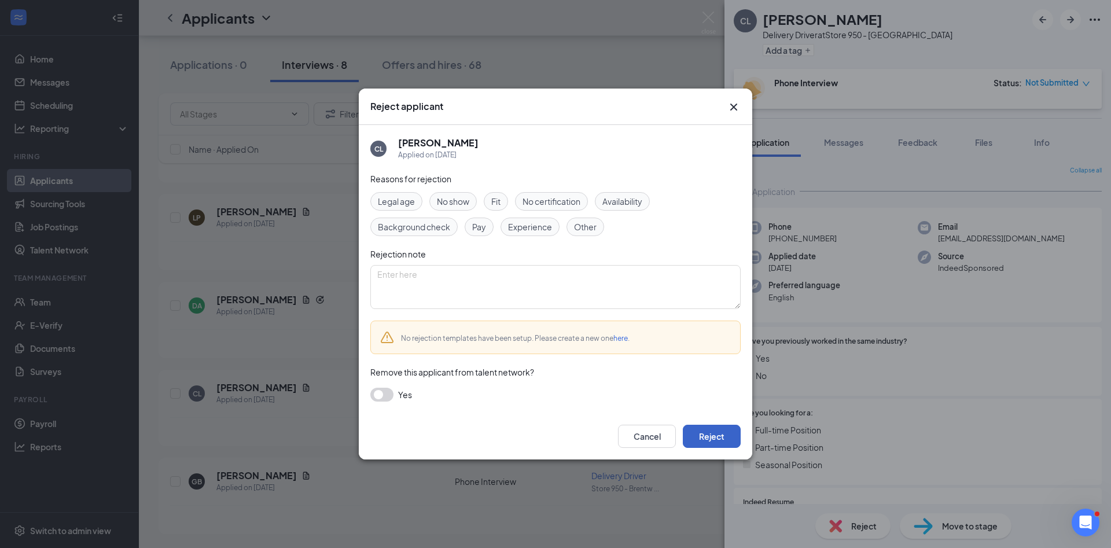
click at [721, 439] on button "Reject" at bounding box center [712, 436] width 58 height 23
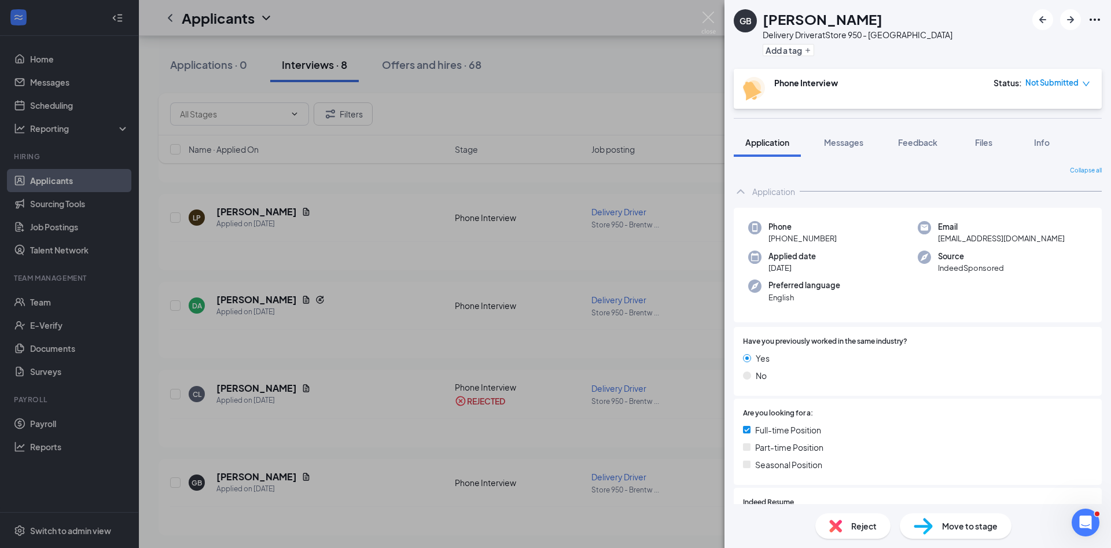
click at [357, 295] on div "GB [PERSON_NAME] Delivery Driver at Store 950 - Brentwood Add a tag Phone Inter…" at bounding box center [555, 274] width 1111 height 548
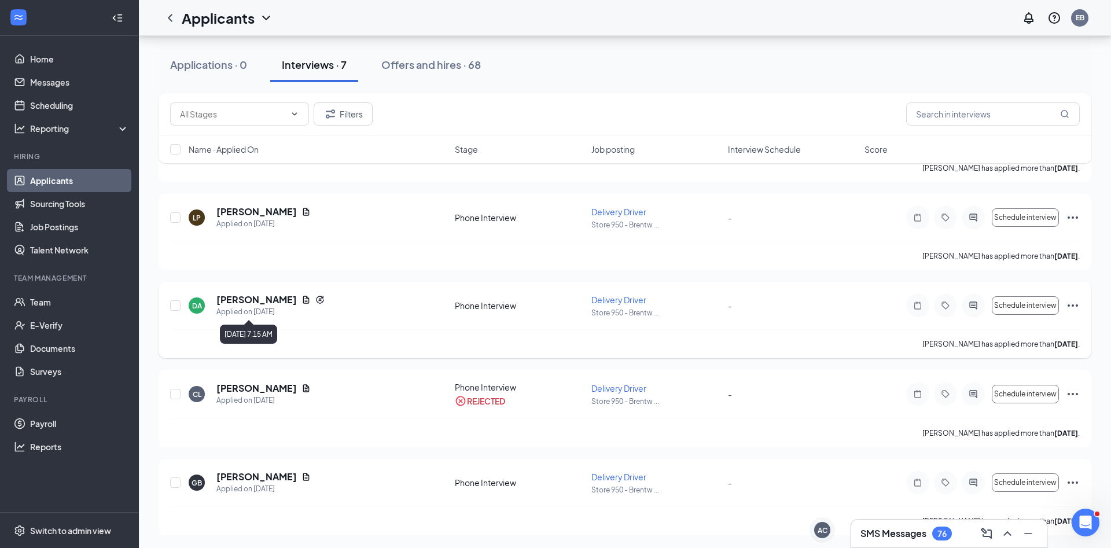
scroll to position [319, 0]
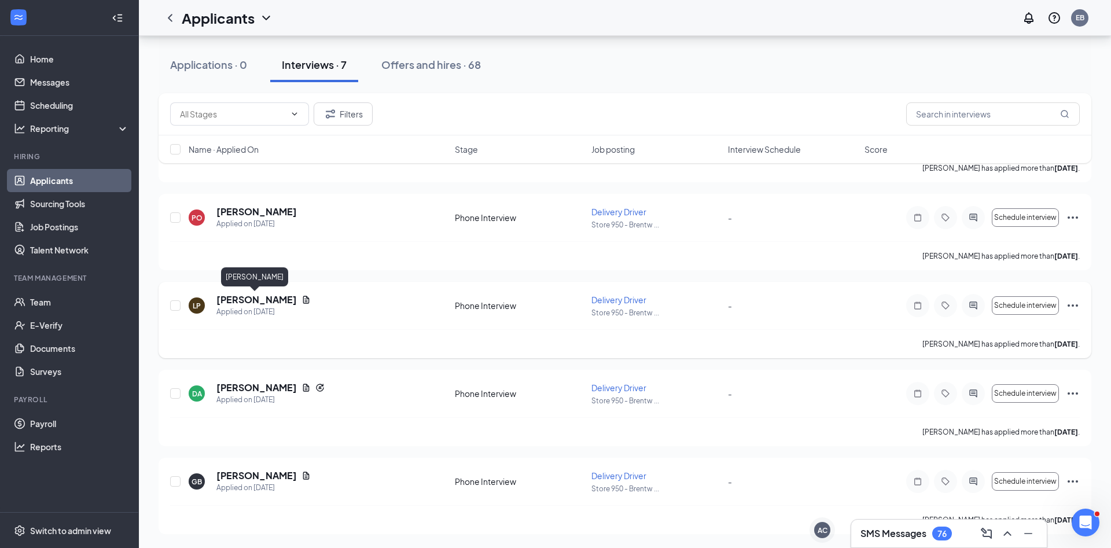
click at [259, 302] on h5 "[PERSON_NAME]" at bounding box center [256, 299] width 80 height 13
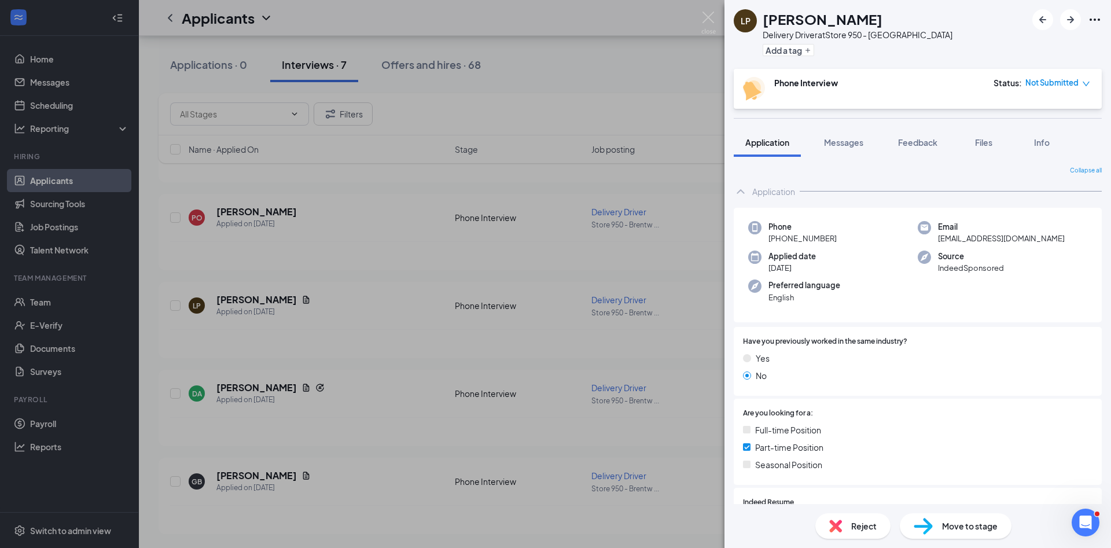
click at [265, 399] on div "LP [PERSON_NAME] Delivery Driver at Store 950 - Brentwood Add a tag Phone Inter…" at bounding box center [555, 274] width 1111 height 548
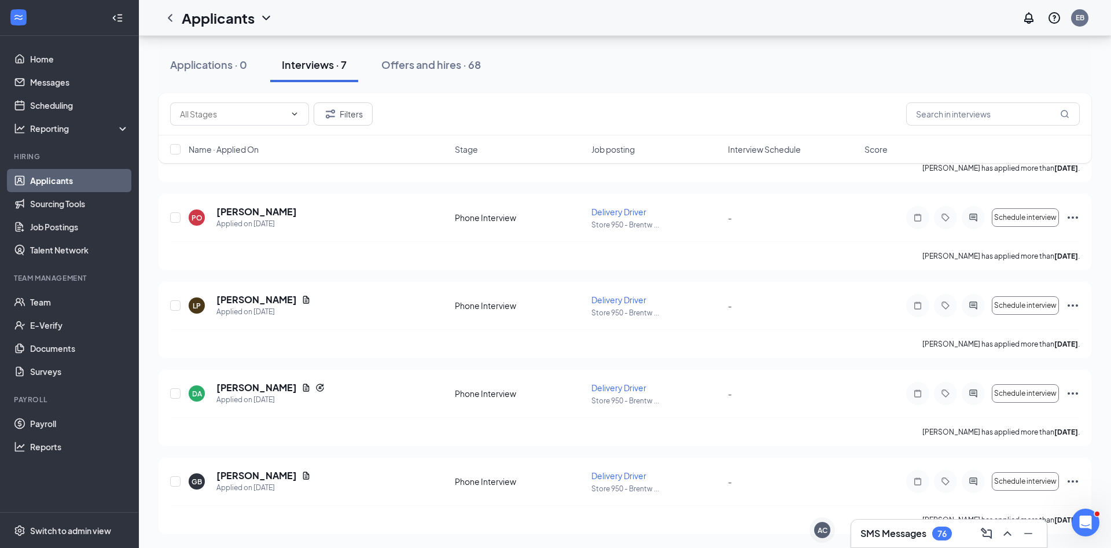
click at [264, 394] on h5 "[PERSON_NAME]" at bounding box center [256, 387] width 80 height 13
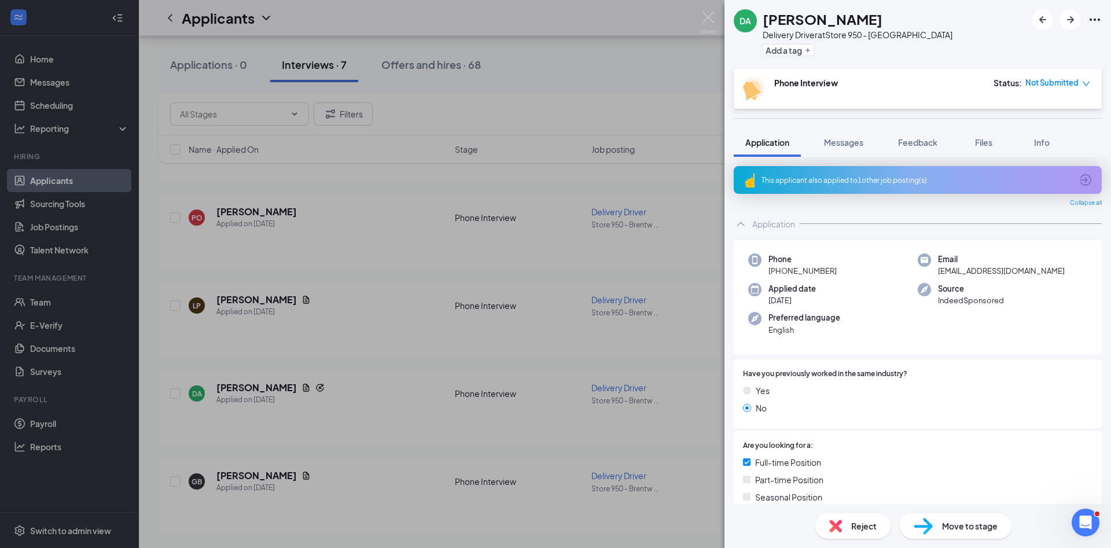
click at [689, 457] on div "DA [PERSON_NAME] Driver at Store 950 - Brentwood Add a tag Phone Interview Stat…" at bounding box center [555, 274] width 1111 height 548
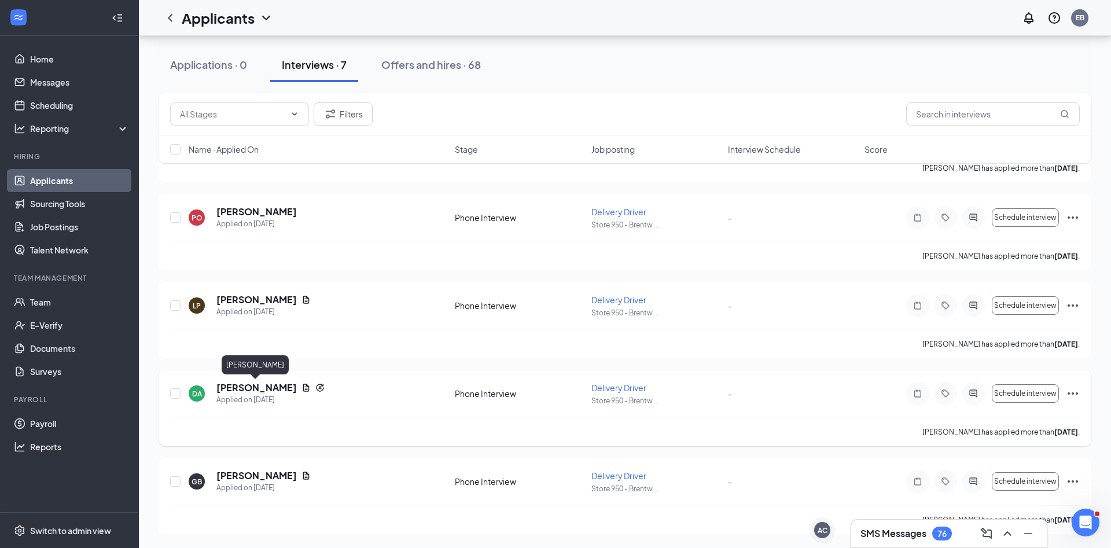
click at [262, 390] on h5 "[PERSON_NAME]" at bounding box center [256, 387] width 80 height 13
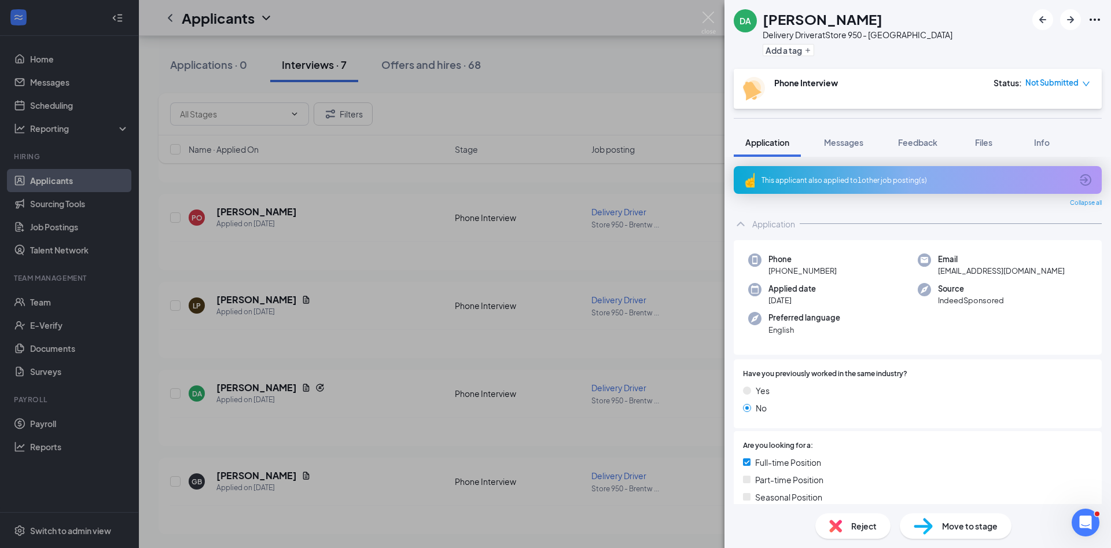
click at [942, 516] on div "Move to stage" at bounding box center [956, 525] width 112 height 25
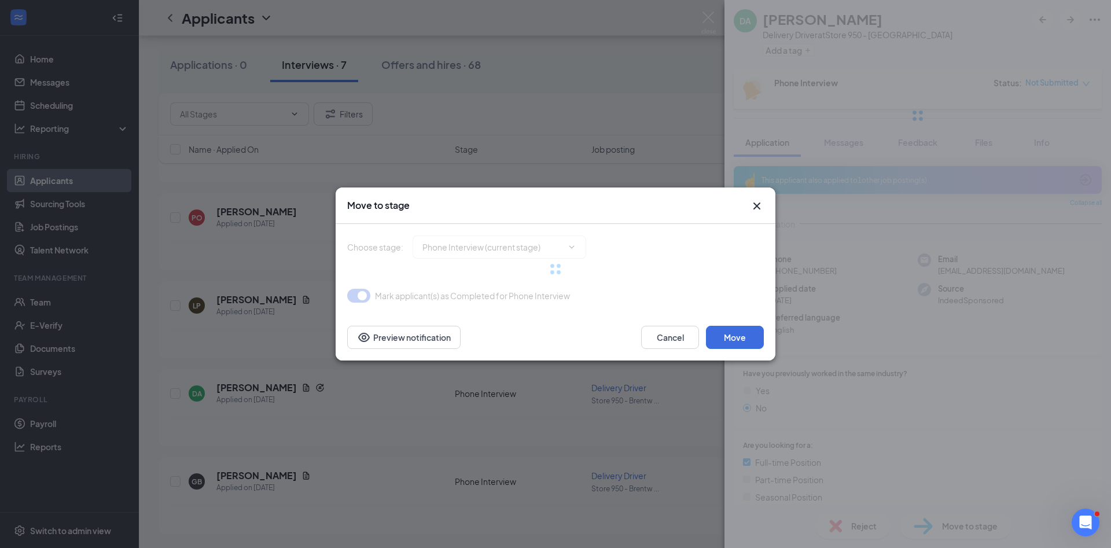
type input "Hiring Complete (final stage)"
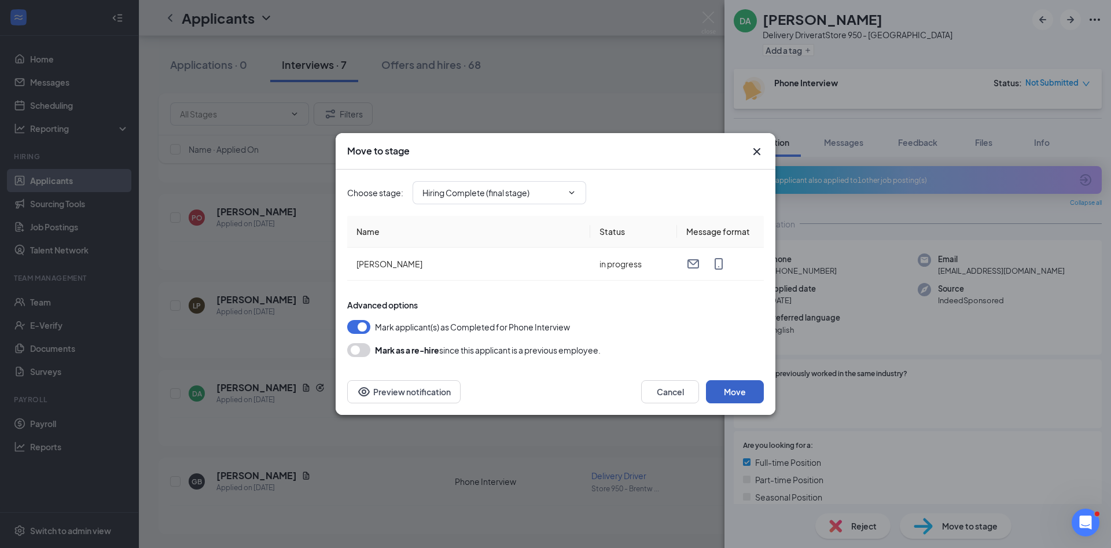
click at [741, 396] on button "Move" at bounding box center [735, 391] width 58 height 23
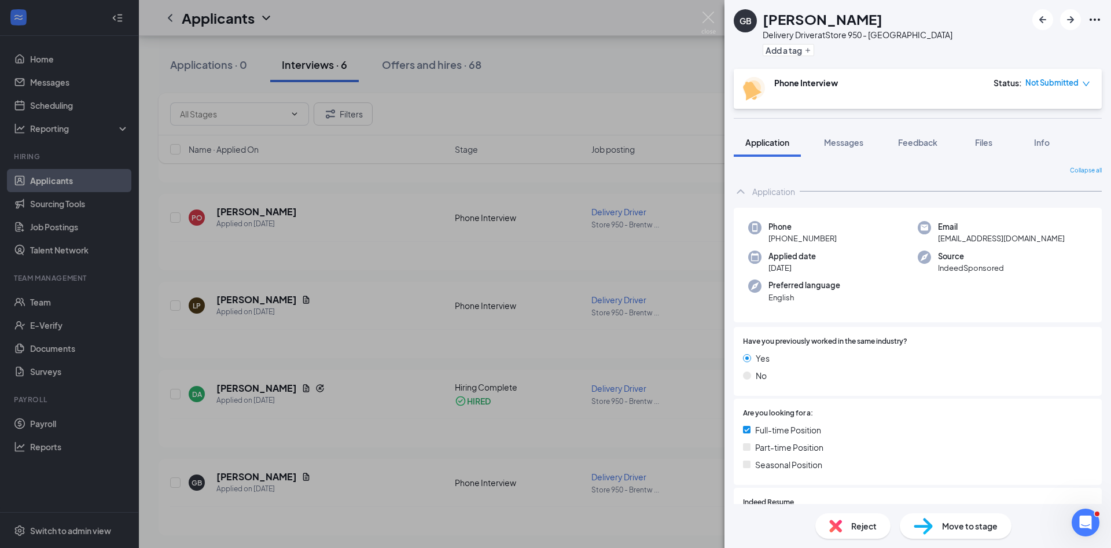
click at [56, 288] on div "GB [PERSON_NAME] Delivery Driver at Store 950 - Brentwood Add a tag Phone Inter…" at bounding box center [555, 274] width 1111 height 548
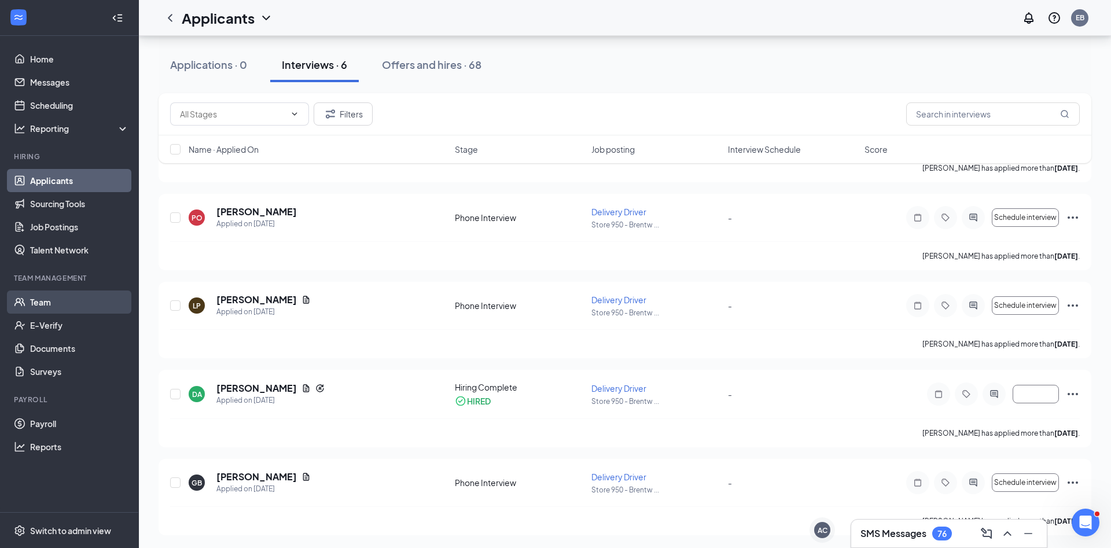
click at [57, 299] on link "Team" at bounding box center [79, 302] width 99 height 23
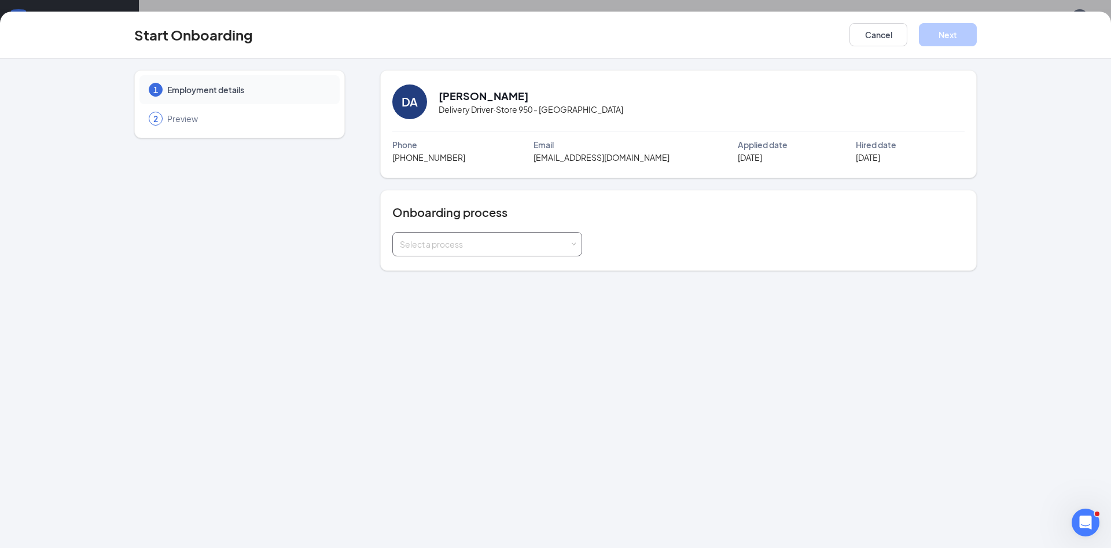
click at [484, 244] on div "Select a process" at bounding box center [485, 244] width 170 height 12
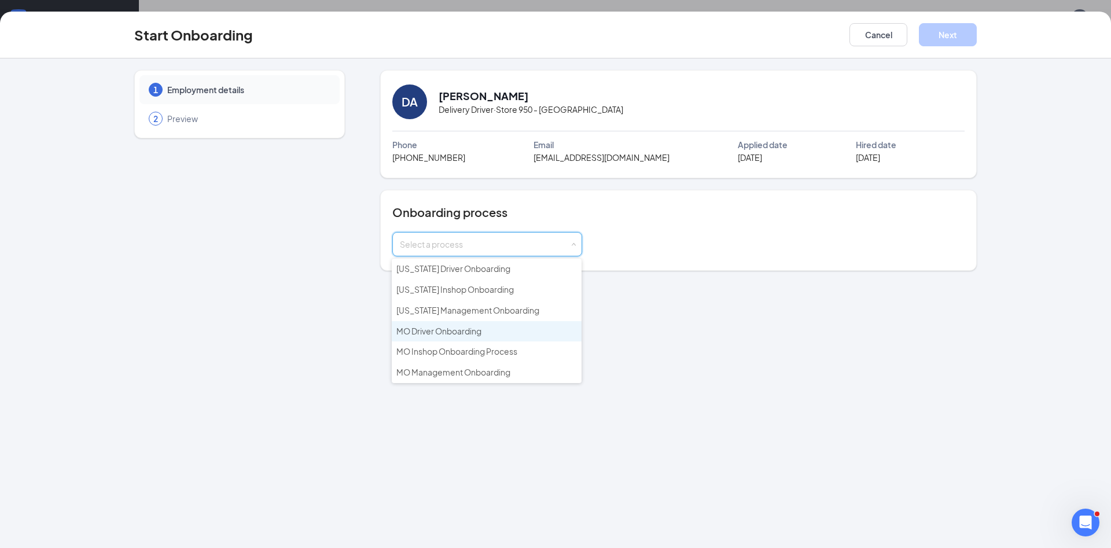
click at [494, 334] on li "MO Driver Onboarding" at bounding box center [487, 331] width 190 height 21
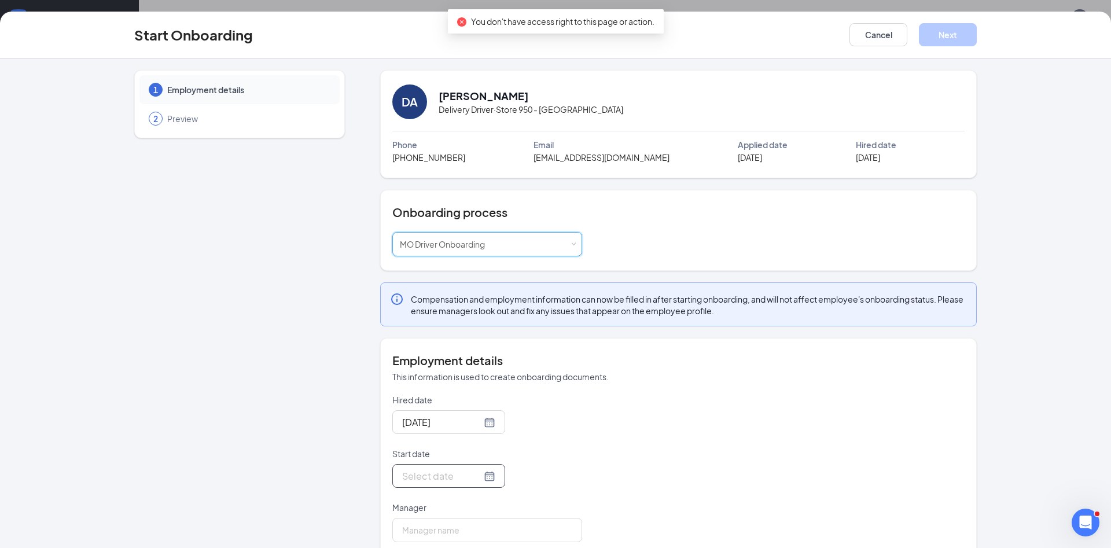
click at [439, 472] on input "Start date" at bounding box center [441, 476] width 79 height 14
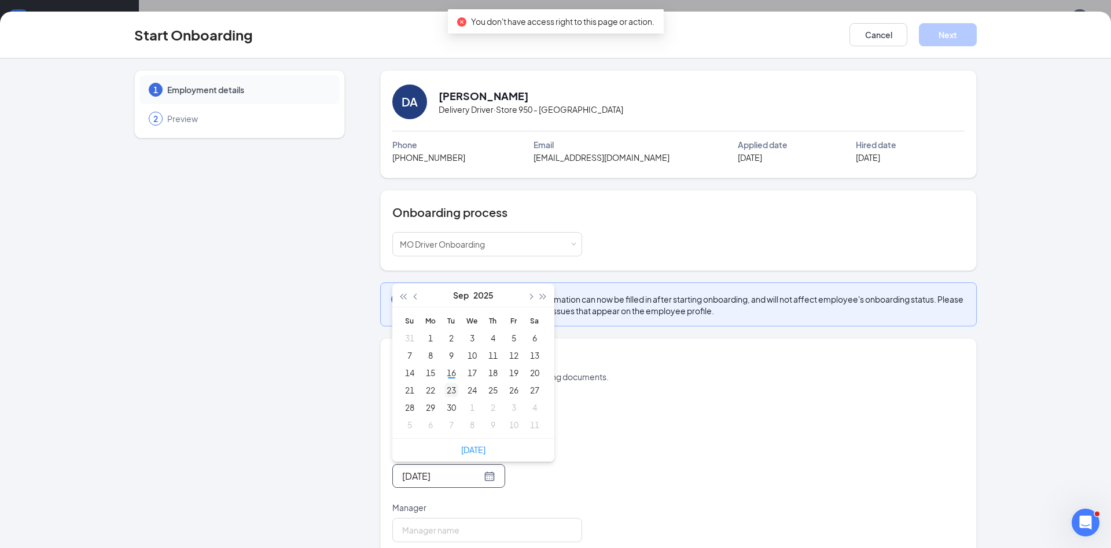
type input "[DATE]"
click at [453, 391] on div "23" at bounding box center [452, 390] width 14 height 14
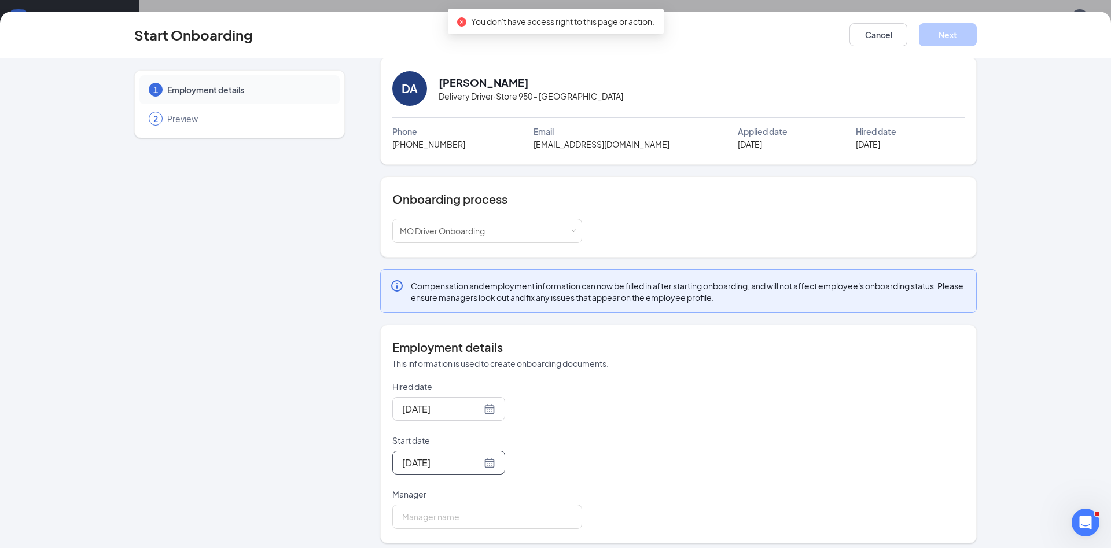
scroll to position [20, 0]
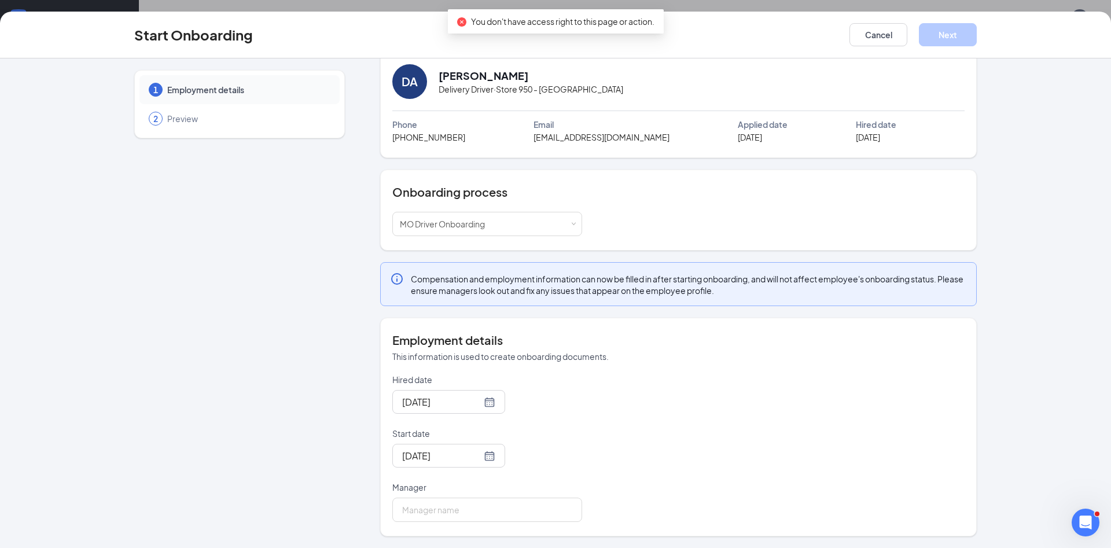
click at [457, 494] on div "Manager" at bounding box center [487, 490] width 190 height 16
click at [458, 498] on div "Manager" at bounding box center [487, 490] width 190 height 16
click at [454, 516] on input "Manager" at bounding box center [487, 510] width 190 height 24
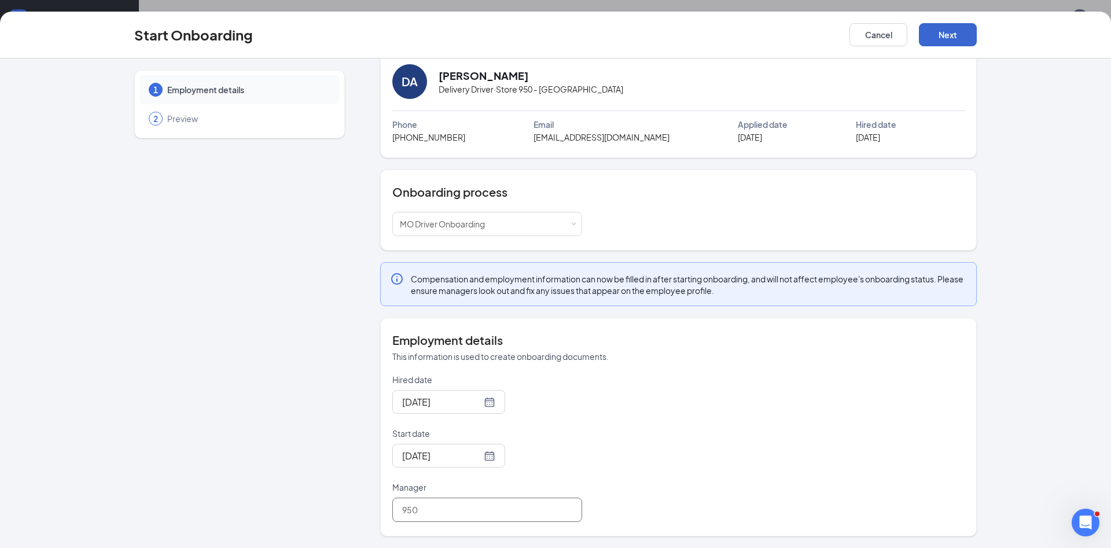
type input "950"
click at [962, 30] on button "Next" at bounding box center [948, 34] width 58 height 23
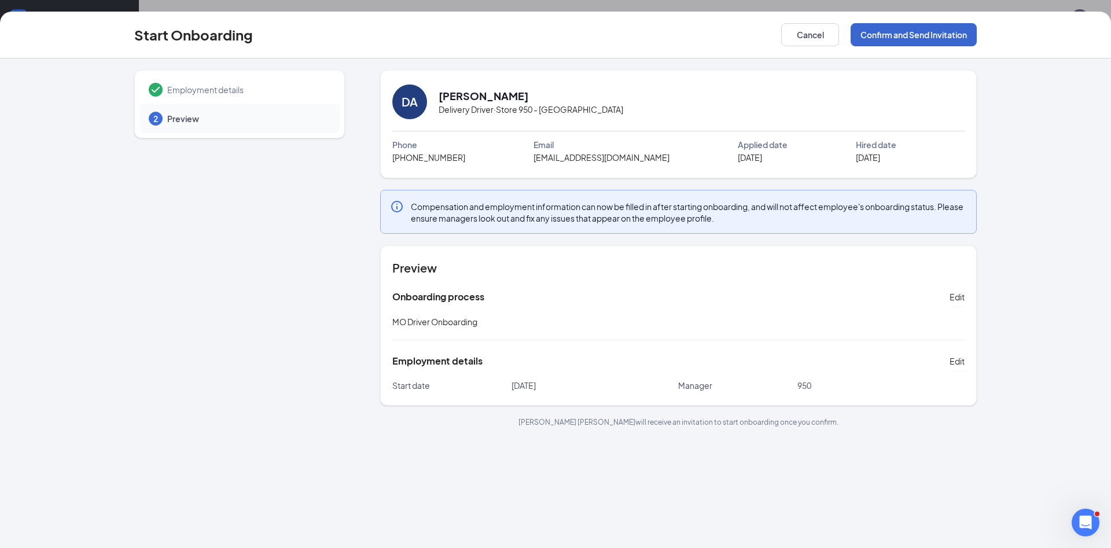
scroll to position [0, 0]
click at [962, 30] on button "Confirm and Send Invitation" at bounding box center [914, 34] width 126 height 23
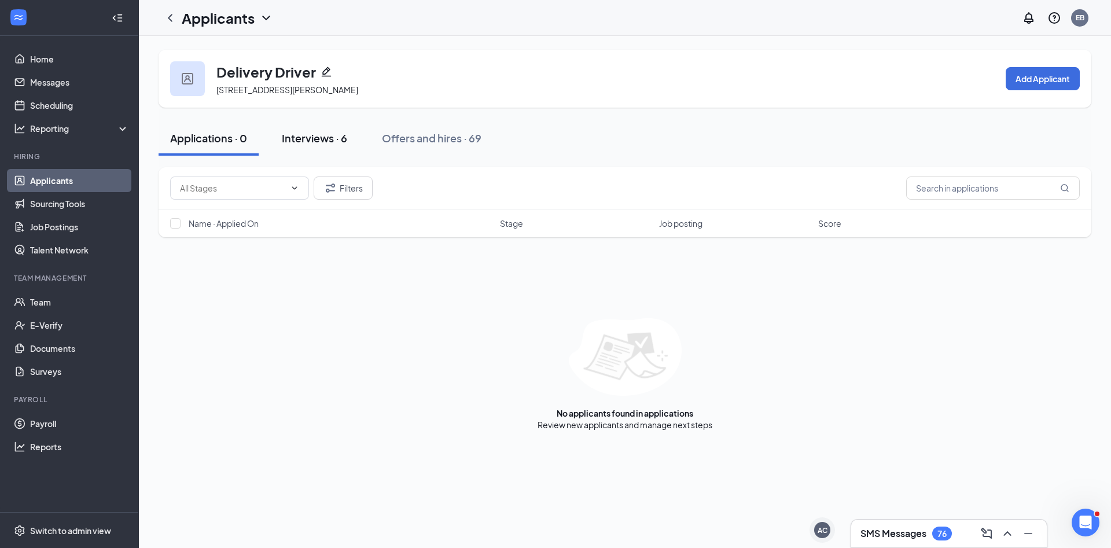
click at [333, 138] on div "Interviews · 6" at bounding box center [314, 138] width 65 height 14
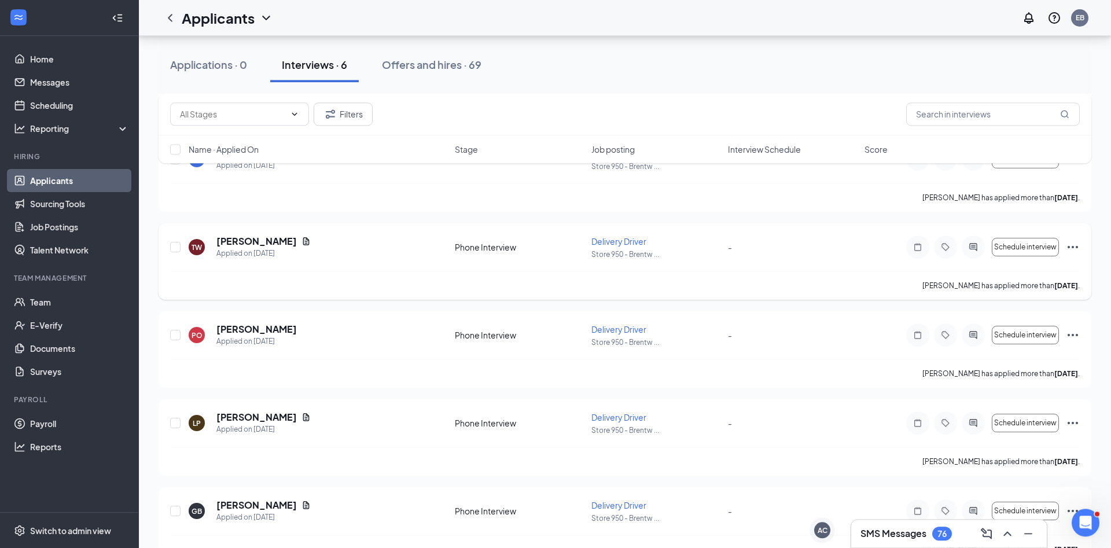
scroll to position [231, 0]
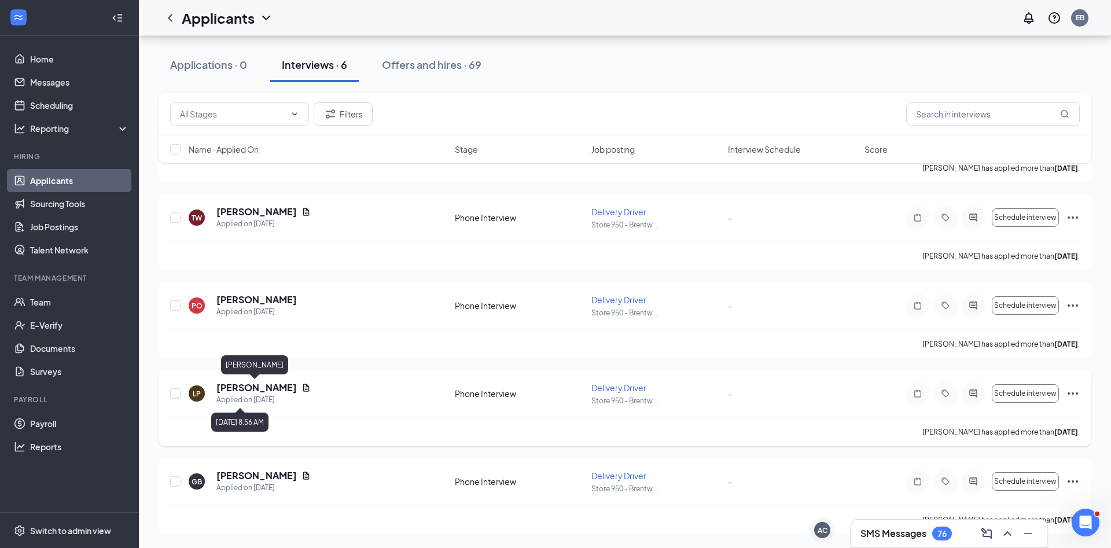
click at [255, 395] on div "Applied on [DATE]" at bounding box center [263, 400] width 94 height 12
click at [258, 388] on h5 "[PERSON_NAME]" at bounding box center [256, 387] width 80 height 13
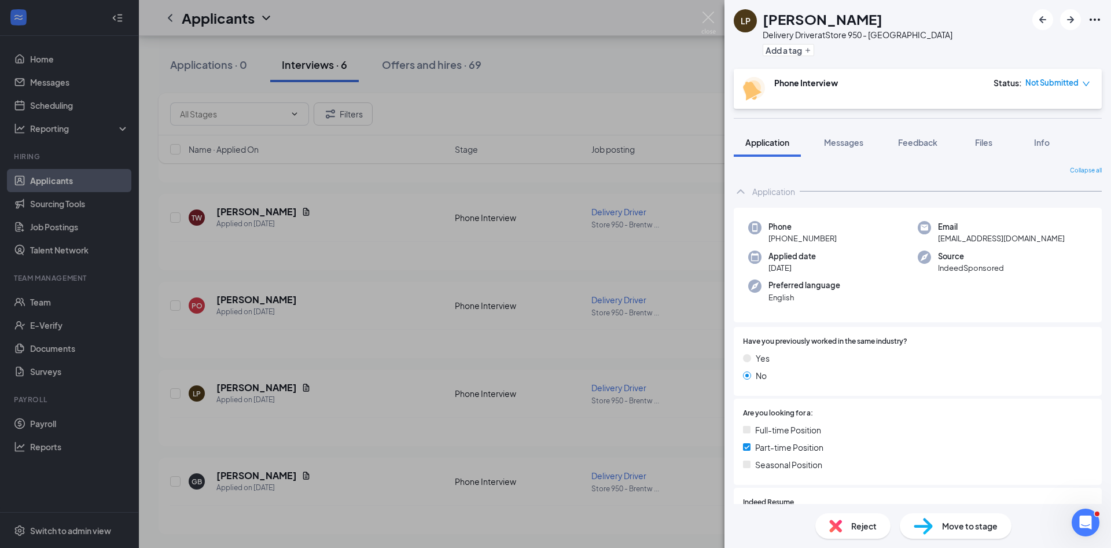
click at [869, 528] on span "Reject" at bounding box center [863, 526] width 25 height 13
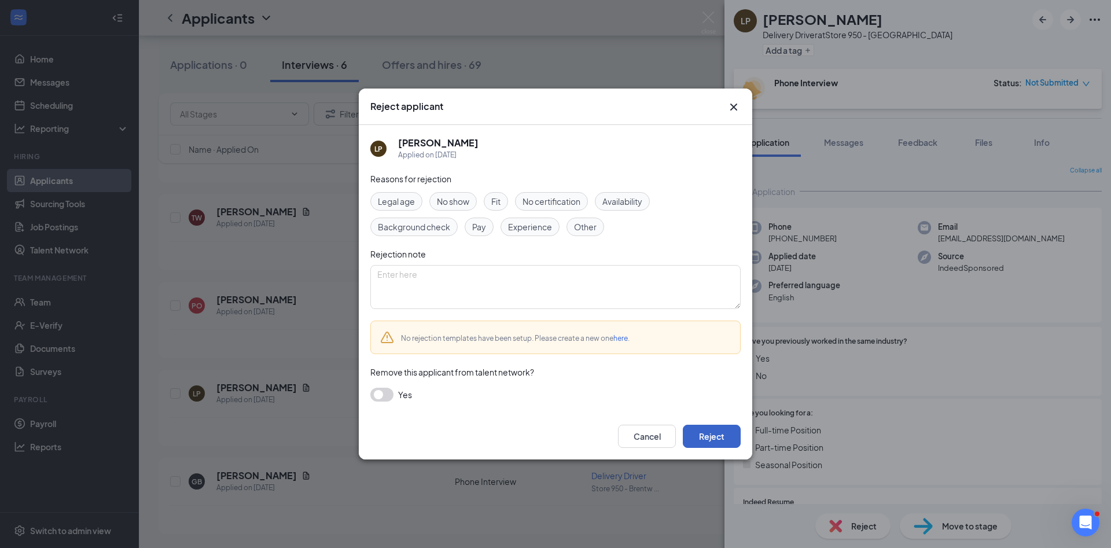
click at [714, 440] on button "Reject" at bounding box center [712, 436] width 58 height 23
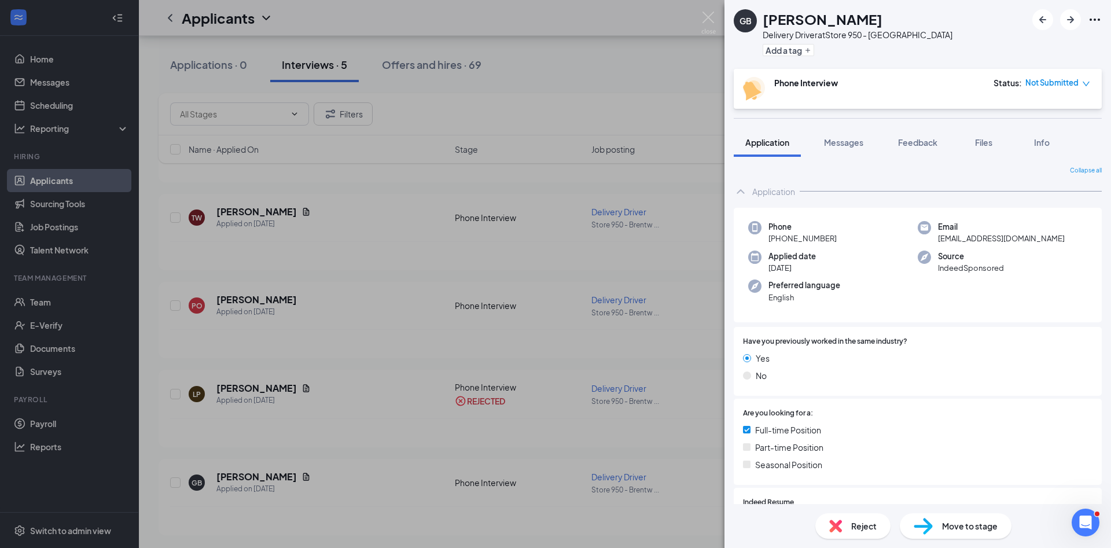
click at [368, 380] on div "GB [PERSON_NAME] Delivery Driver at Store 950 - Brentwood Add a tag Phone Inter…" at bounding box center [555, 274] width 1111 height 548
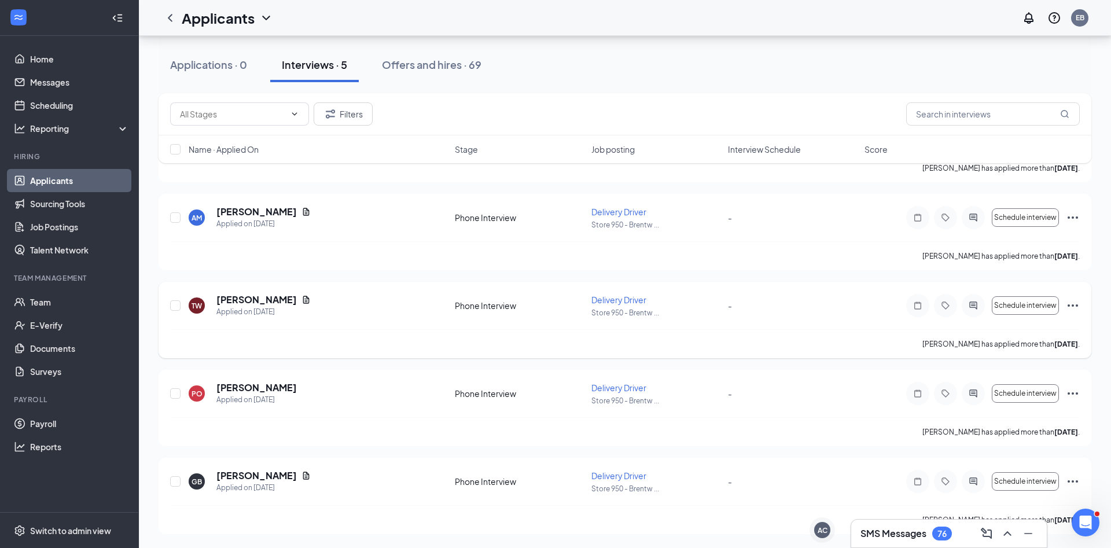
scroll to position [143, 0]
click at [250, 386] on h5 "[PERSON_NAME]" at bounding box center [256, 387] width 80 height 13
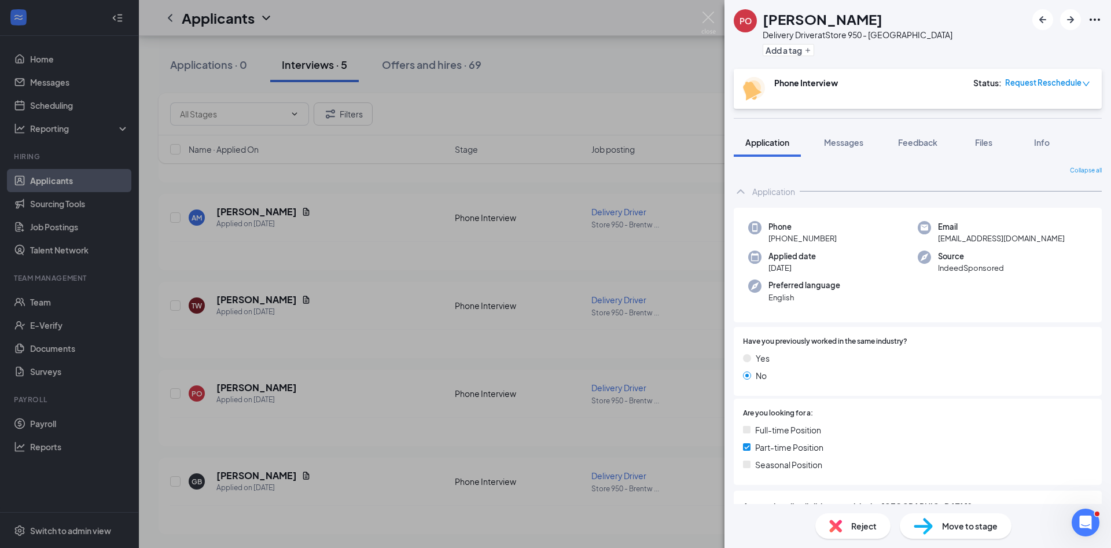
click at [828, 530] on div "Reject" at bounding box center [853, 525] width 75 height 25
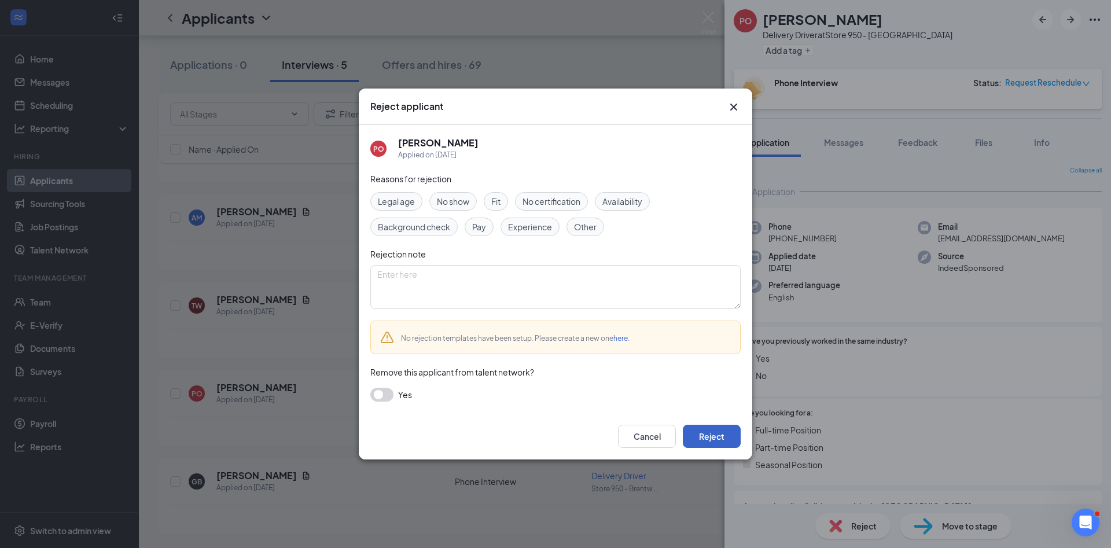
click at [700, 439] on button "Reject" at bounding box center [712, 436] width 58 height 23
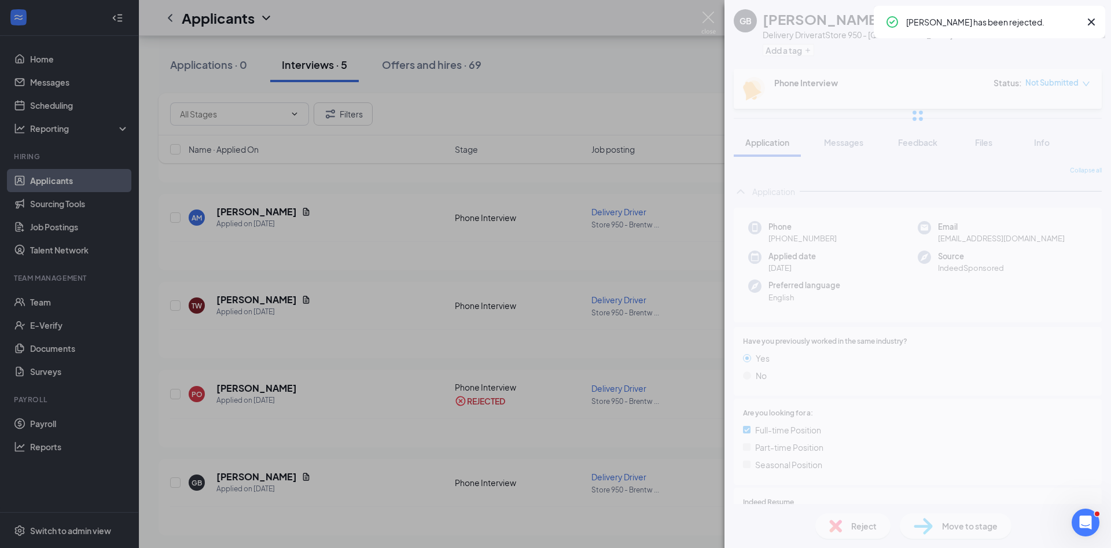
click at [324, 370] on div "GB Grace Bosley Delivery Driver at Store 950 - Brentwood Add a tag Phone Interv…" at bounding box center [555, 274] width 1111 height 548
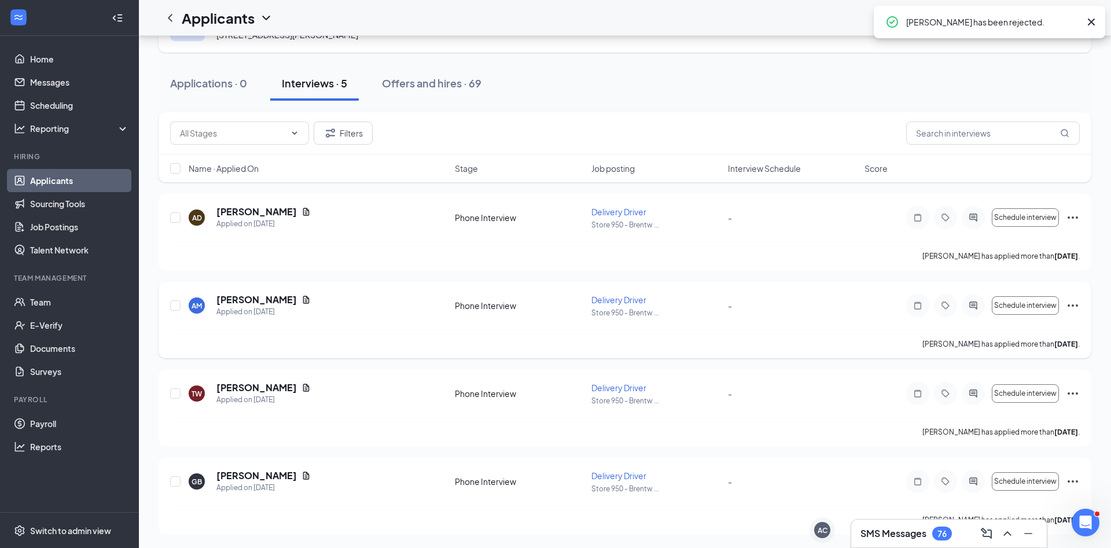
scroll to position [55, 0]
click at [254, 297] on h5 "Anthony Mcgee" at bounding box center [256, 299] width 80 height 13
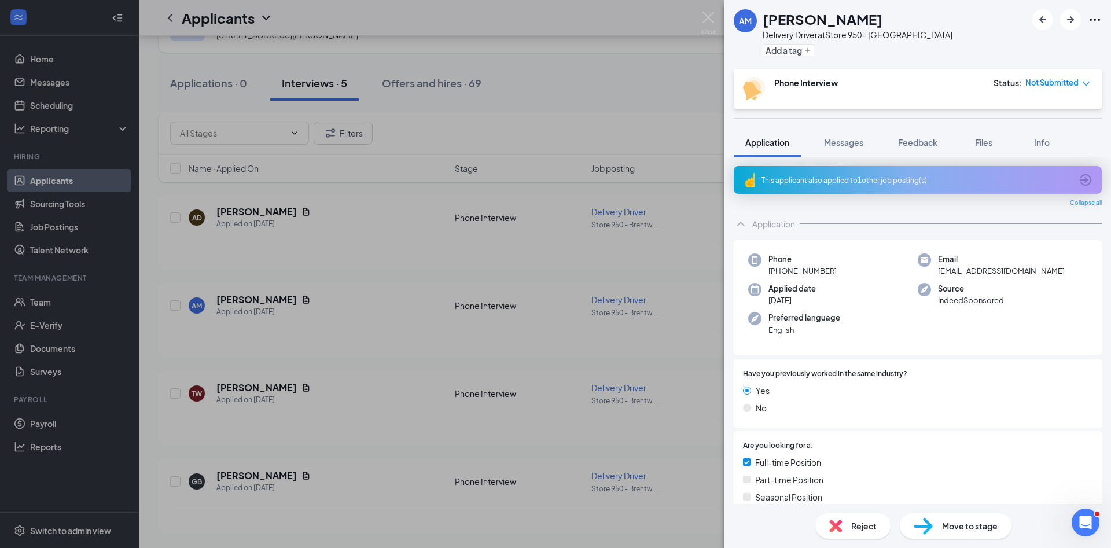
click at [999, 515] on div "Move to stage" at bounding box center [956, 525] width 112 height 25
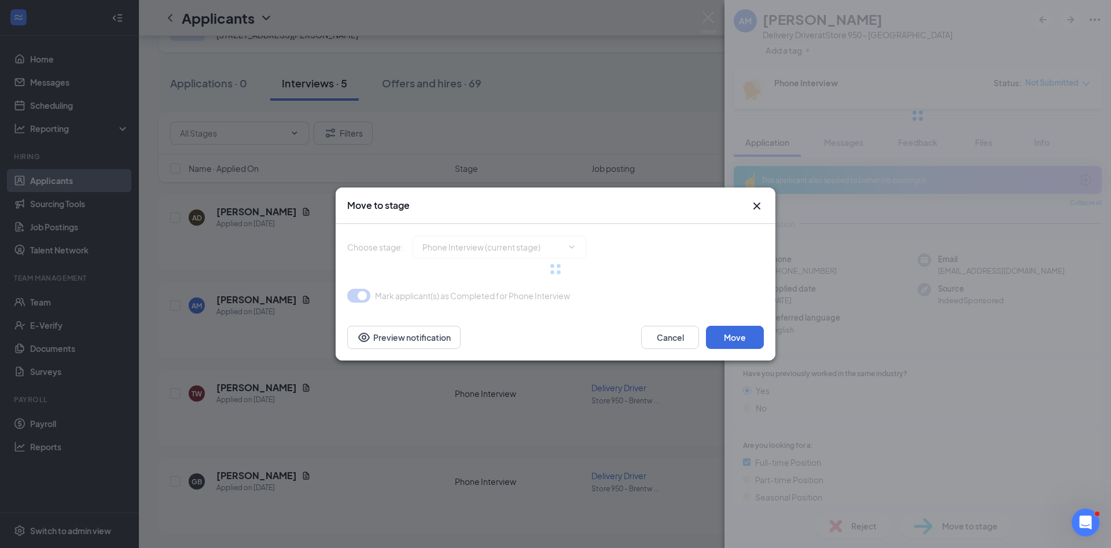
type input "Hiring Complete (final stage)"
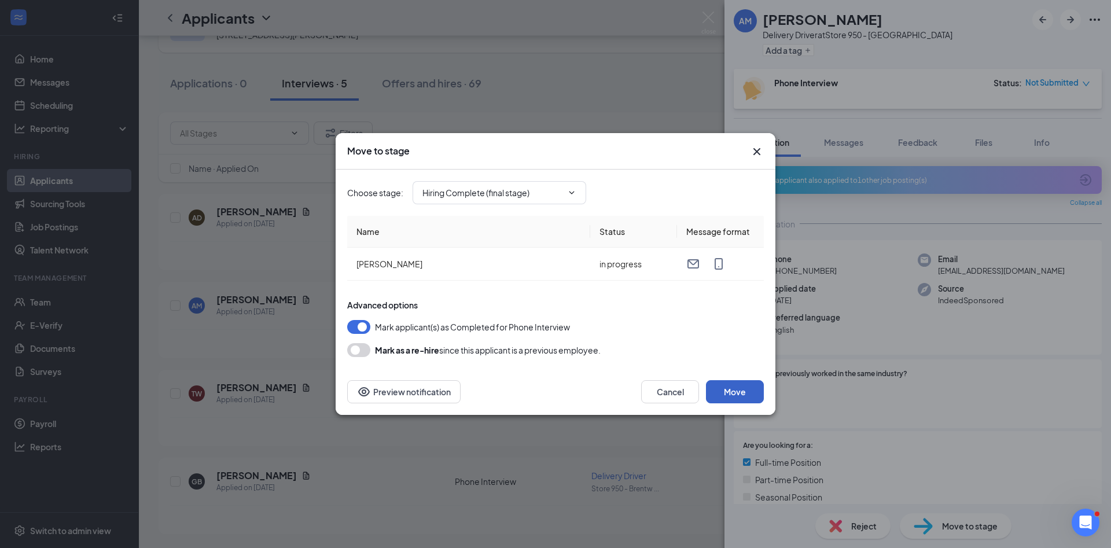
click at [723, 387] on button "Move" at bounding box center [735, 391] width 58 height 23
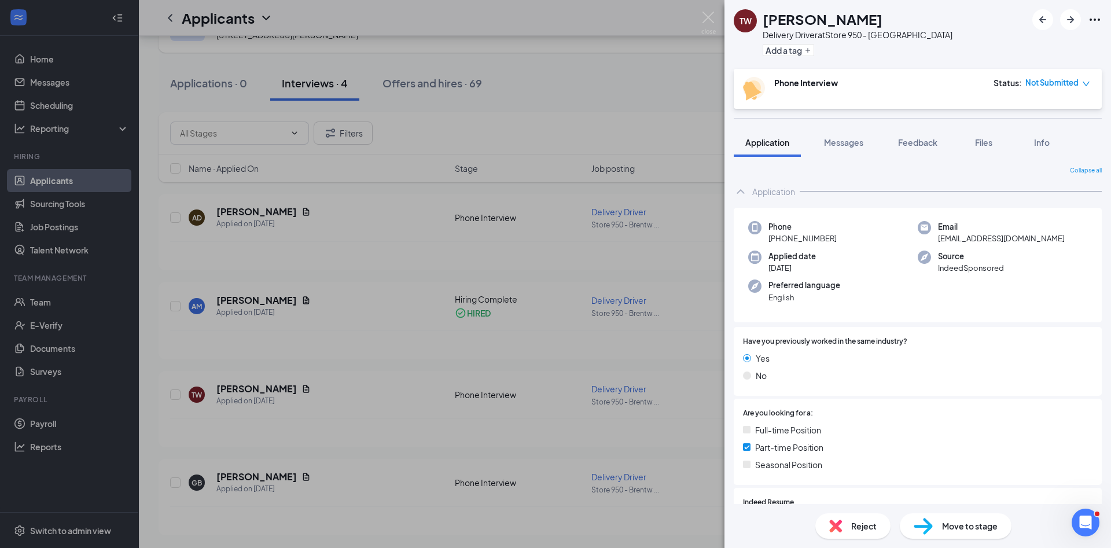
click at [54, 304] on div "TW Taylor Wheeler Delivery Driver at Store 950 - Brentwood Add a tag Phone Inte…" at bounding box center [555, 274] width 1111 height 548
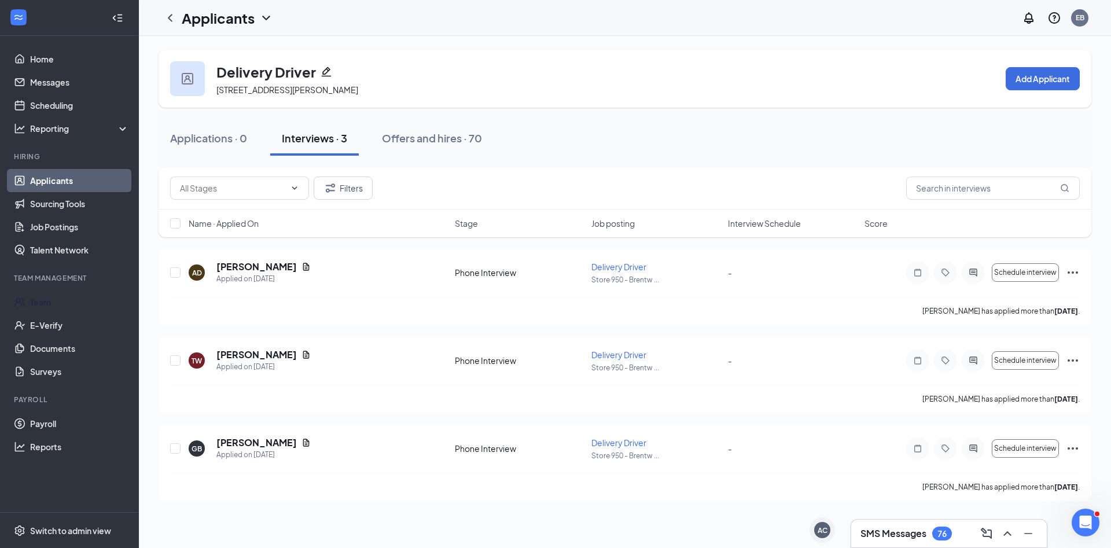
click at [54, 304] on link "Team" at bounding box center [79, 302] width 99 height 23
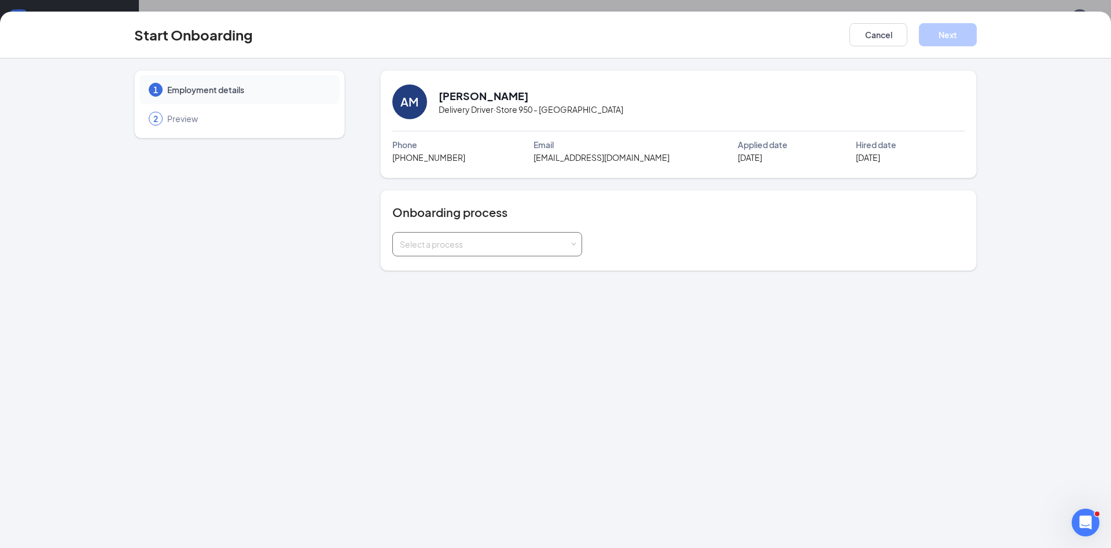
click at [560, 248] on div "Select a process" at bounding box center [485, 244] width 170 height 12
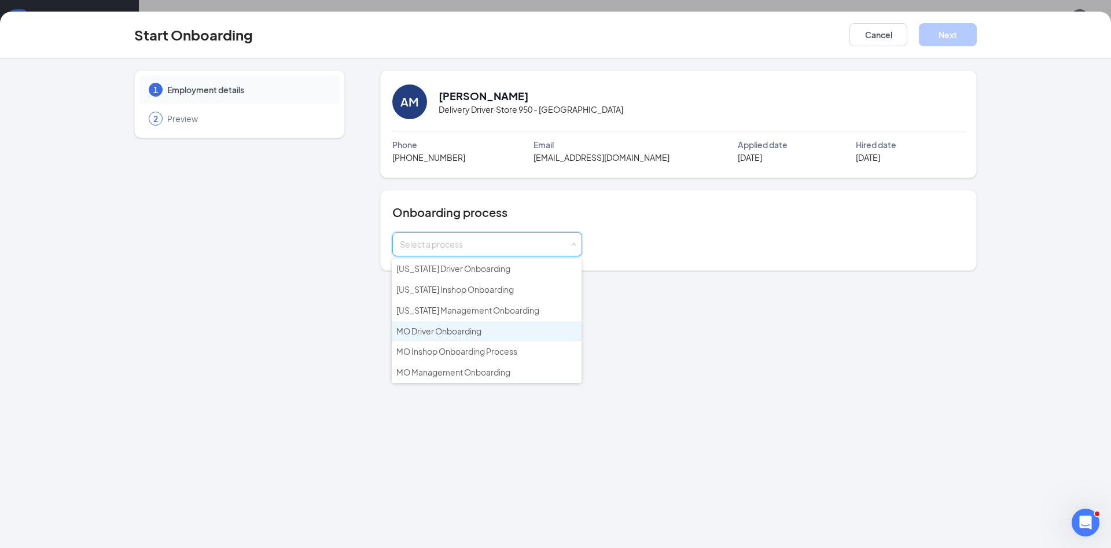
click at [504, 339] on li "MO Driver Onboarding" at bounding box center [487, 331] width 190 height 21
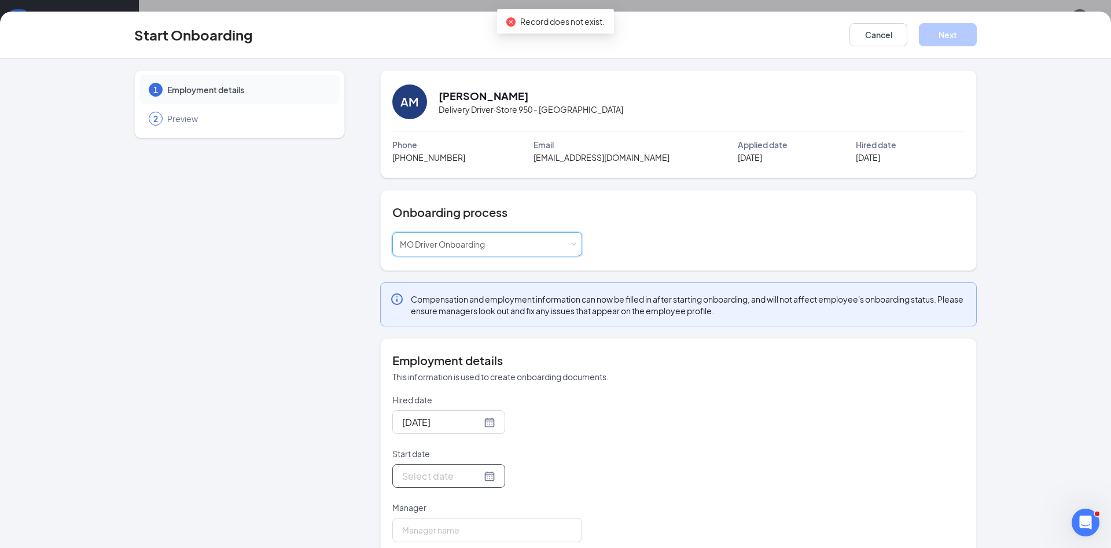
click at [482, 476] on input "Start date" at bounding box center [441, 476] width 79 height 14
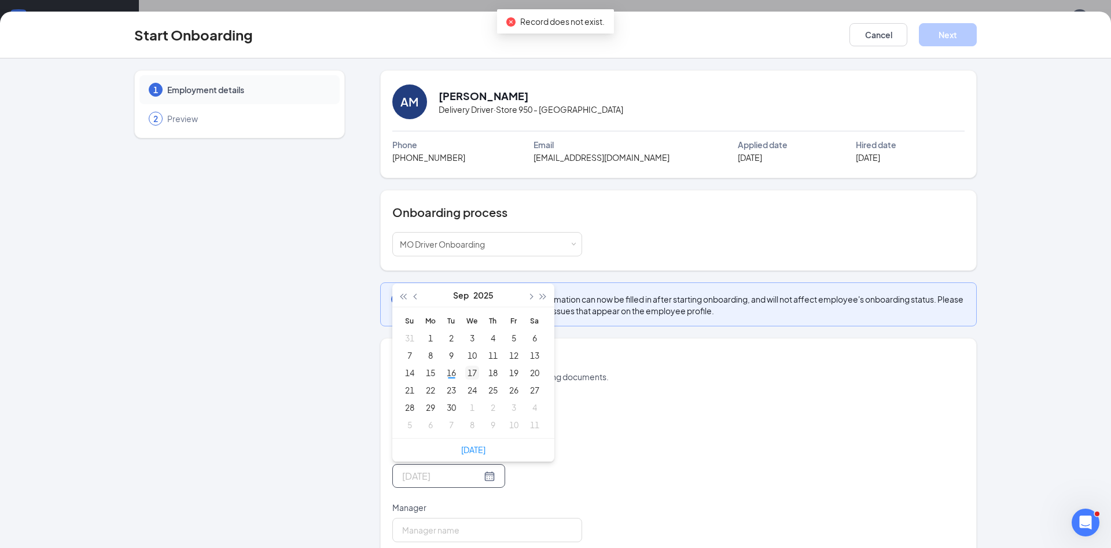
type input "[DATE]"
click at [472, 370] on div "17" at bounding box center [472, 373] width 14 height 14
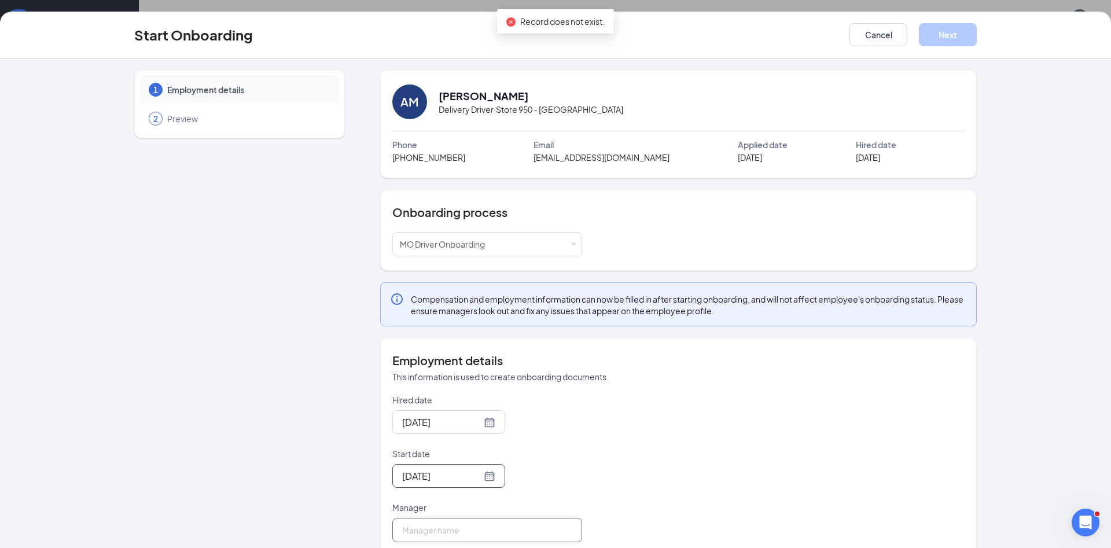
click at [487, 531] on input "Manager" at bounding box center [487, 530] width 190 height 24
type input "3858"
click at [945, 36] on button "Next" at bounding box center [948, 34] width 58 height 23
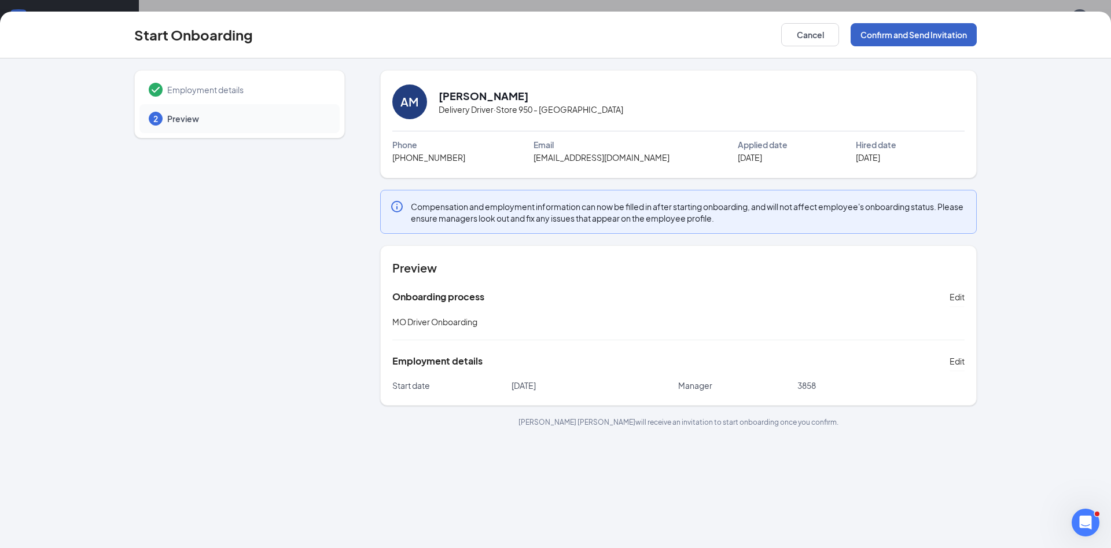
click at [945, 36] on button "Confirm and Send Invitation" at bounding box center [914, 34] width 126 height 23
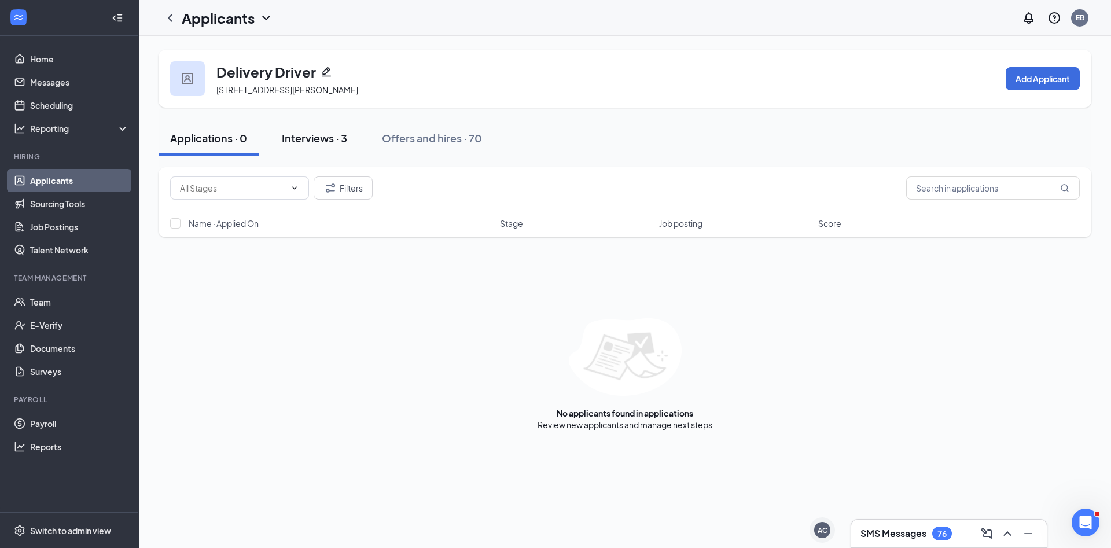
click at [310, 148] on button "Interviews · 3" at bounding box center [314, 138] width 89 height 35
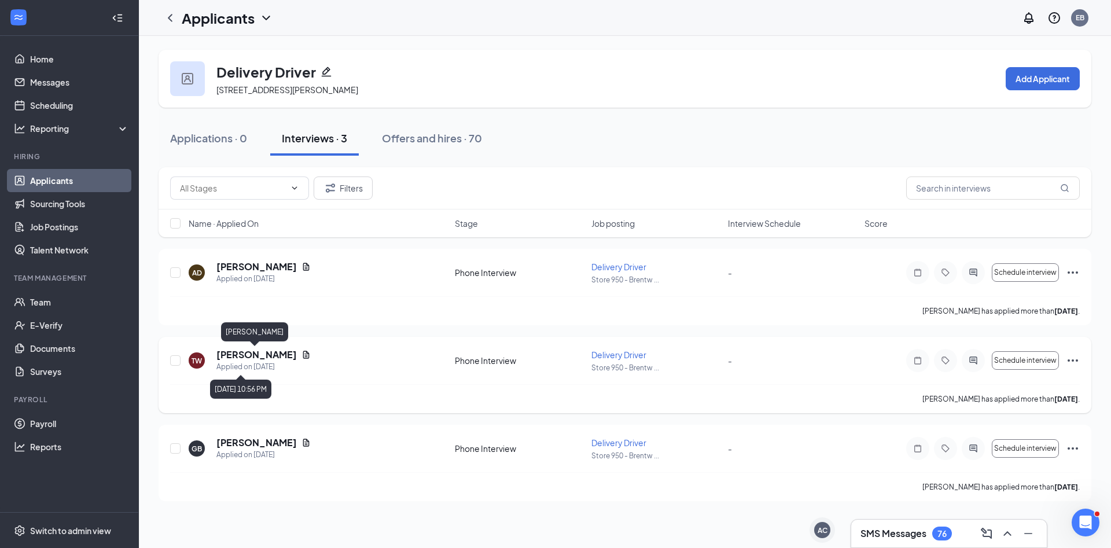
click at [259, 353] on h5 "[PERSON_NAME]" at bounding box center [256, 354] width 80 height 13
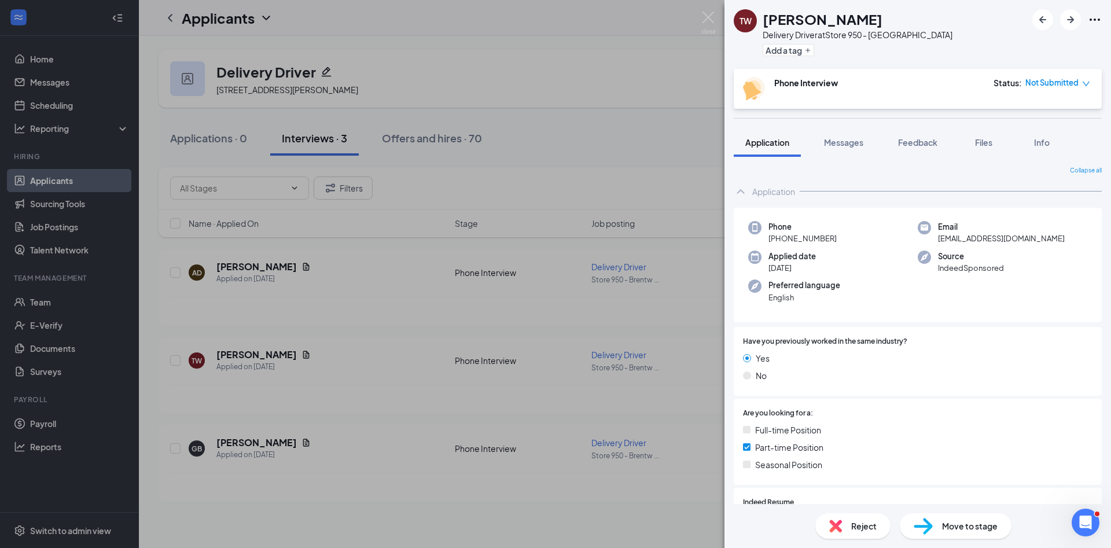
click at [383, 438] on div "[PERSON_NAME] Delivery Driver at Store 950 - Brentwood Add a tag Phone Intervie…" at bounding box center [555, 274] width 1111 height 548
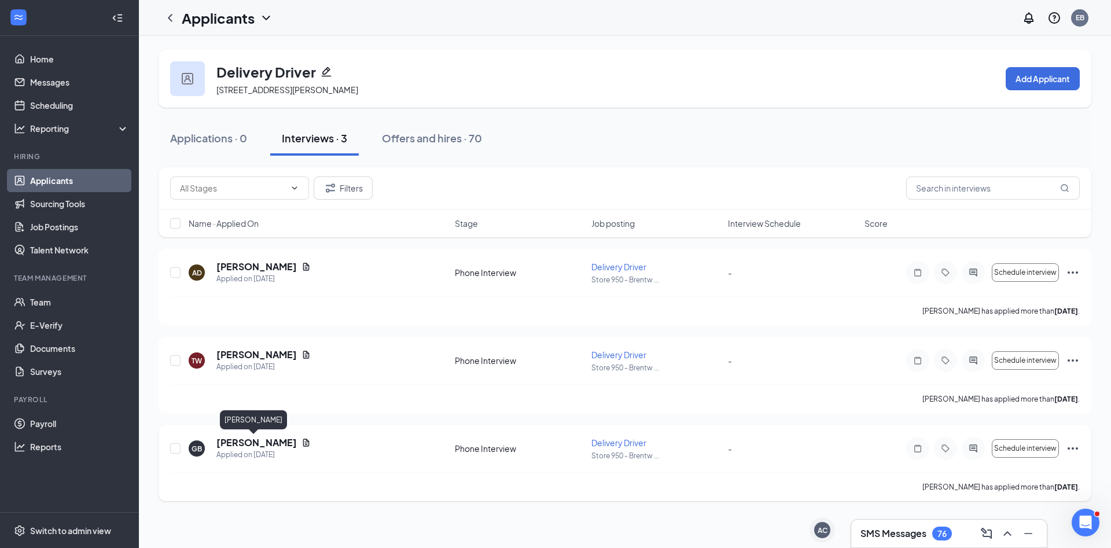
click at [247, 442] on h5 "[PERSON_NAME]" at bounding box center [256, 442] width 80 height 13
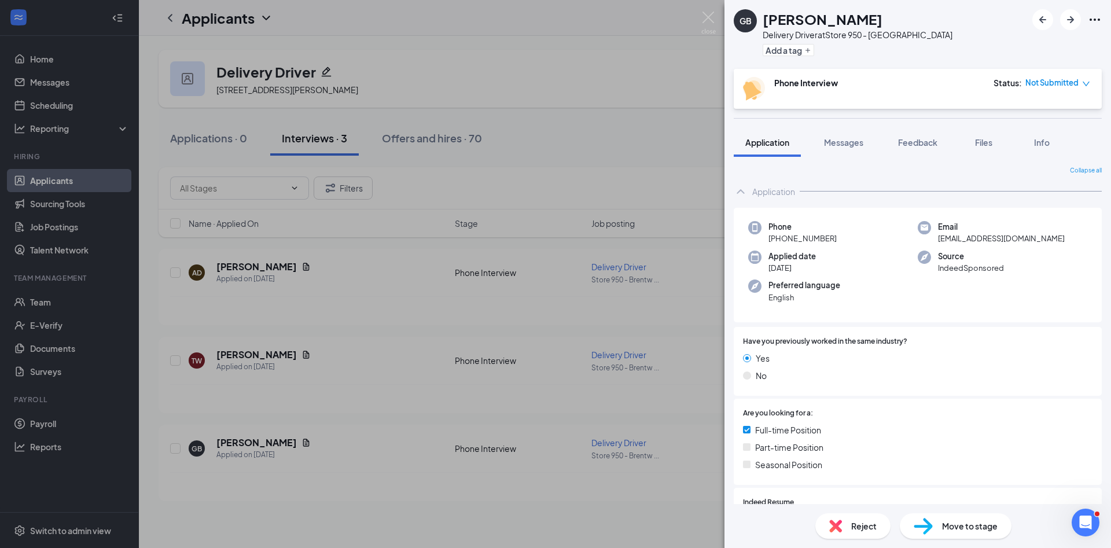
click at [879, 522] on div "Reject" at bounding box center [853, 525] width 75 height 25
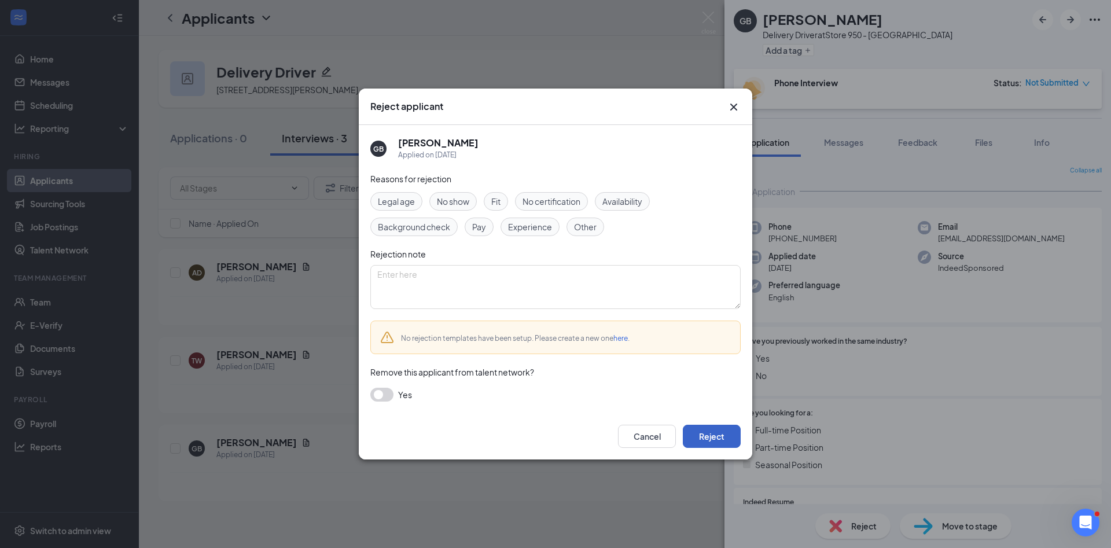
click at [716, 432] on button "Reject" at bounding box center [712, 436] width 58 height 23
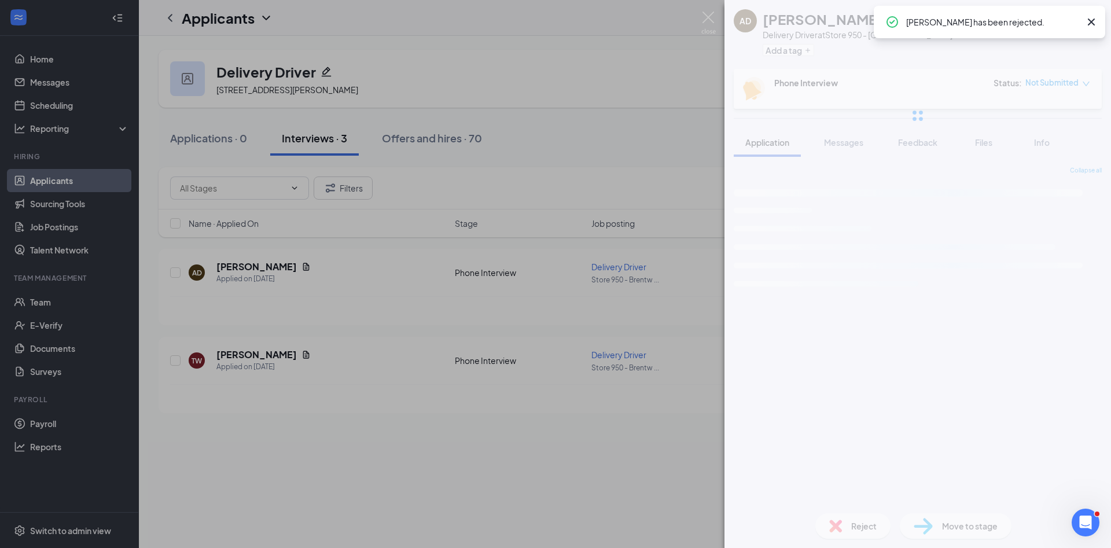
click at [512, 473] on div "AD Alan Davis Delivery Driver at Store 950 - Brentwood Add a tag Phone Intervie…" at bounding box center [555, 274] width 1111 height 548
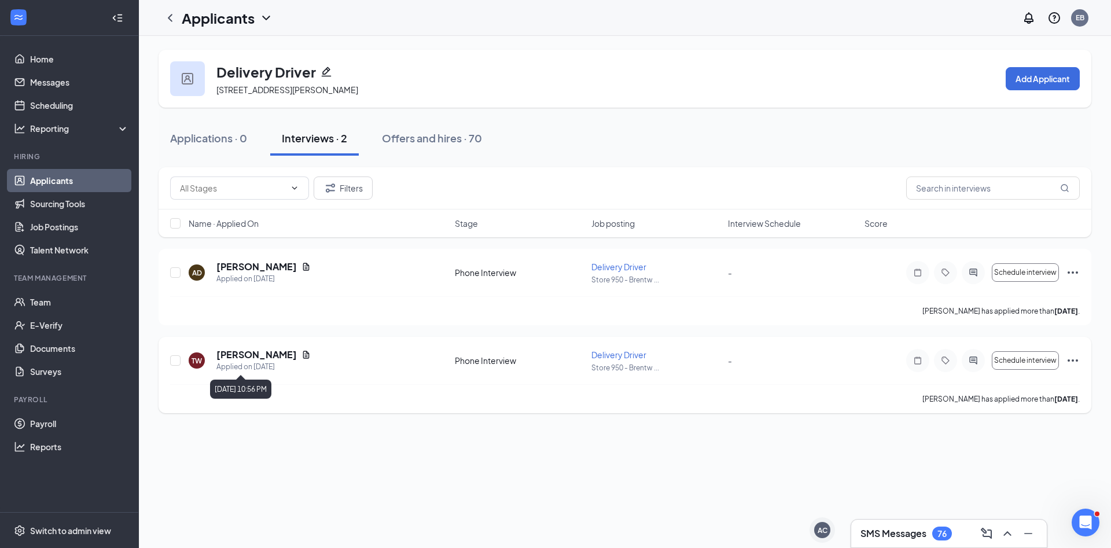
click at [272, 362] on div "Applied on Aug 31" at bounding box center [263, 367] width 94 height 12
click at [269, 354] on h5 "Taylor Wheeler" at bounding box center [256, 354] width 80 height 13
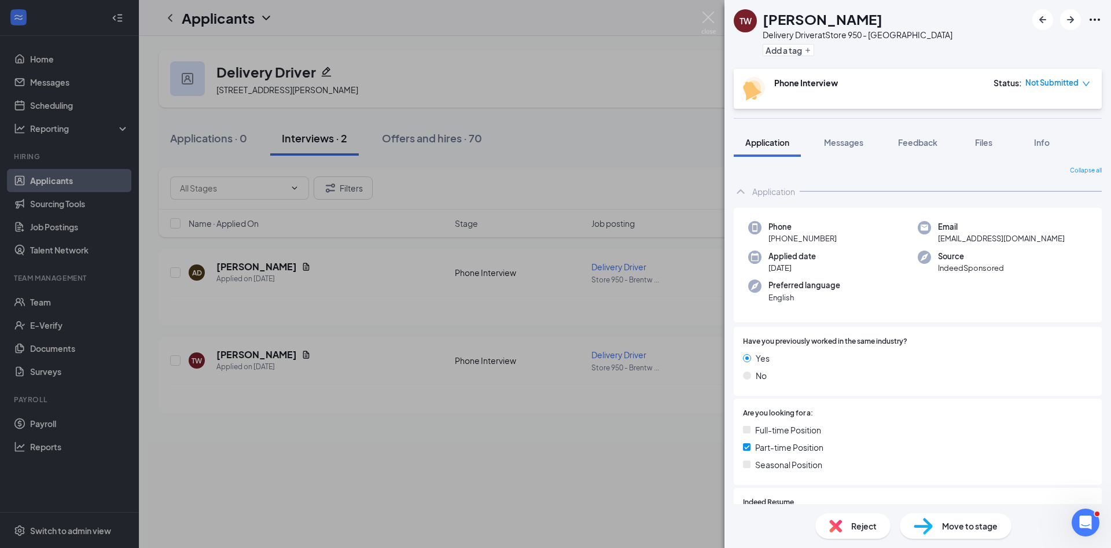
click at [847, 524] on div "Reject" at bounding box center [853, 525] width 75 height 25
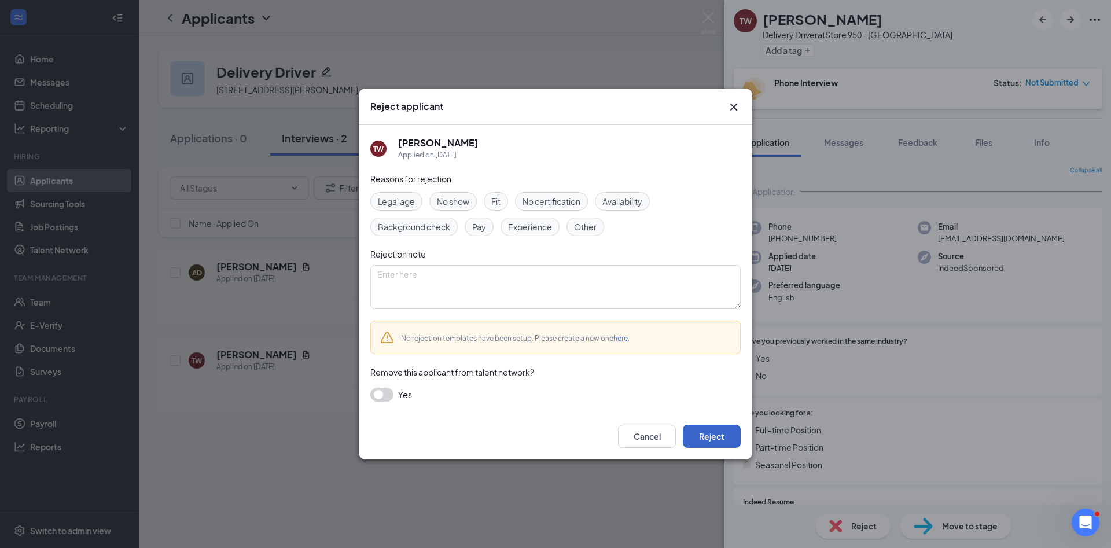
click at [708, 433] on button "Reject" at bounding box center [712, 436] width 58 height 23
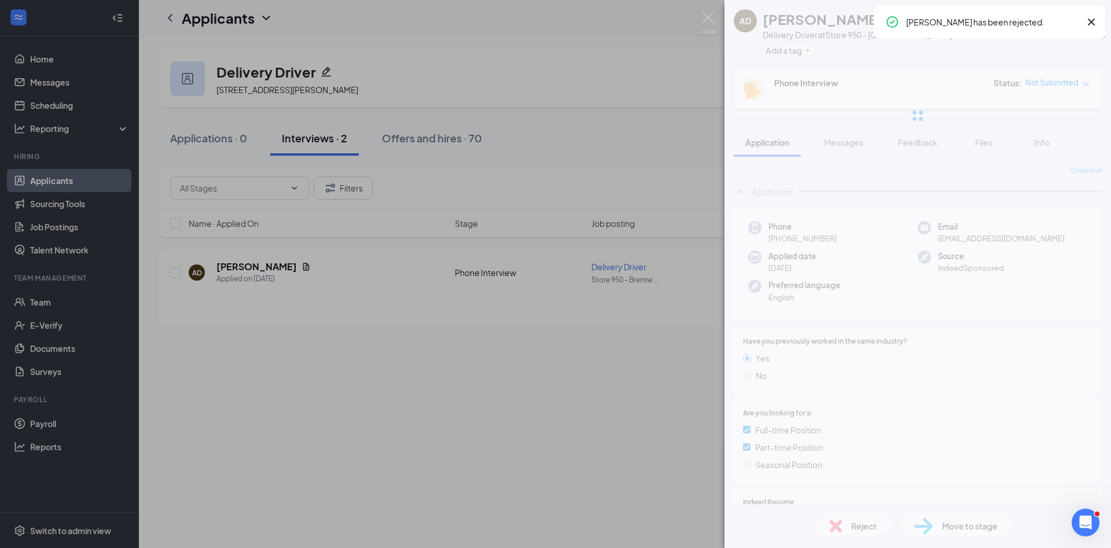
click at [325, 319] on div "AD Alan Davis Delivery Driver at Store 950 - Brentwood Add a tag Phone Intervie…" at bounding box center [555, 274] width 1111 height 548
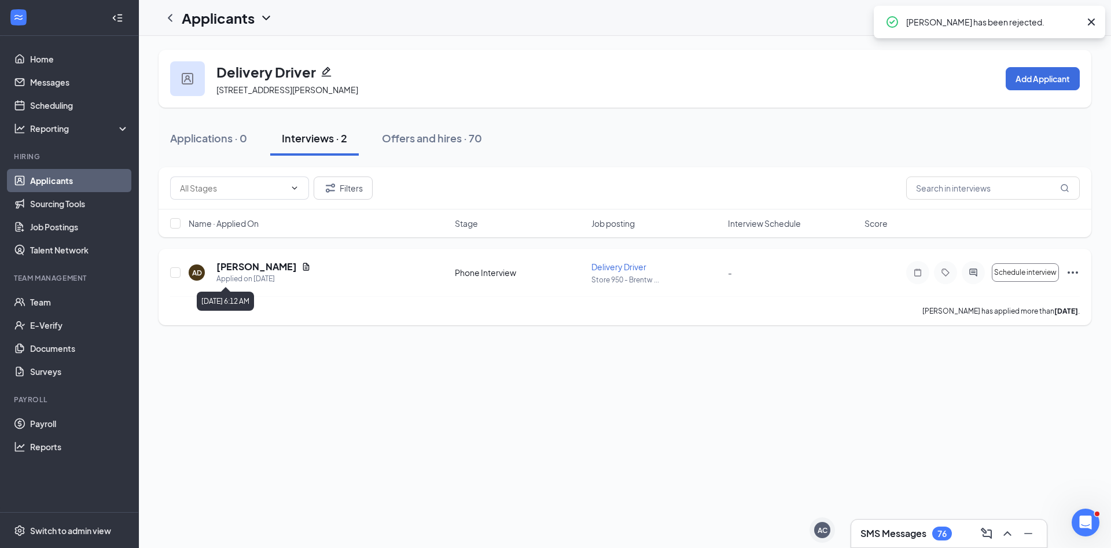
click at [252, 275] on div "Applied on Sep 2" at bounding box center [263, 279] width 94 height 12
click at [251, 271] on h5 "Alan Davis" at bounding box center [256, 266] width 80 height 13
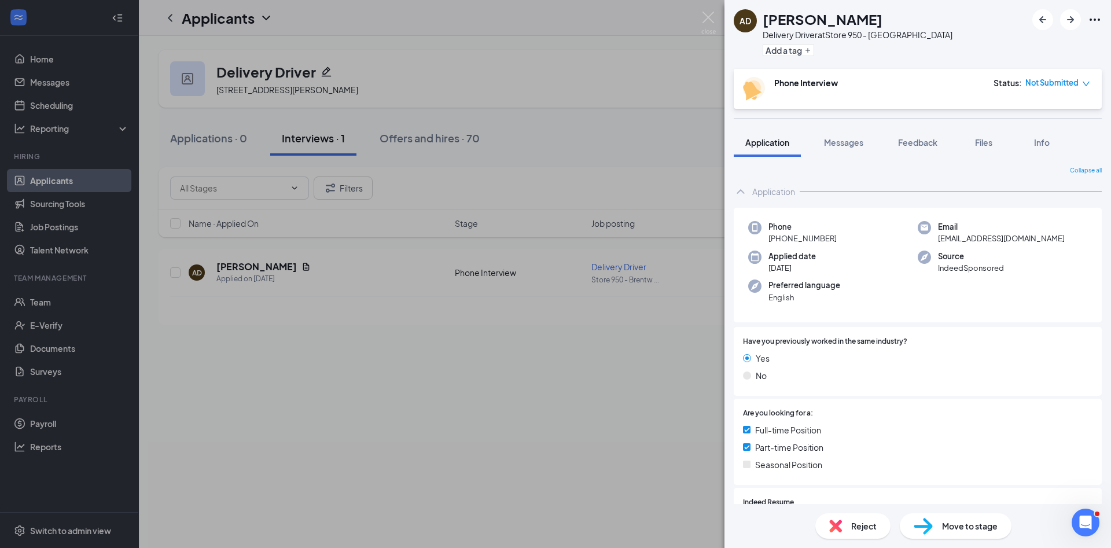
click at [866, 520] on span "Reject" at bounding box center [863, 526] width 25 height 13
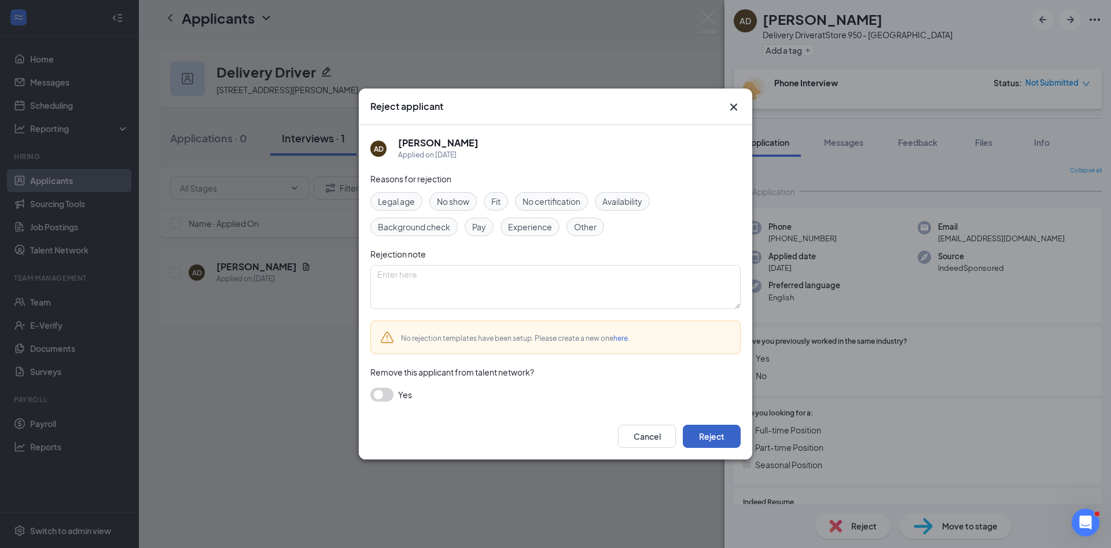
click at [691, 429] on button "Reject" at bounding box center [712, 436] width 58 height 23
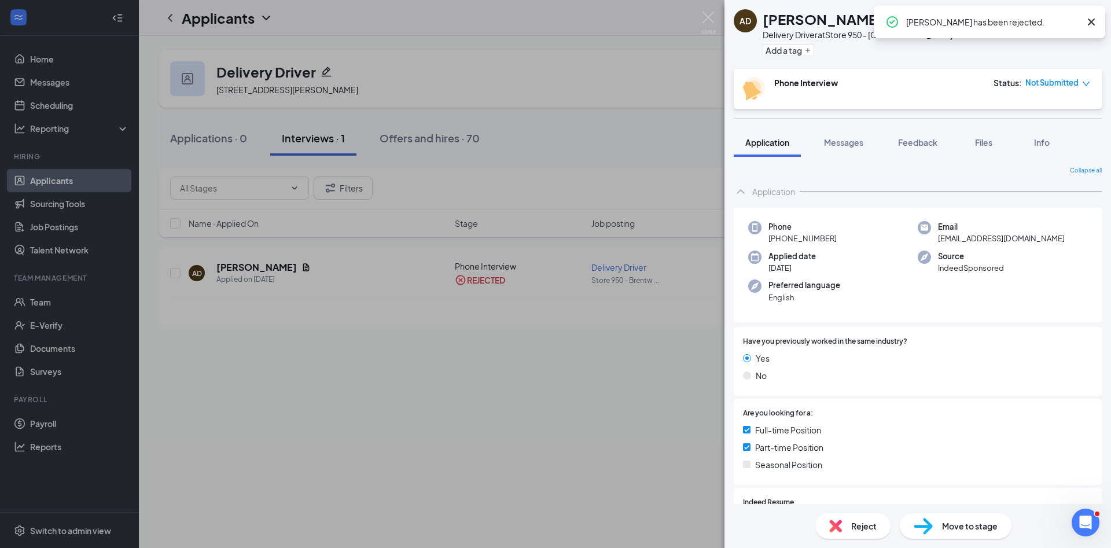
click at [464, 357] on div "AD Alan Davis Delivery Driver at Store 950 - Brentwood Add a tag Phone Intervie…" at bounding box center [555, 274] width 1111 height 548
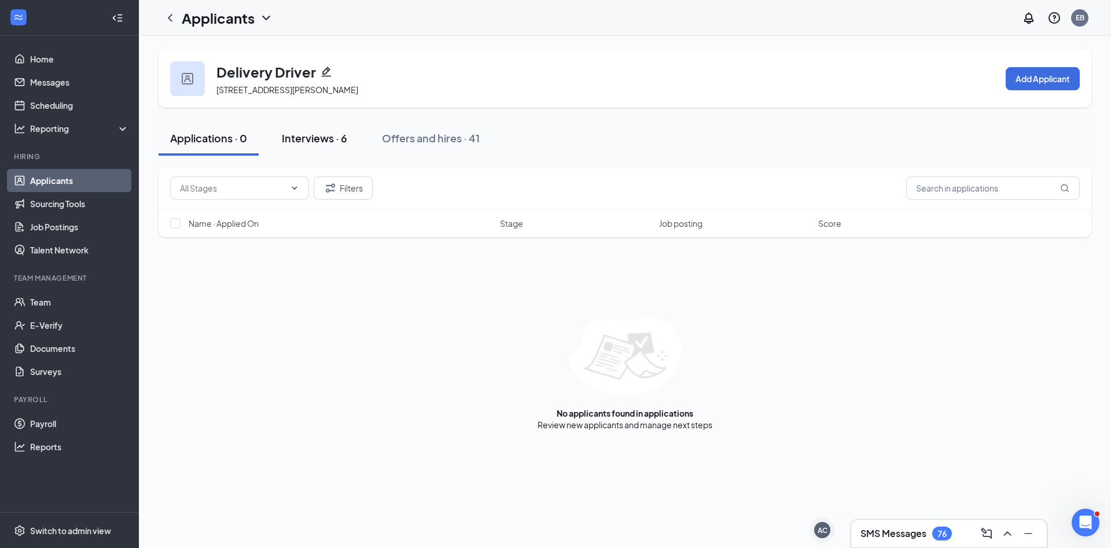
click at [311, 136] on div "Interviews · 6" at bounding box center [314, 138] width 65 height 14
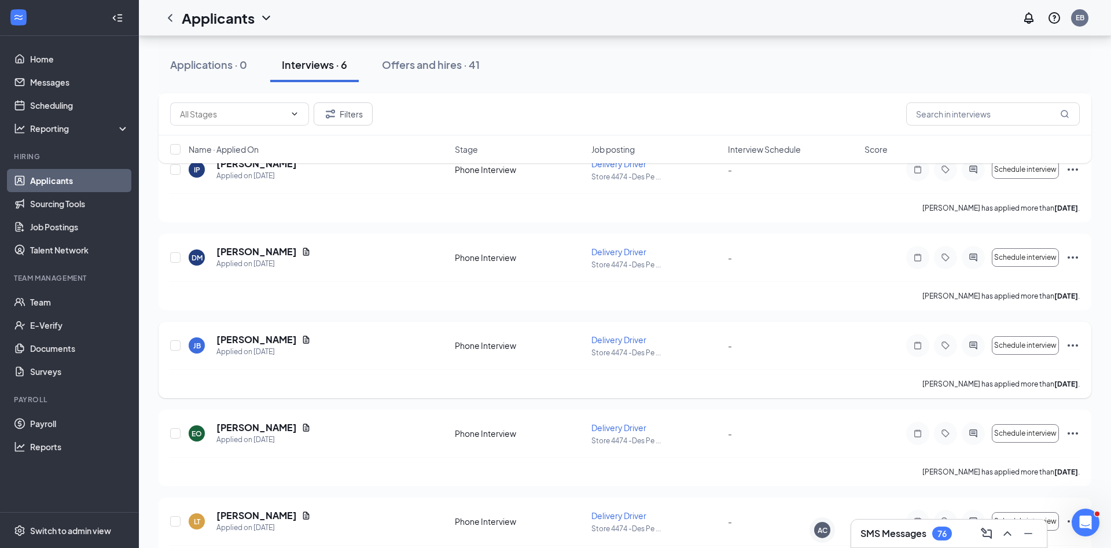
scroll to position [231, 0]
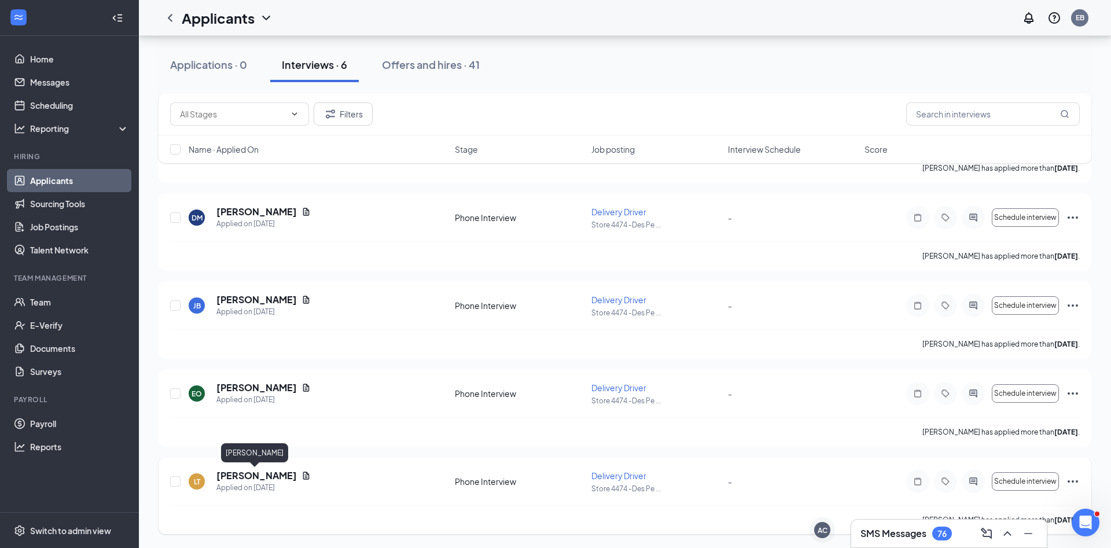
click at [236, 473] on h5 "[PERSON_NAME]" at bounding box center [256, 475] width 80 height 13
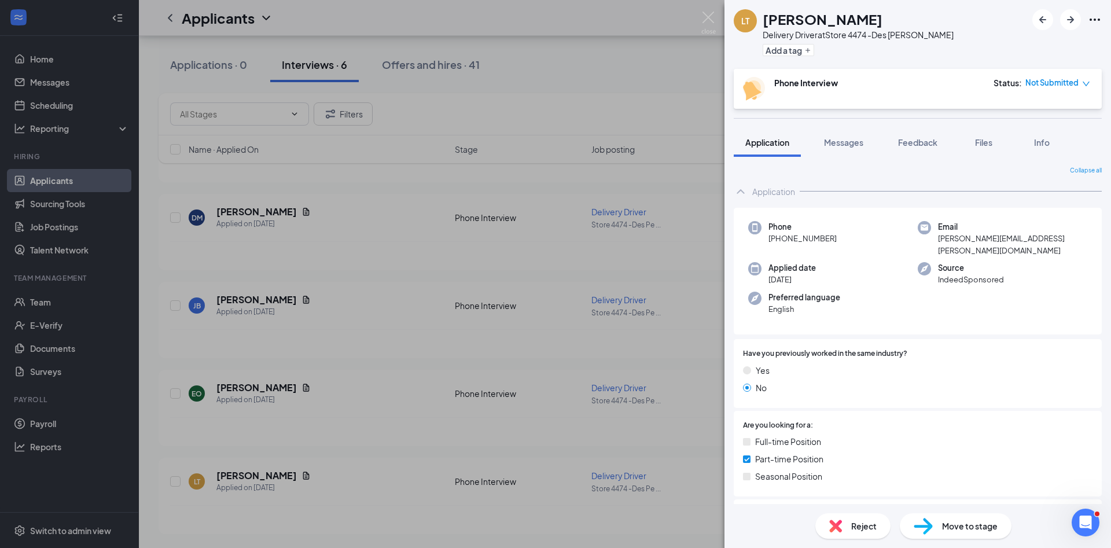
click at [388, 424] on div "LT [PERSON_NAME] Delivery Driver at Store 4474 -Des [PERSON_NAME] Add a tag Pho…" at bounding box center [555, 274] width 1111 height 548
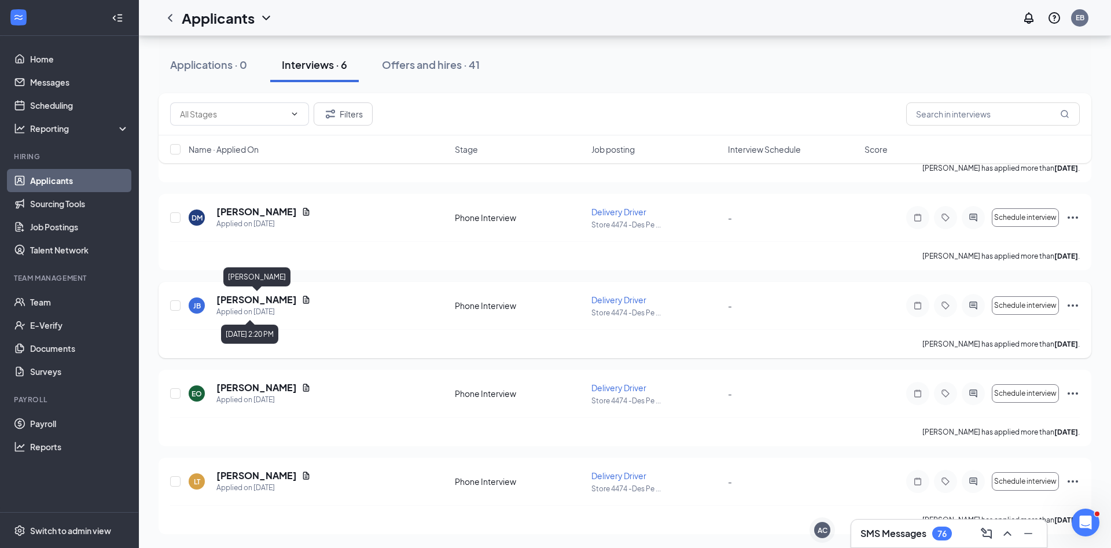
click at [258, 299] on h5 "[PERSON_NAME]" at bounding box center [256, 299] width 80 height 13
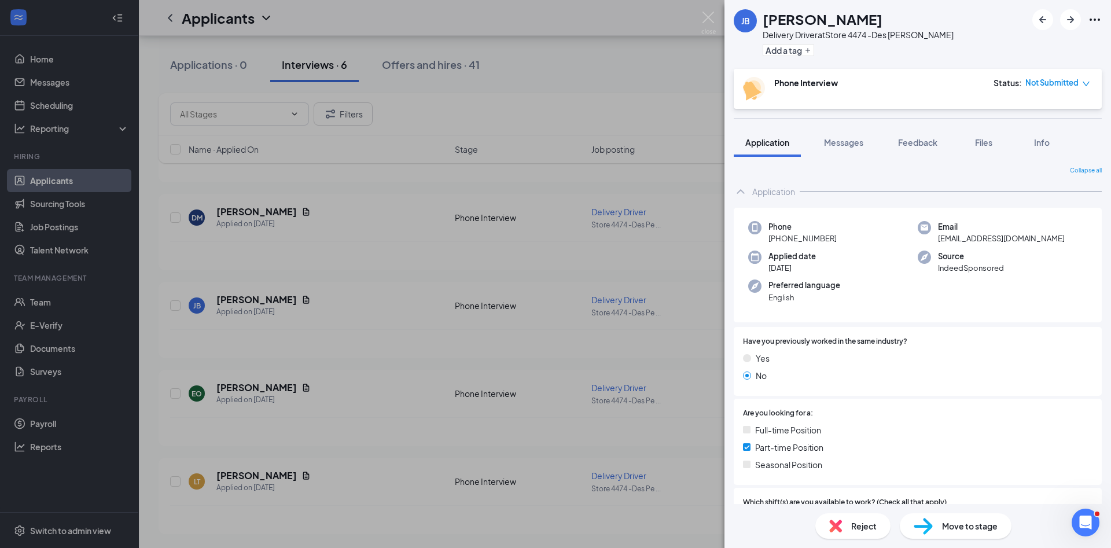
click at [861, 517] on div "Reject" at bounding box center [853, 525] width 75 height 25
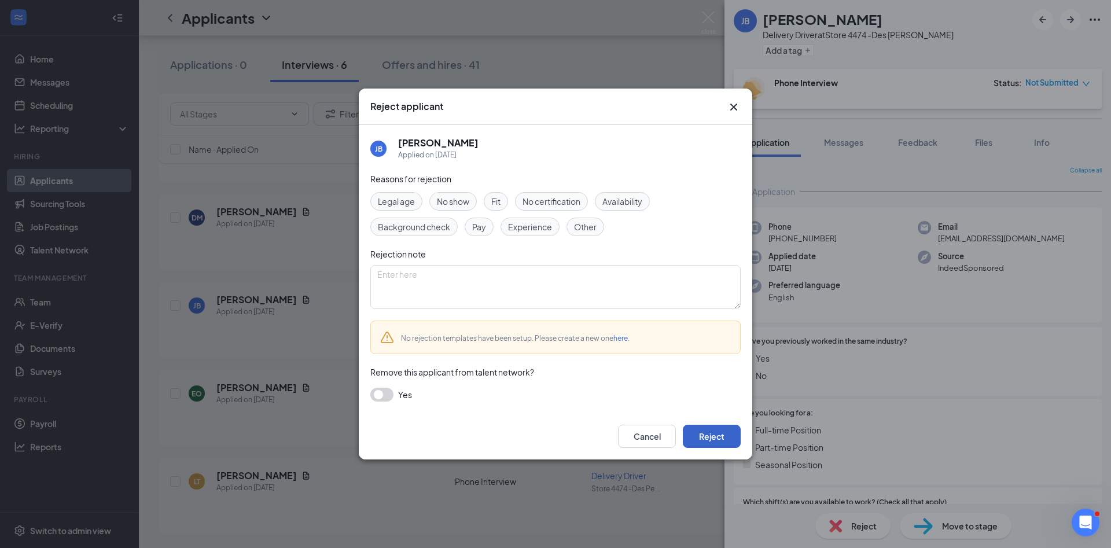
click at [689, 428] on button "Reject" at bounding box center [712, 436] width 58 height 23
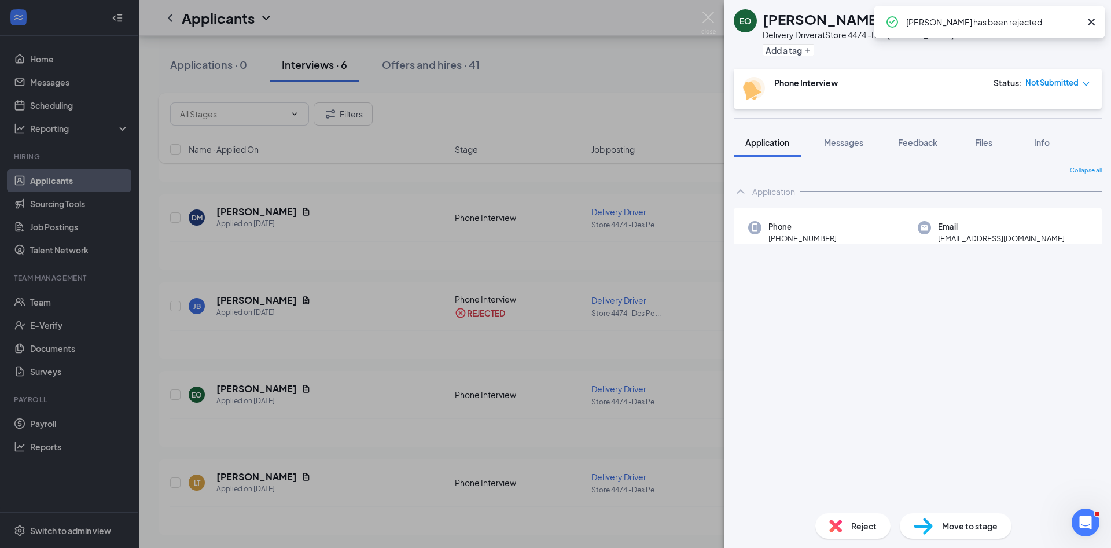
click at [243, 387] on div "EO Eric OBrien Delivery Driver at Store 4474 -Des Peres Add a tag Phone Intervi…" at bounding box center [555, 274] width 1111 height 548
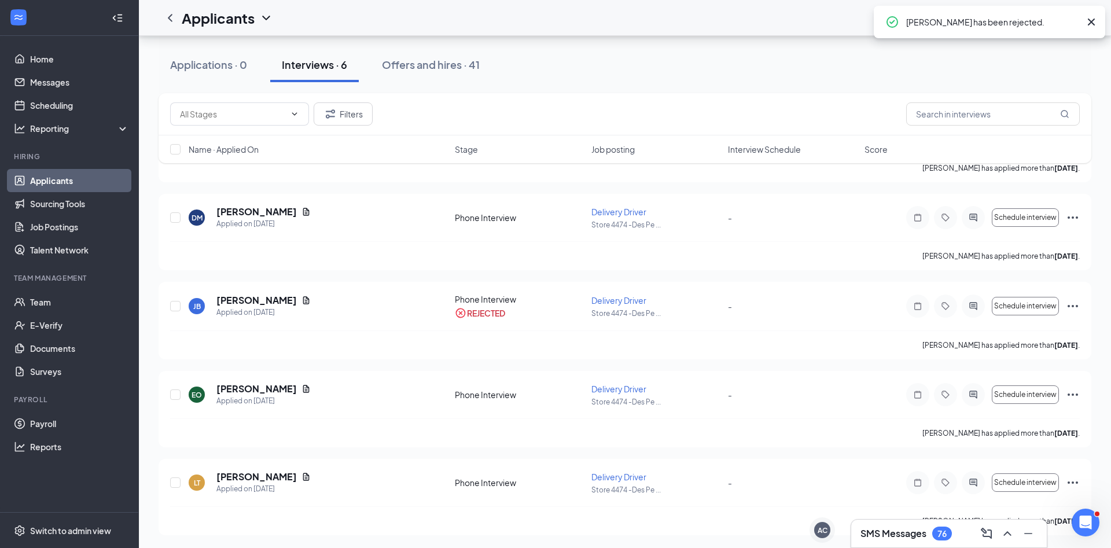
scroll to position [143, 0]
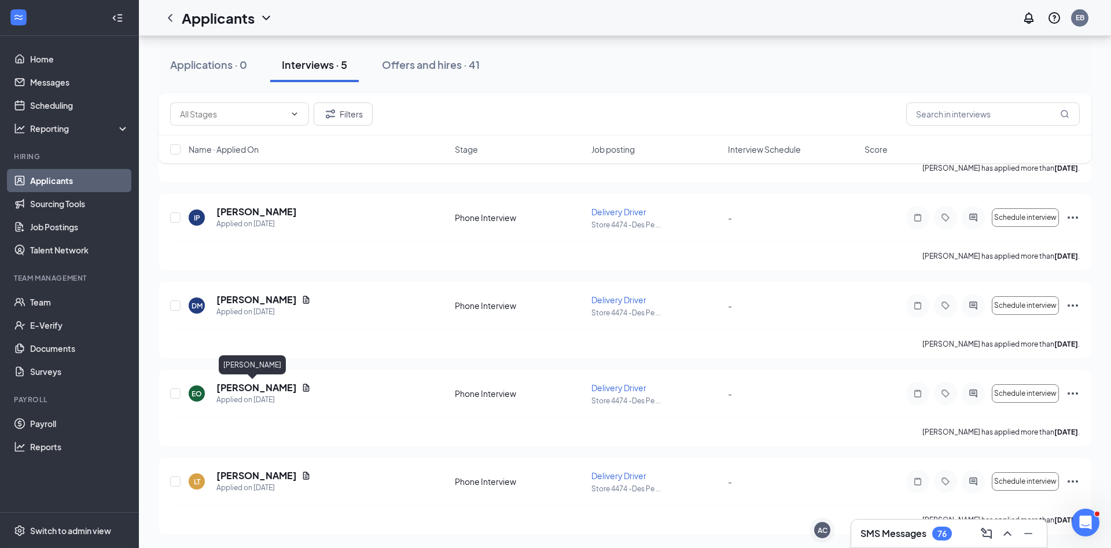
click at [243, 387] on h5 "Eric OBrien" at bounding box center [256, 387] width 80 height 13
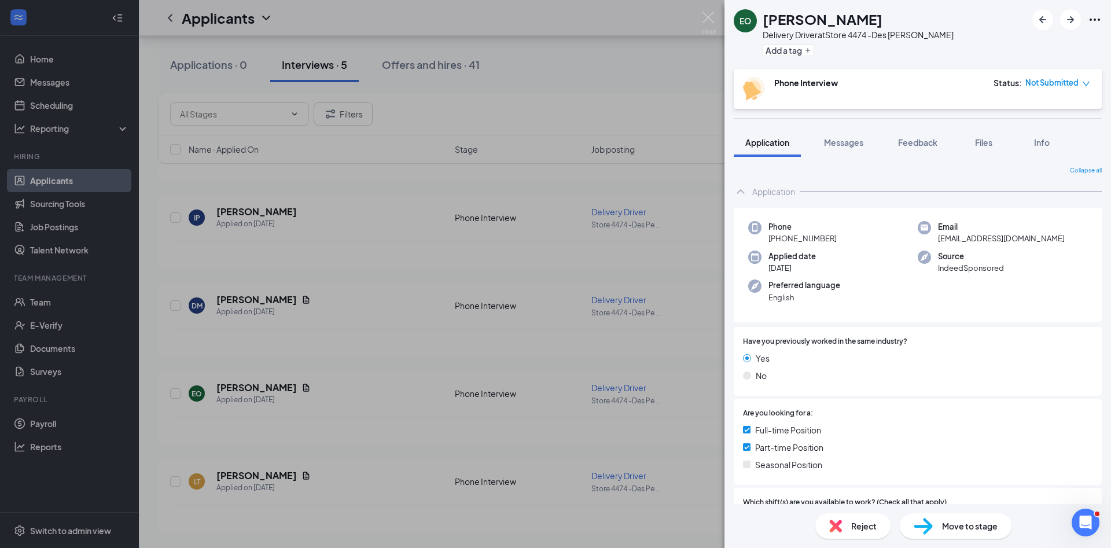
click at [809, 513] on div "Reject Move to stage" at bounding box center [918, 526] width 387 height 44
click at [825, 515] on div "Reject" at bounding box center [853, 525] width 75 height 25
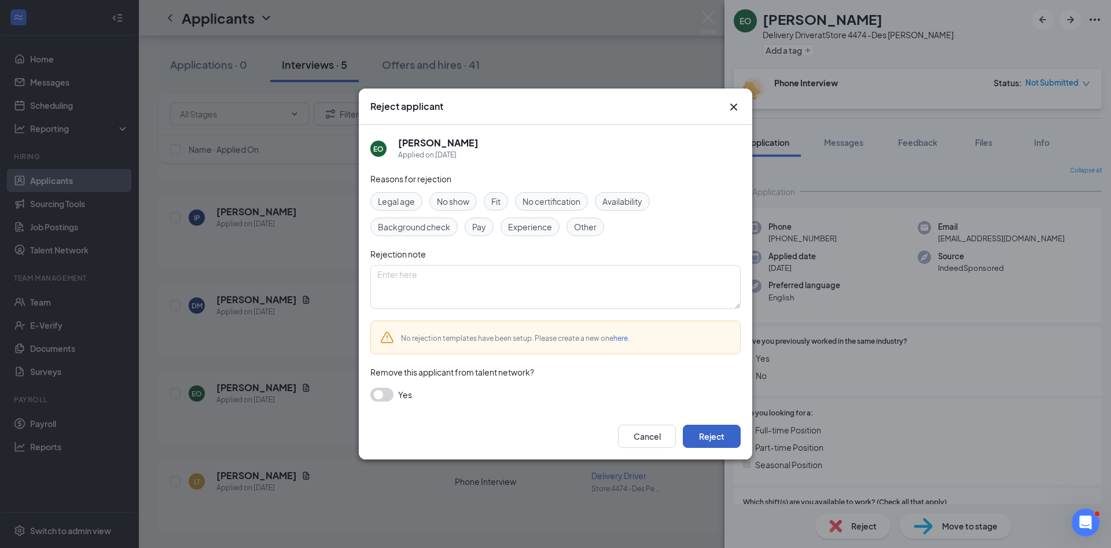
click at [709, 432] on button "Reject" at bounding box center [712, 436] width 58 height 23
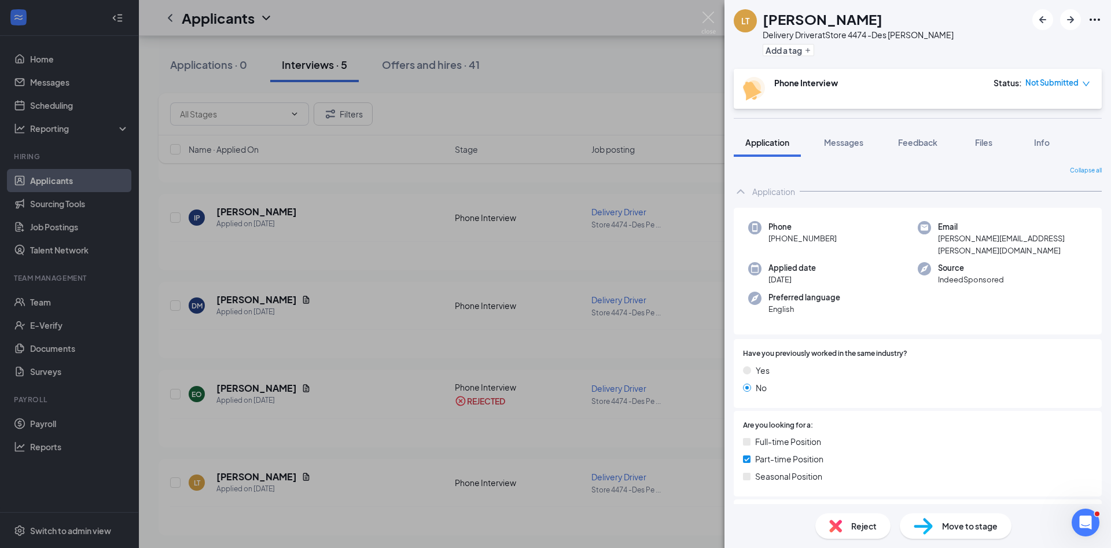
click at [408, 349] on div "LT Lindsey Tomlin Delivery Driver at Store 4474 -Des Peres Add a tag Phone Inte…" at bounding box center [555, 274] width 1111 height 548
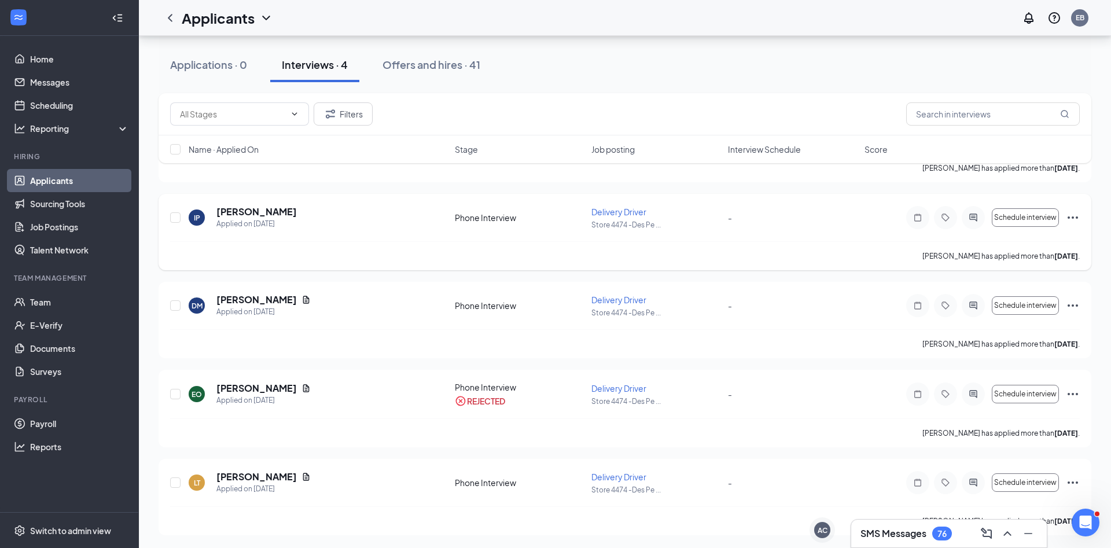
scroll to position [55, 0]
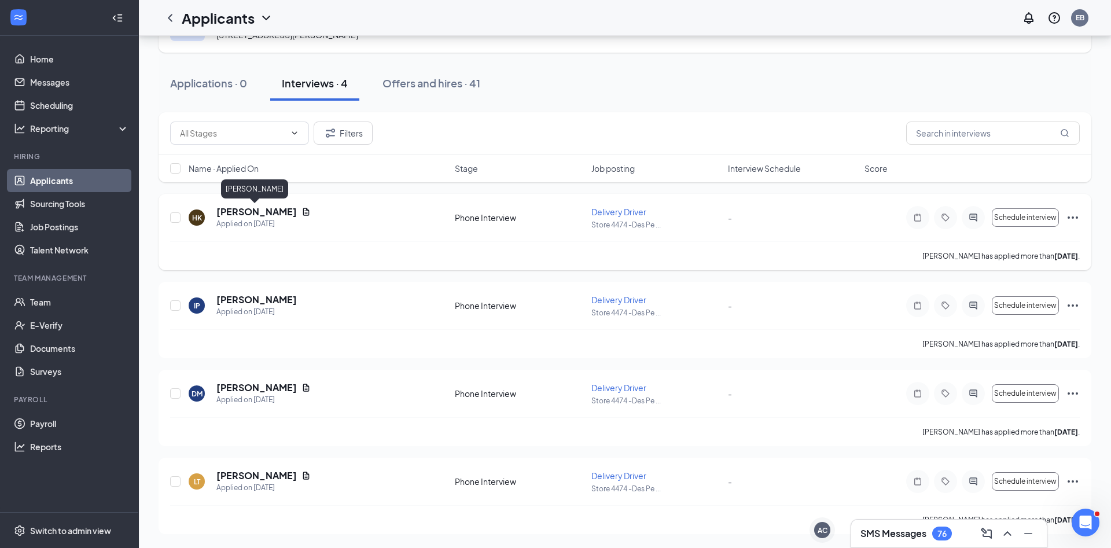
click at [258, 216] on h5 "Heather Kalesh" at bounding box center [256, 211] width 80 height 13
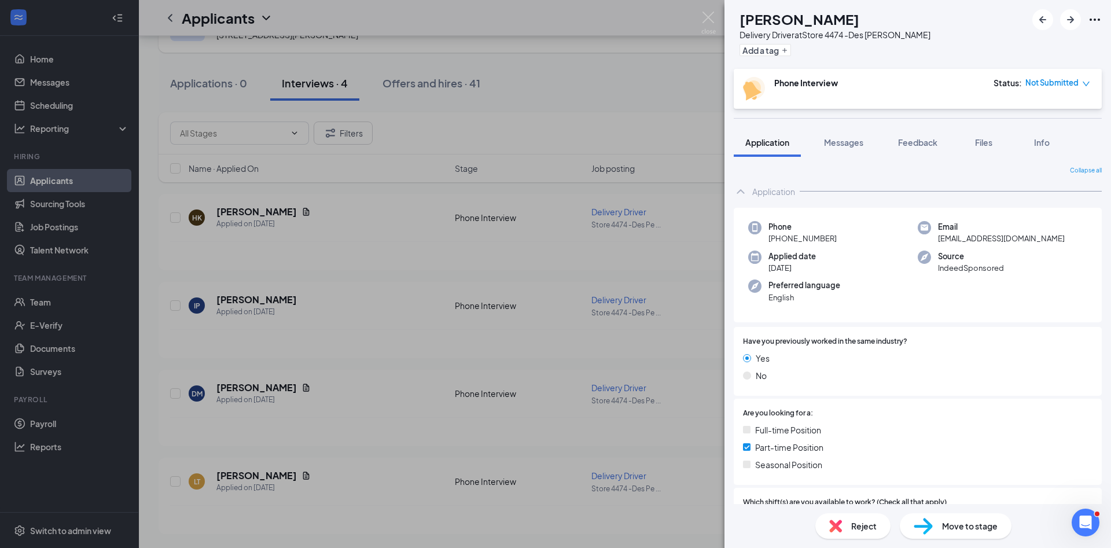
drag, startPoint x: 386, startPoint y: 409, endPoint x: 409, endPoint y: 394, distance: 26.8
click at [387, 409] on div "HK Heather Kalesh Delivery Driver at Store 4474 -Des Peres Add a tag Phone Inte…" at bounding box center [555, 274] width 1111 height 548
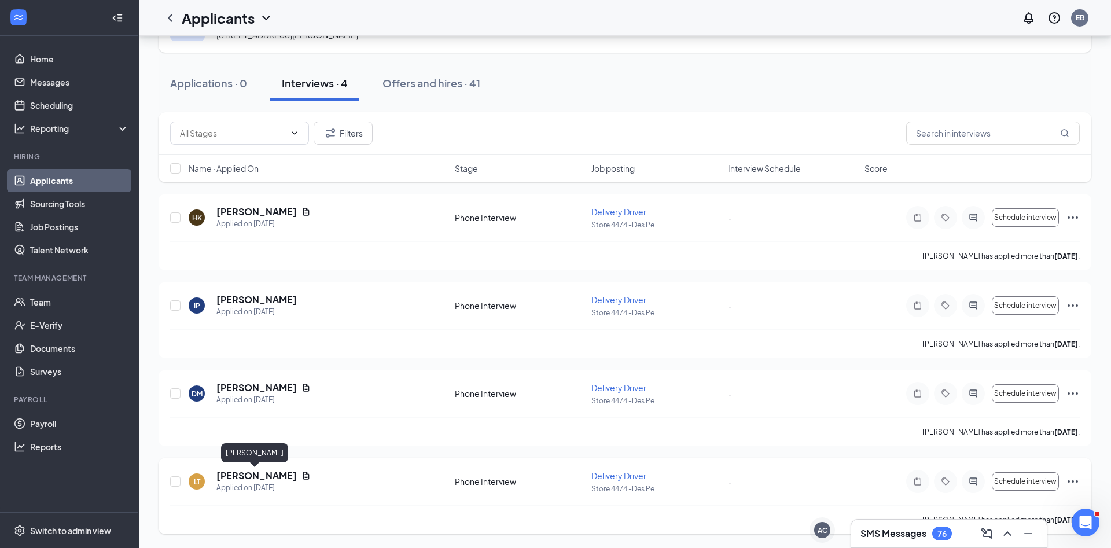
click at [256, 479] on h5 "Lindsey Tomlin" at bounding box center [256, 475] width 80 height 13
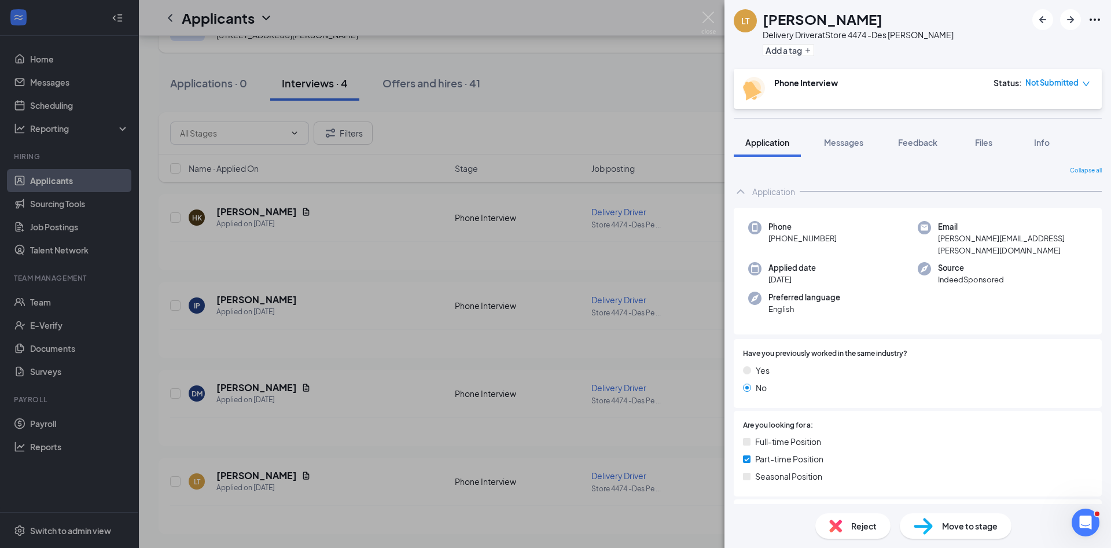
click at [846, 518] on div "Reject" at bounding box center [853, 525] width 75 height 25
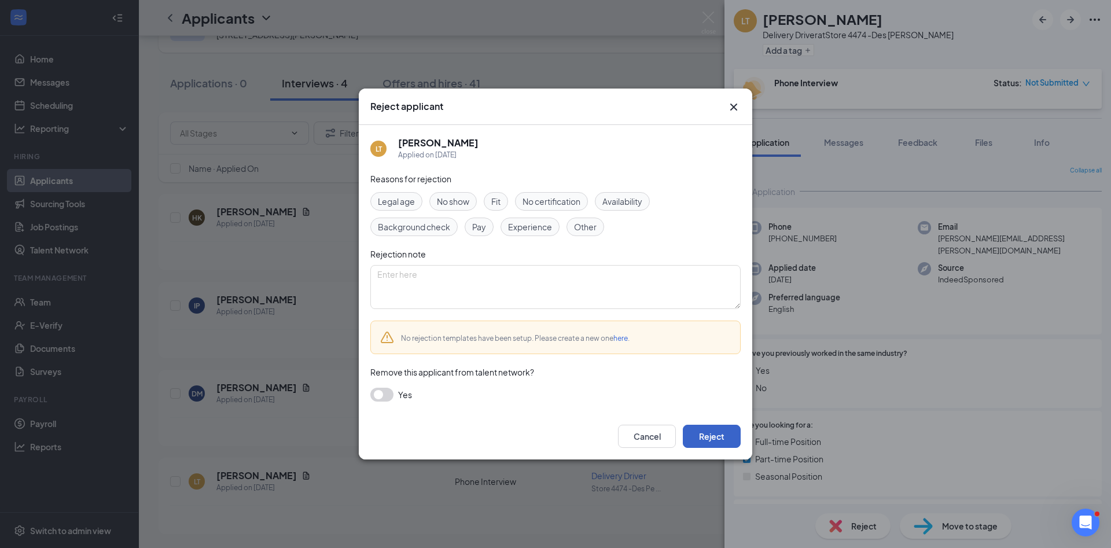
click at [702, 429] on button "Reject" at bounding box center [712, 436] width 58 height 23
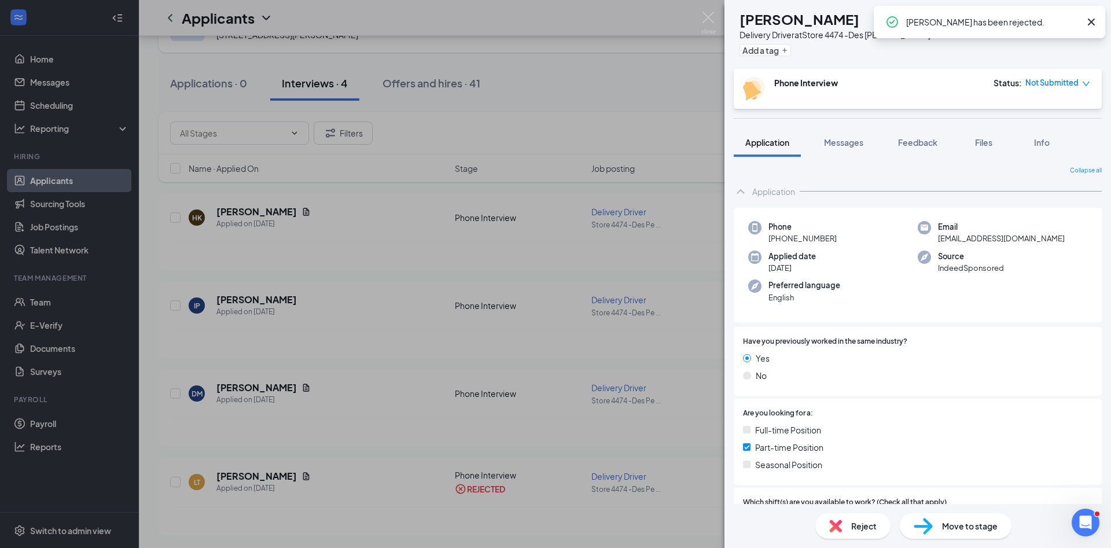
click at [289, 341] on div "HK Heather Kalesh Delivery Driver at Store 4474 -Des Peres Add a tag Phone Inte…" at bounding box center [555, 274] width 1111 height 548
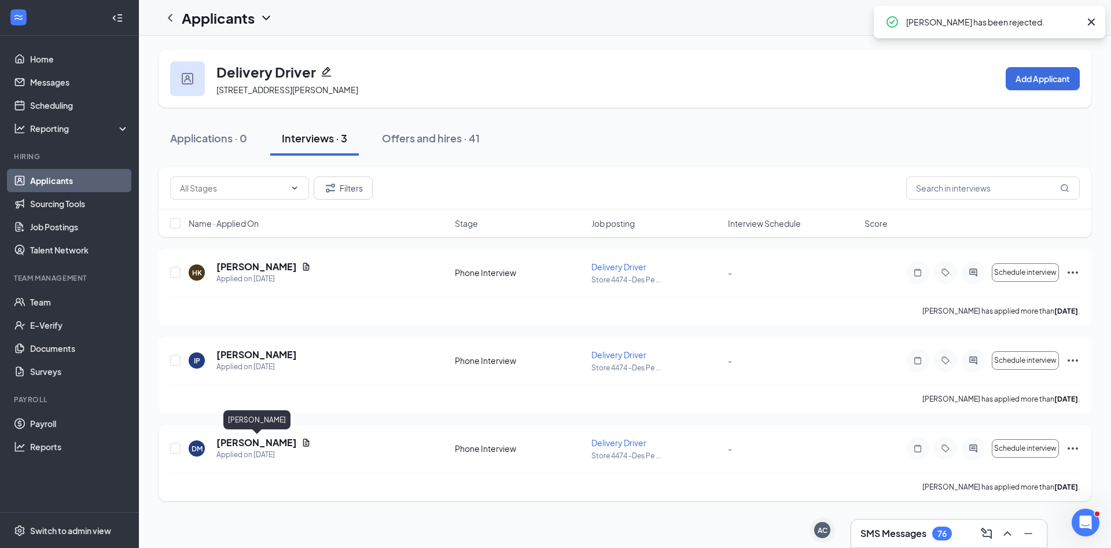
click at [257, 440] on h5 "Damian Meinhardt" at bounding box center [256, 442] width 80 height 13
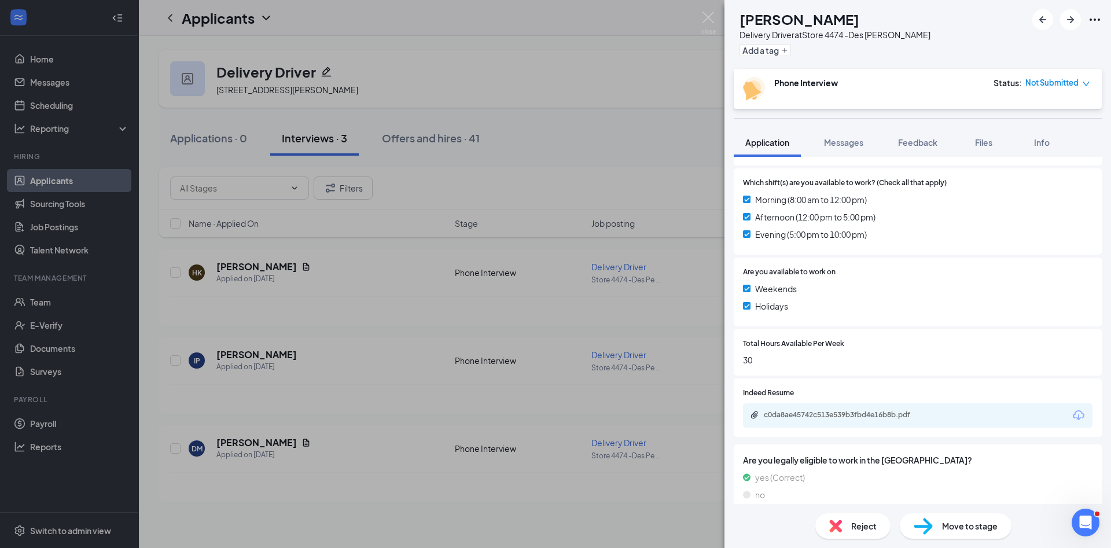
scroll to position [366, 0]
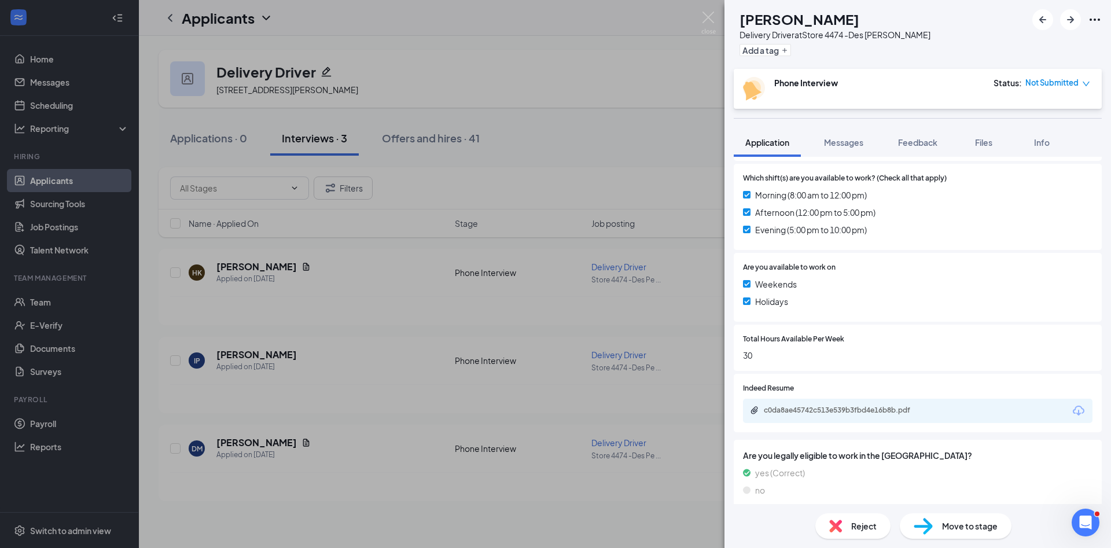
click at [384, 407] on div "DM Damian Meinhardt Delivery Driver at Store 4474 -Des Peres Add a tag Phone In…" at bounding box center [555, 274] width 1111 height 548
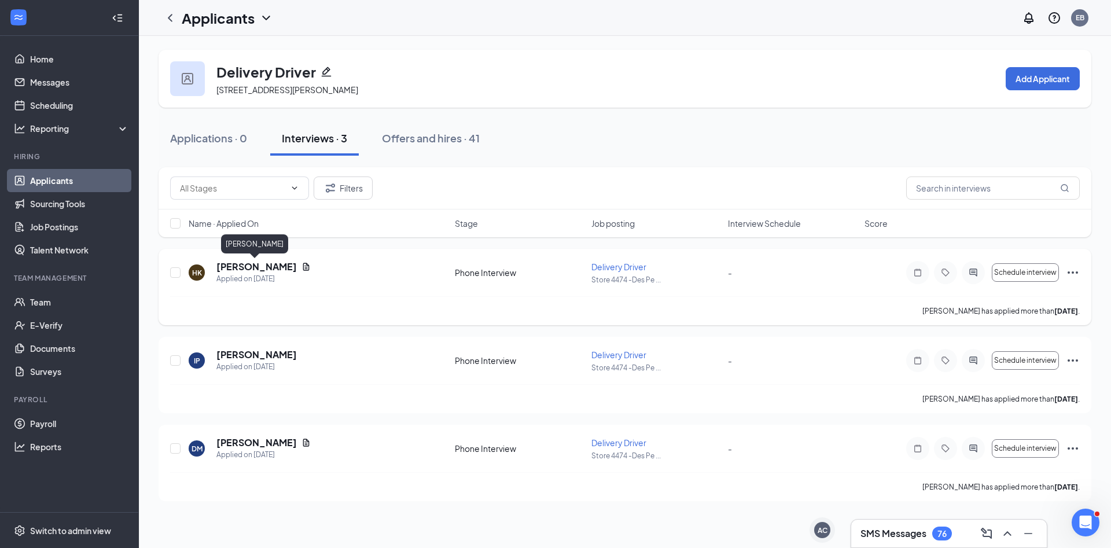
click at [229, 269] on h5 "Heather Kalesh" at bounding box center [256, 266] width 80 height 13
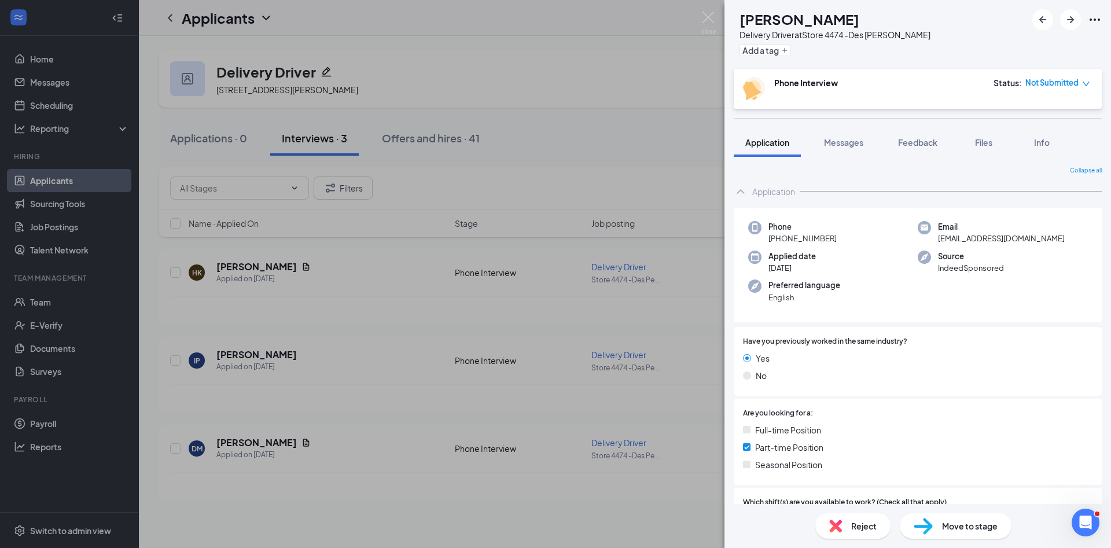
click at [853, 535] on div "Reject" at bounding box center [853, 525] width 75 height 25
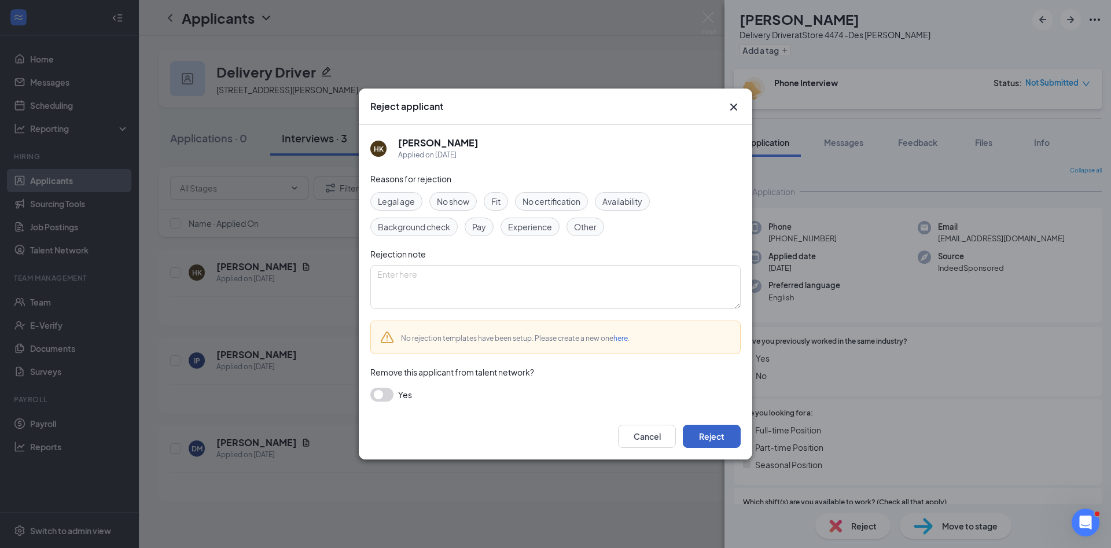
click at [728, 447] on button "Reject" at bounding box center [712, 436] width 58 height 23
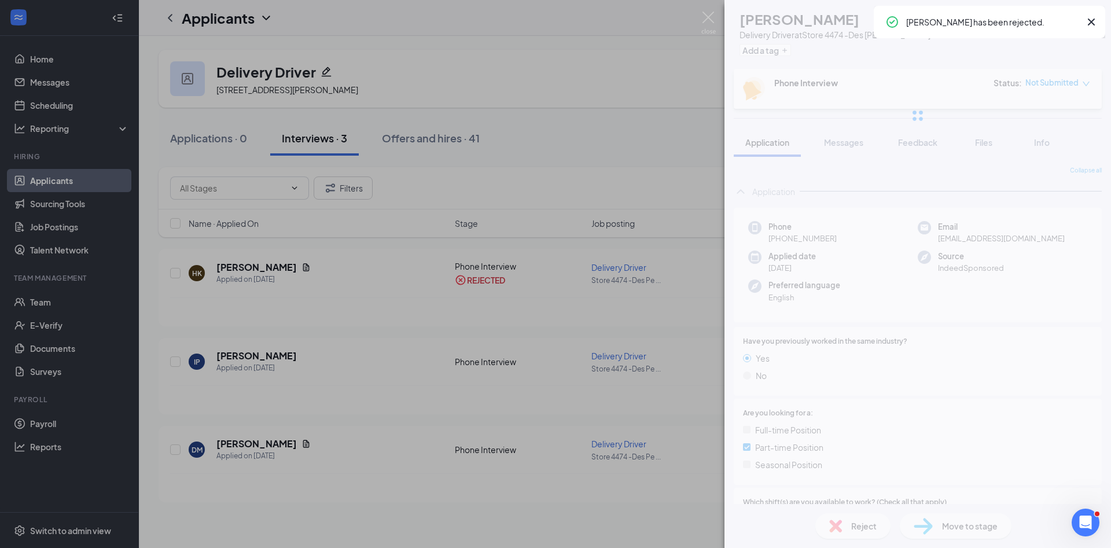
click at [342, 340] on div "HK Heather Kalesh Delivery Driver at Store 4474 -Des Peres Add a tag Phone Inte…" at bounding box center [555, 274] width 1111 height 548
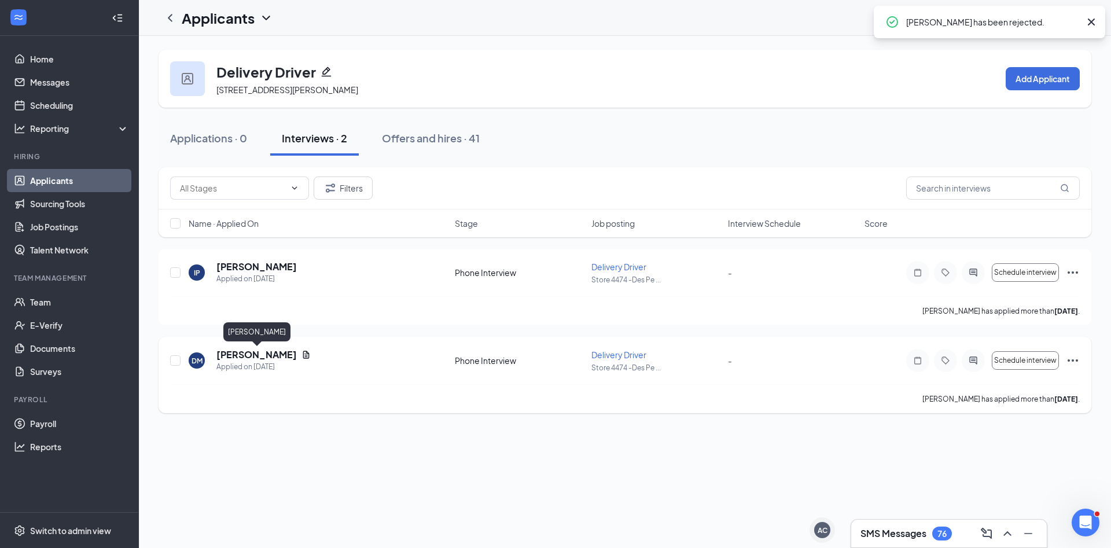
click at [248, 354] on h5 "Damian Meinhardt" at bounding box center [256, 354] width 80 height 13
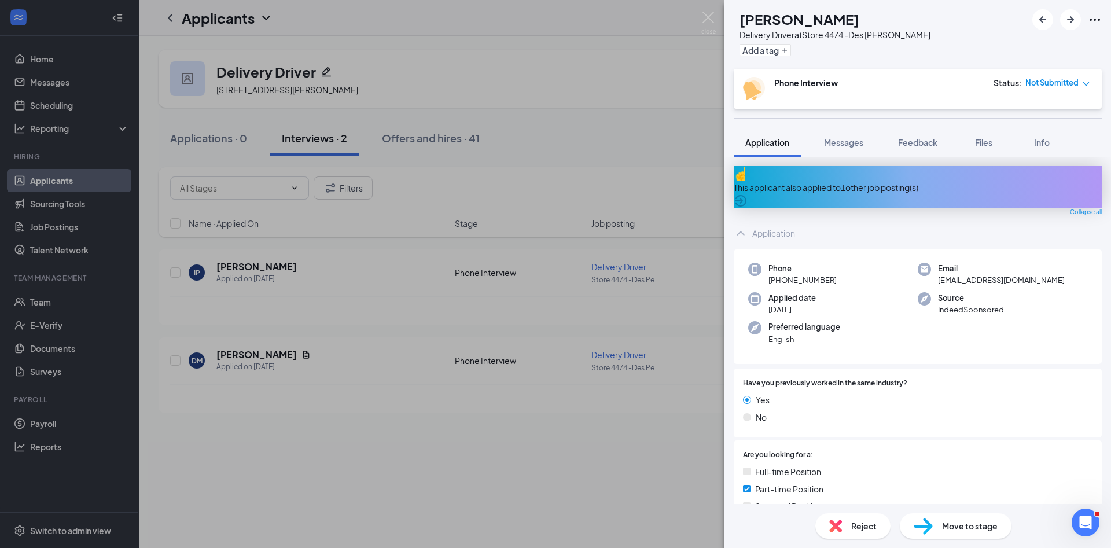
click at [850, 526] on div "Reject" at bounding box center [853, 525] width 75 height 25
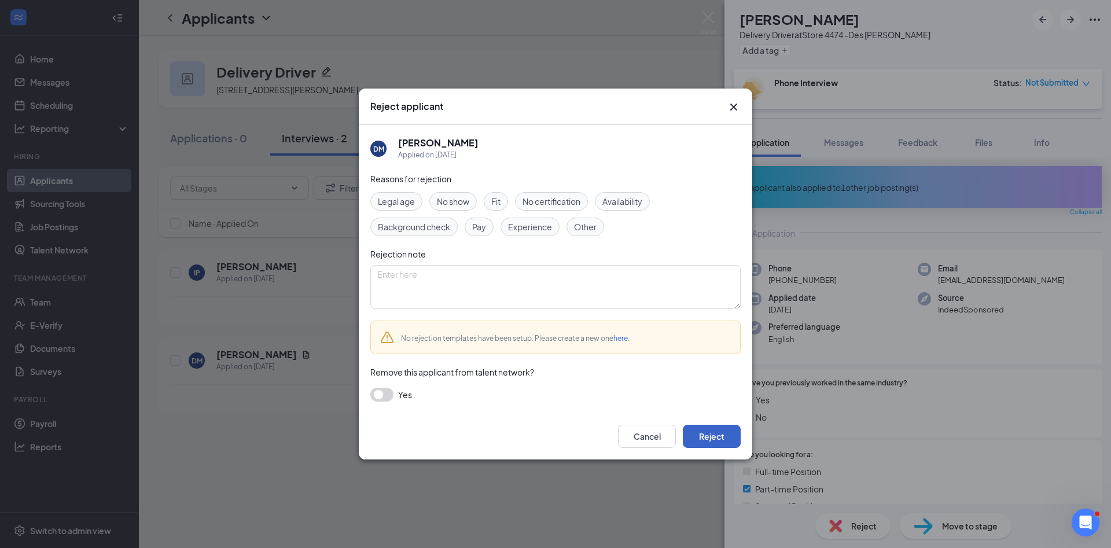
click at [706, 447] on button "Reject" at bounding box center [712, 436] width 58 height 23
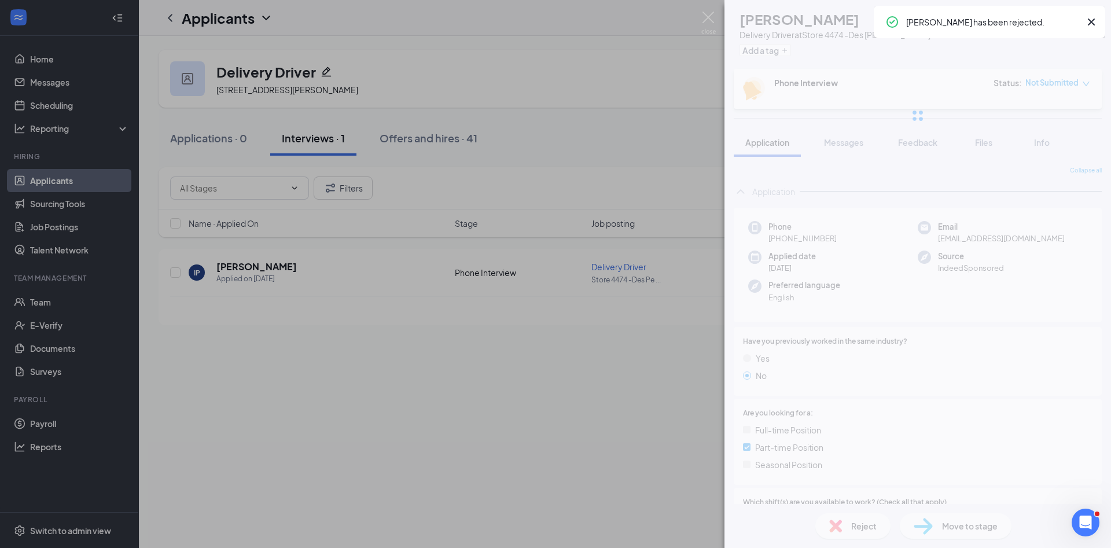
click at [240, 259] on div "IP Ian Price Delivery Driver at Store 4474 -Des Peres Add a tag Phone Interview…" at bounding box center [555, 274] width 1111 height 548
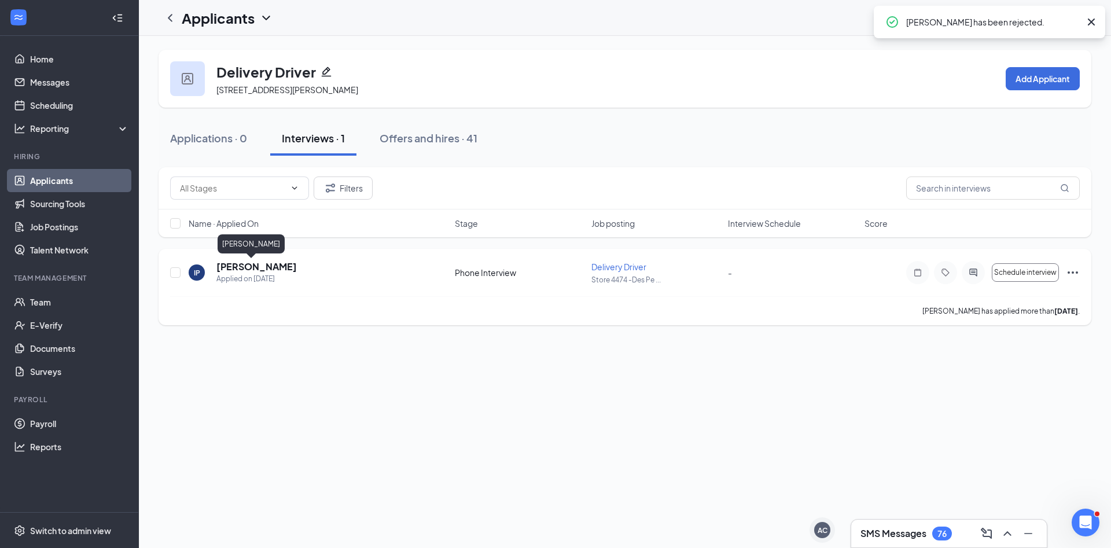
click at [236, 262] on h5 "Ian Price" at bounding box center [256, 266] width 80 height 13
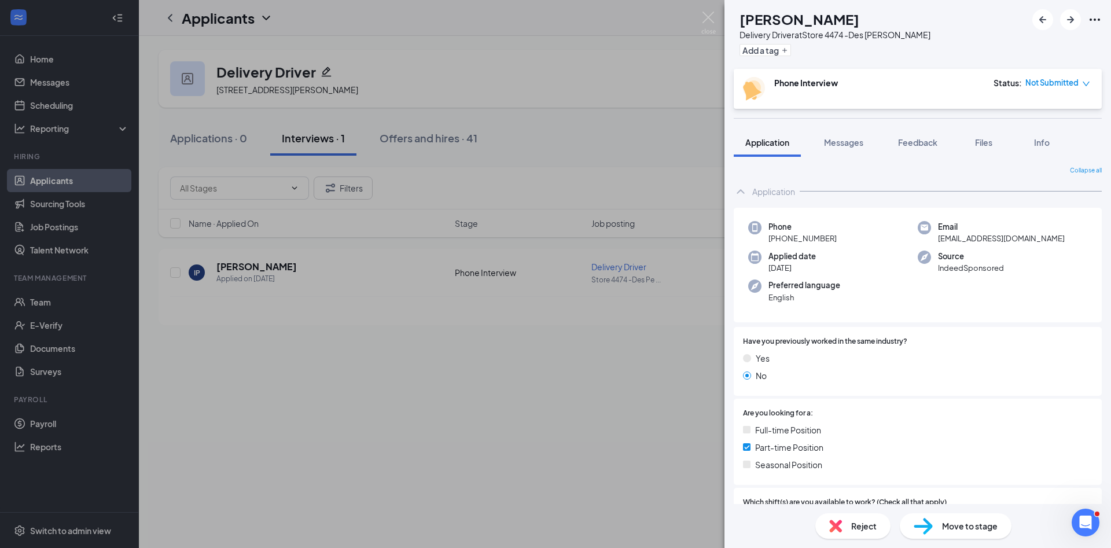
click at [831, 530] on img at bounding box center [835, 526] width 13 height 13
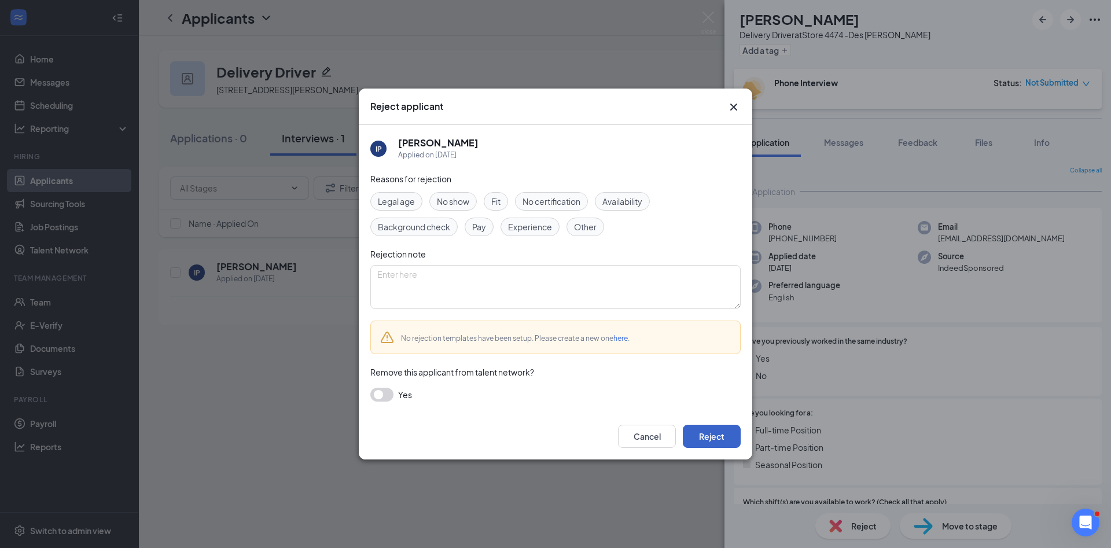
click at [725, 446] on button "Reject" at bounding box center [712, 436] width 58 height 23
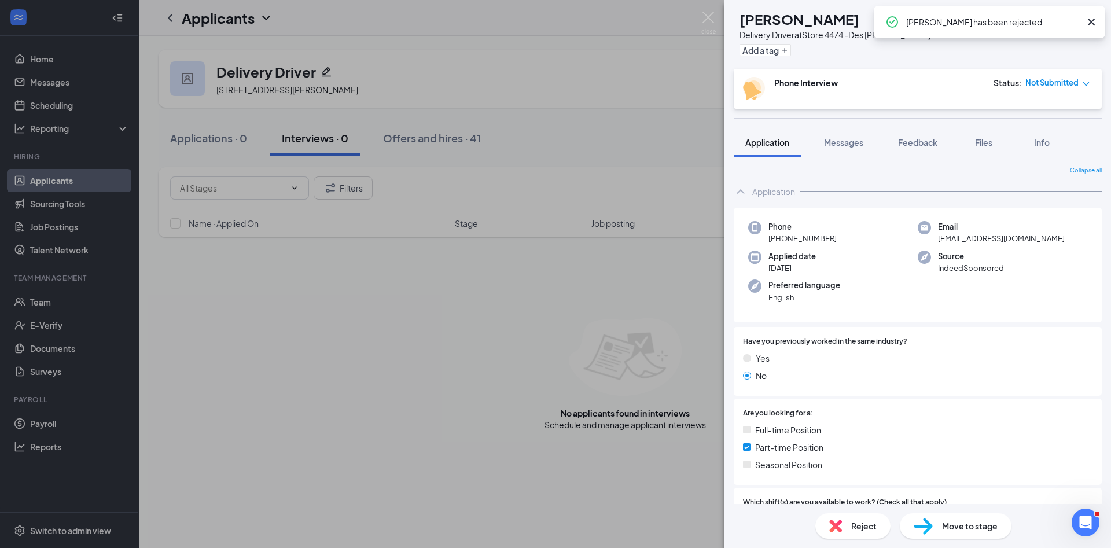
click at [398, 315] on div "IP Ian Price Delivery Driver at Store 4474 -Des Peres Add a tag Phone Interview…" at bounding box center [555, 274] width 1111 height 548
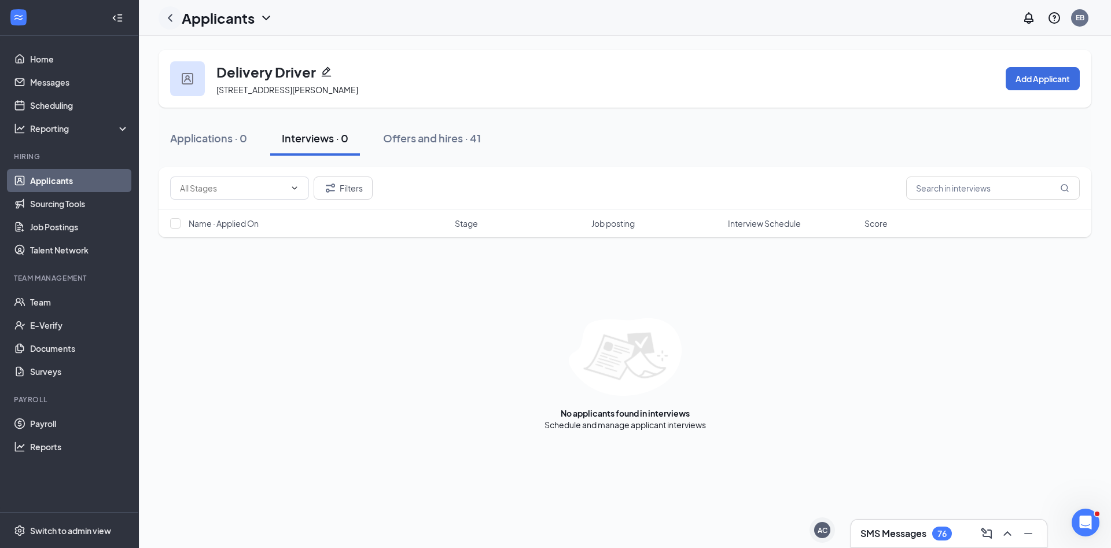
click at [170, 18] on icon "ChevronLeft" at bounding box center [170, 18] width 14 height 14
click at [318, 143] on div "Interviews · 14" at bounding box center [317, 138] width 70 height 14
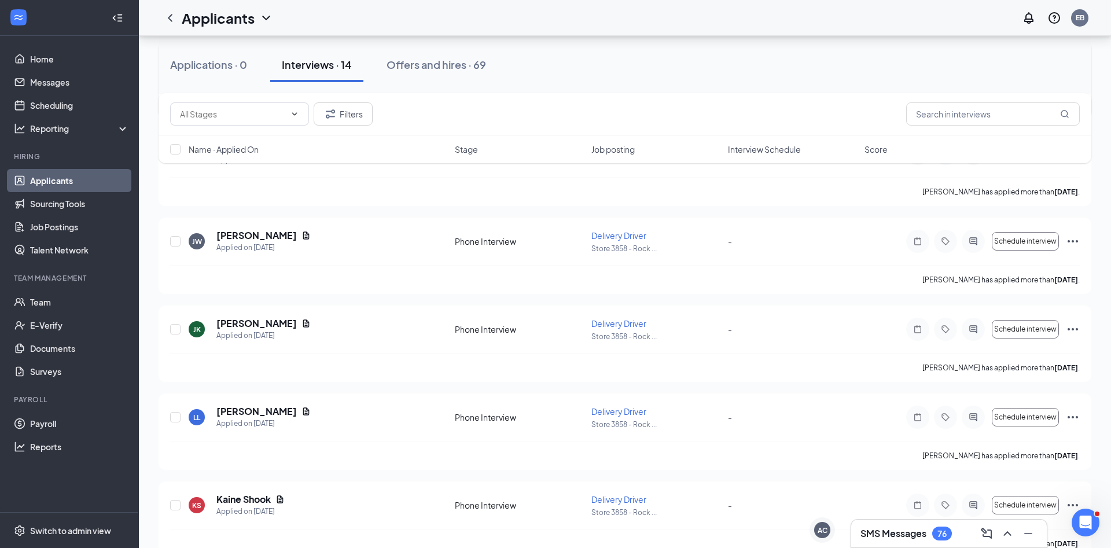
scroll to position [177, 0]
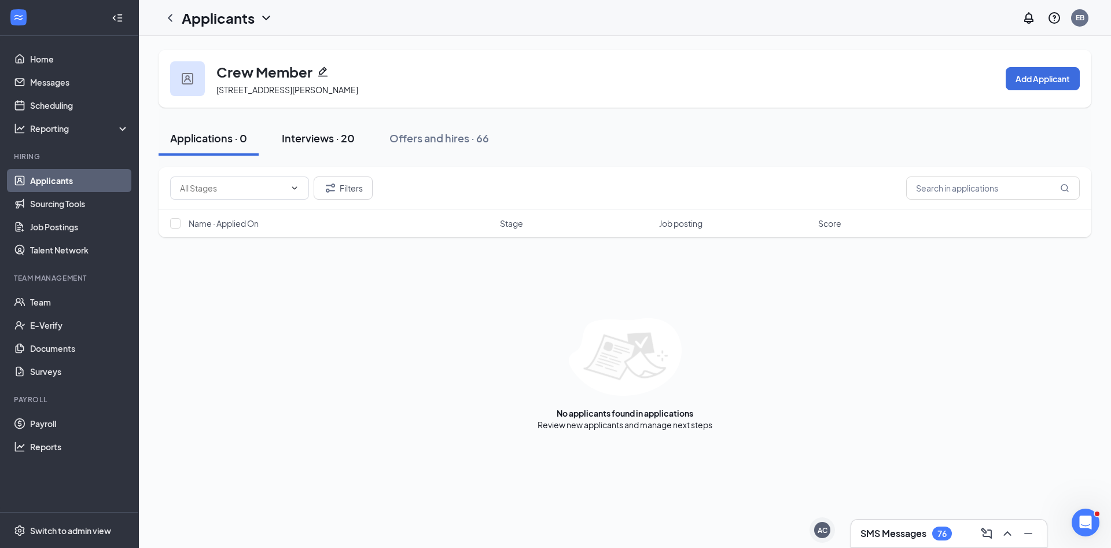
click at [336, 139] on div "Interviews · 20" at bounding box center [318, 138] width 73 height 14
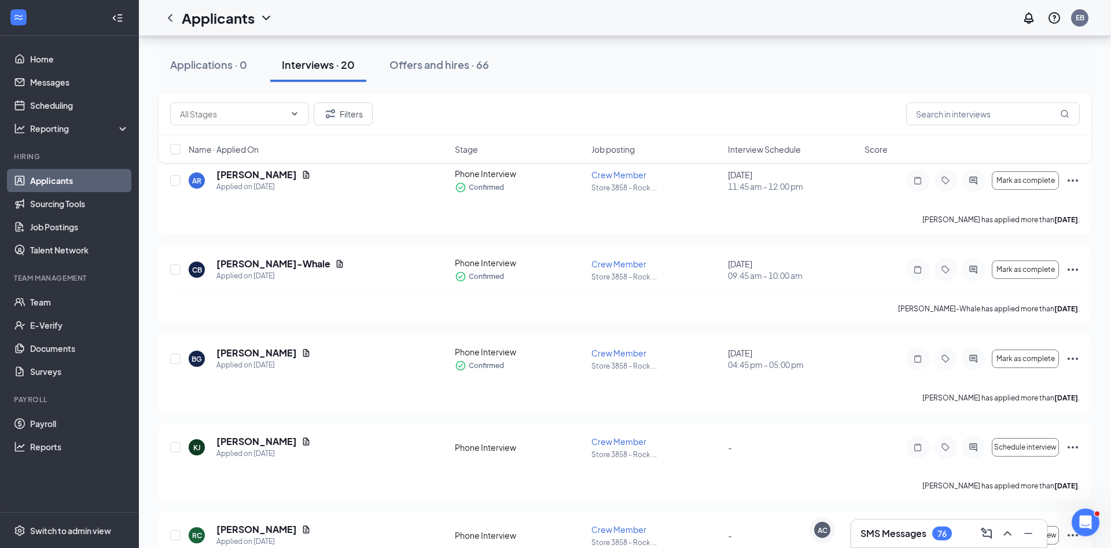
scroll to position [118, 0]
